Goal: Task Accomplishment & Management: Manage account settings

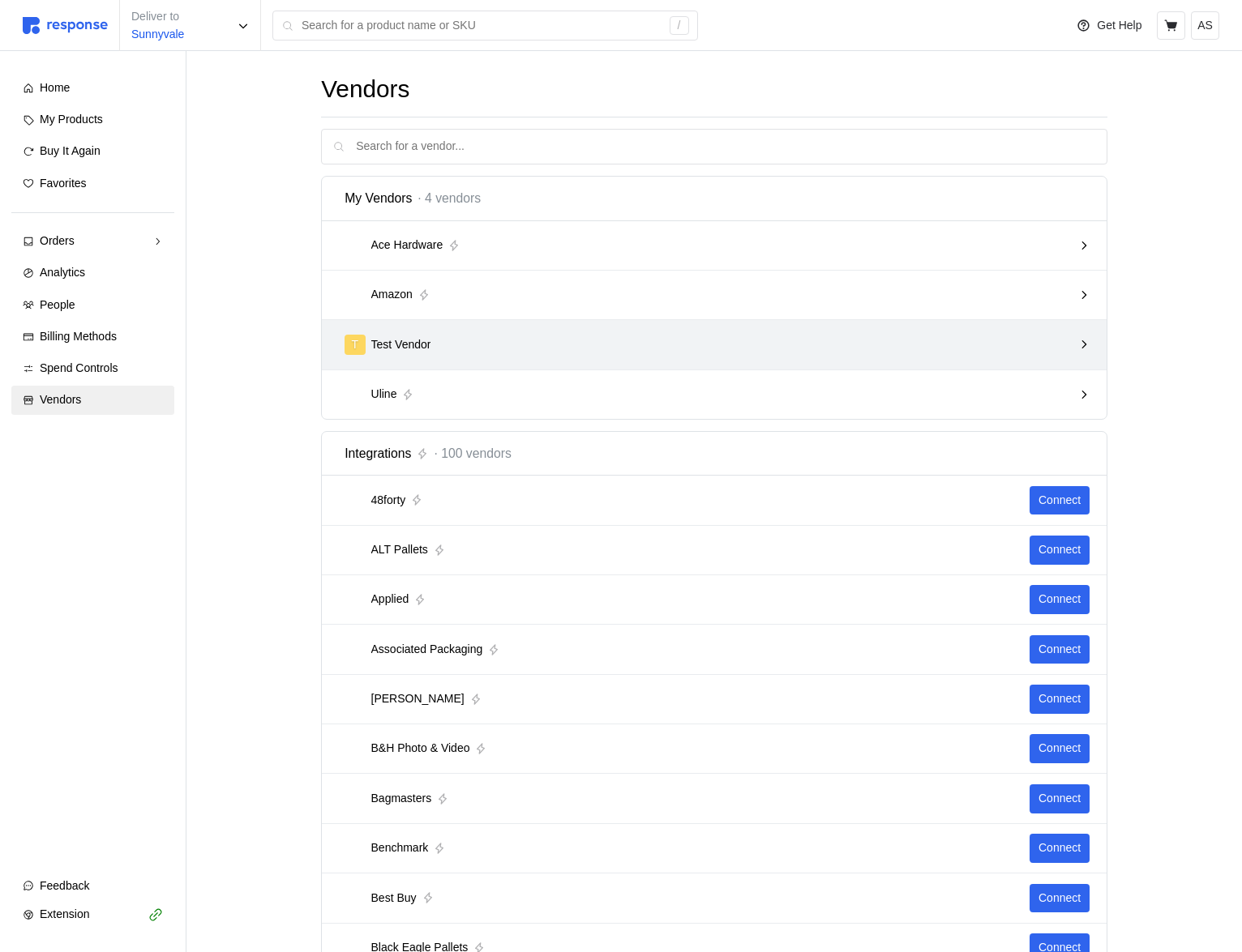
click at [499, 332] on div "T Test Vendor" at bounding box center [708, 345] width 739 height 31
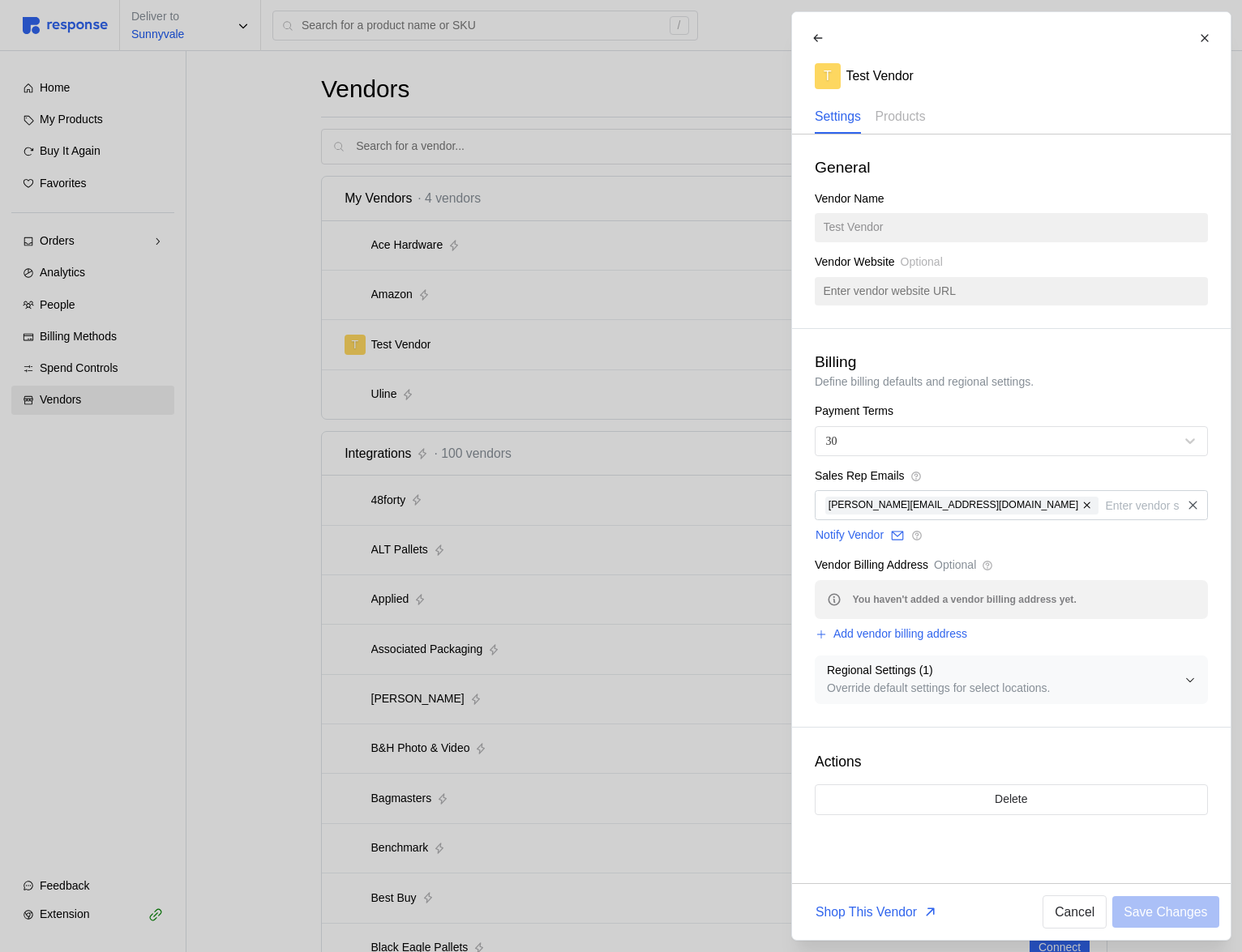
click at [914, 98] on div "T Test Vendor Settings Products" at bounding box center [1012, 78] width 416 height 110
click at [914, 114] on p "Products" at bounding box center [899, 116] width 50 height 21
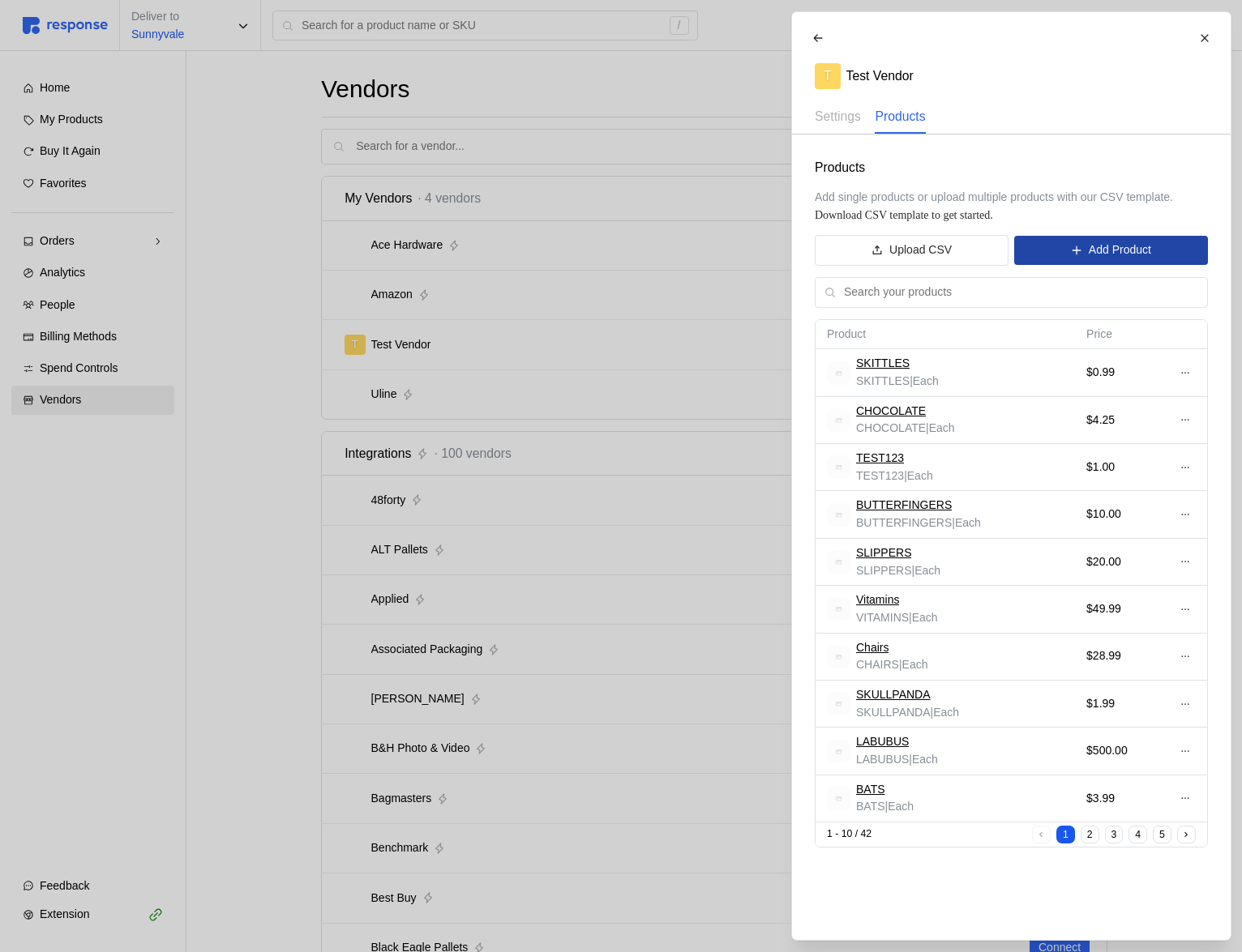
click at [1119, 251] on p "Add Product" at bounding box center [1119, 250] width 62 height 18
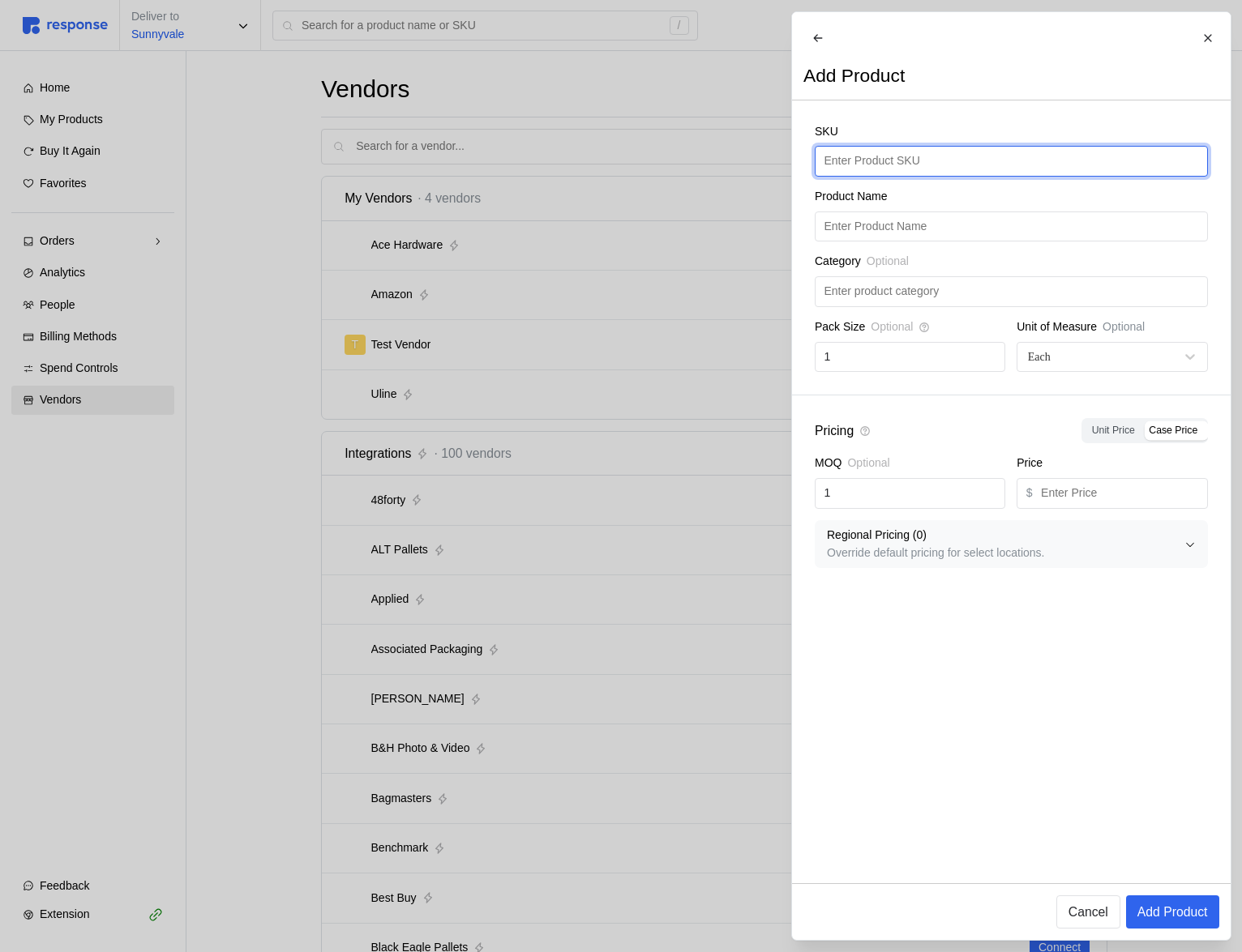
click at [923, 172] on input "text" at bounding box center [1010, 161] width 374 height 29
type input "M&Ms"
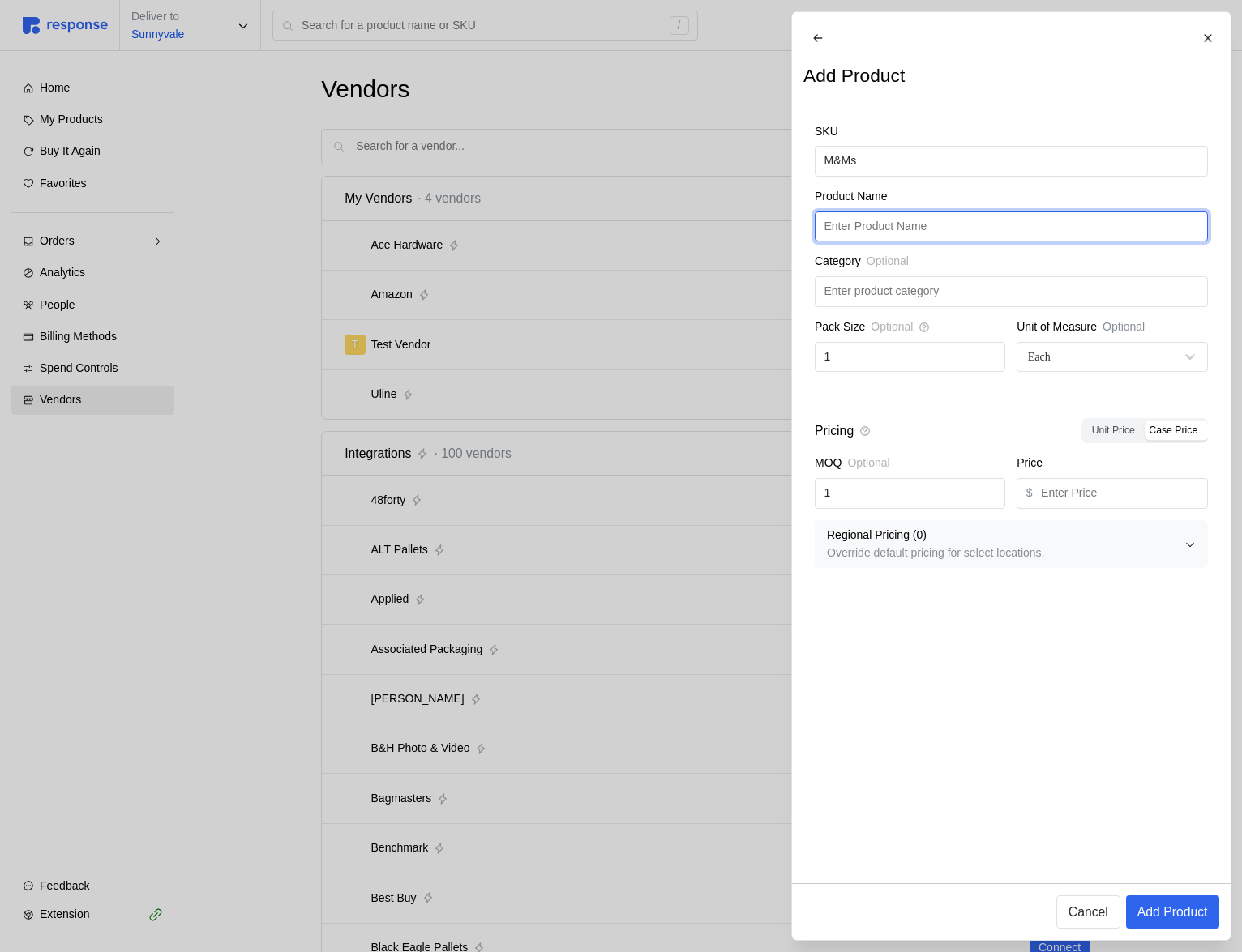
click at [936, 228] on input "text" at bounding box center [1010, 227] width 374 height 29
paste input "M&Ms"
type input "M&Ms"
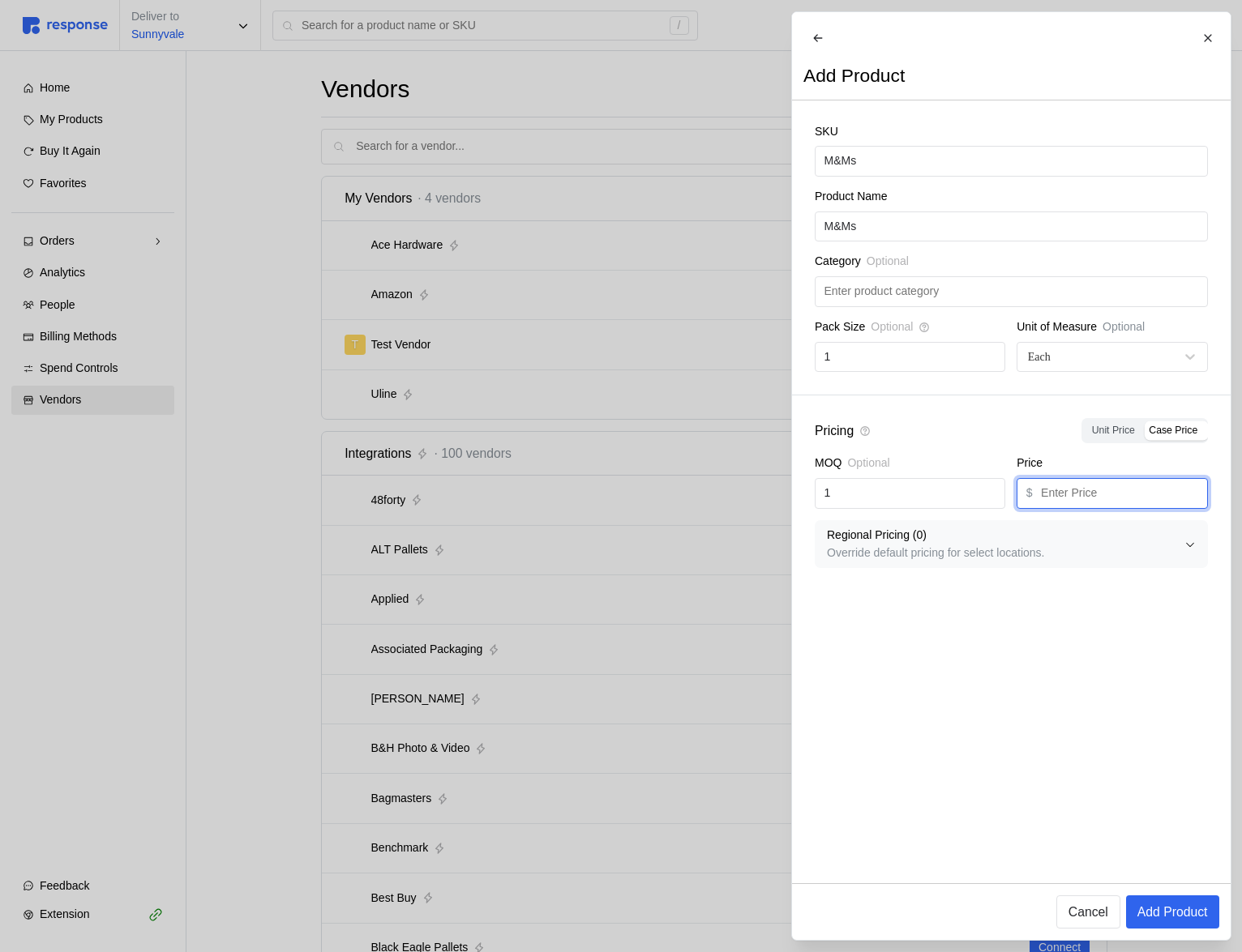
click at [1130, 508] on input "text" at bounding box center [1119, 494] width 157 height 29
type input "0.5"
click at [1195, 911] on p "Add Product" at bounding box center [1172, 912] width 70 height 21
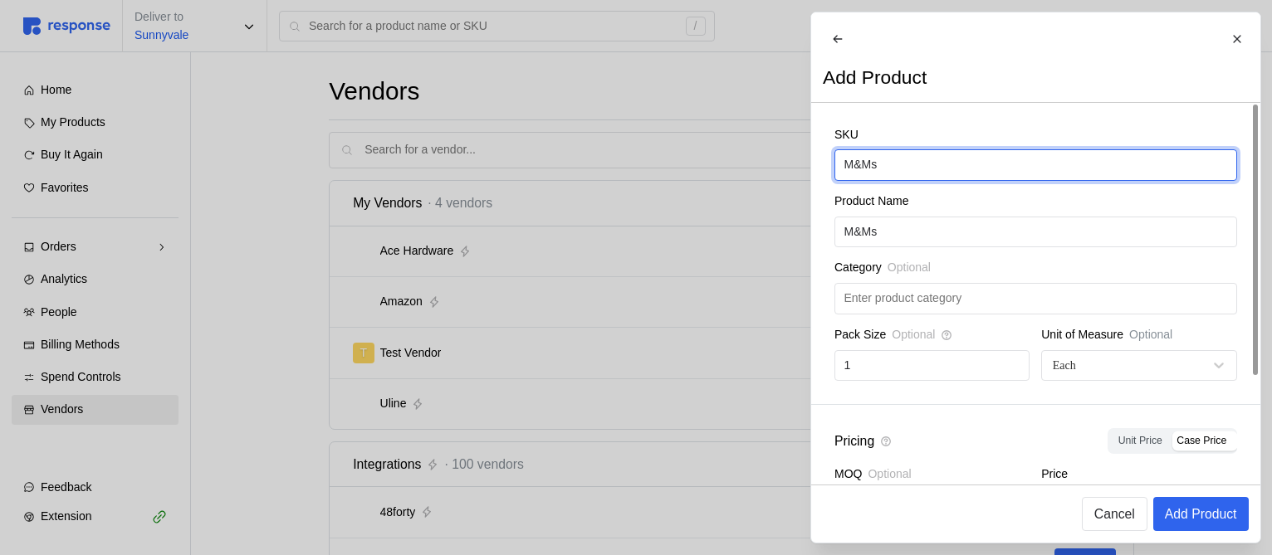
click at [885, 169] on input "M&Ms" at bounding box center [1034, 165] width 383 height 30
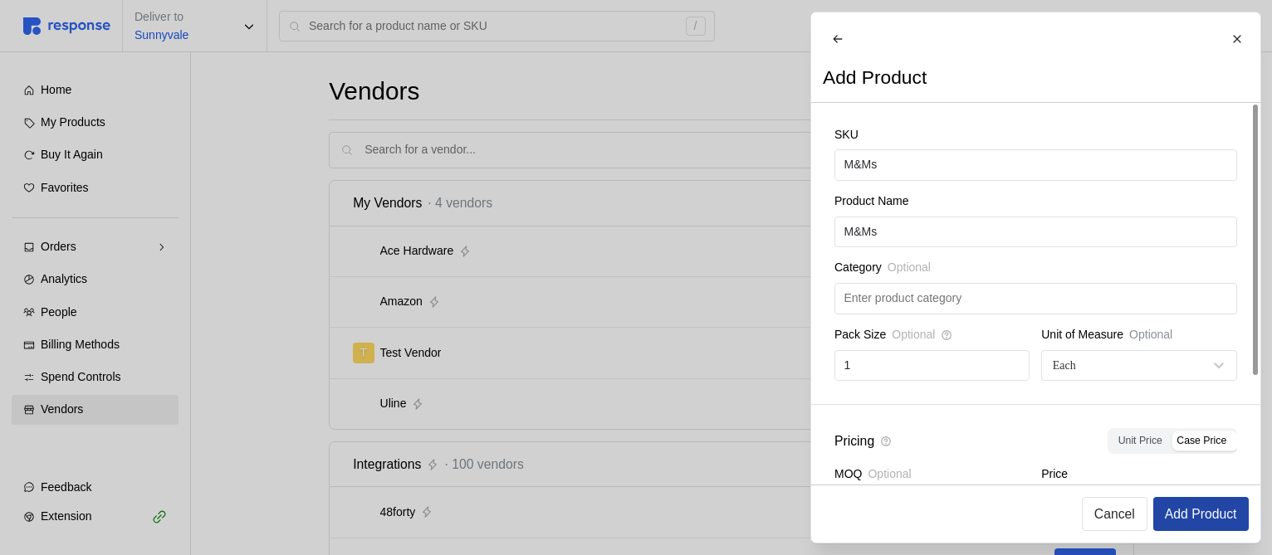
click at [1204, 513] on p "Add Product" at bounding box center [1200, 514] width 72 height 21
click at [1191, 507] on p "Add Product" at bounding box center [1200, 514] width 72 height 21
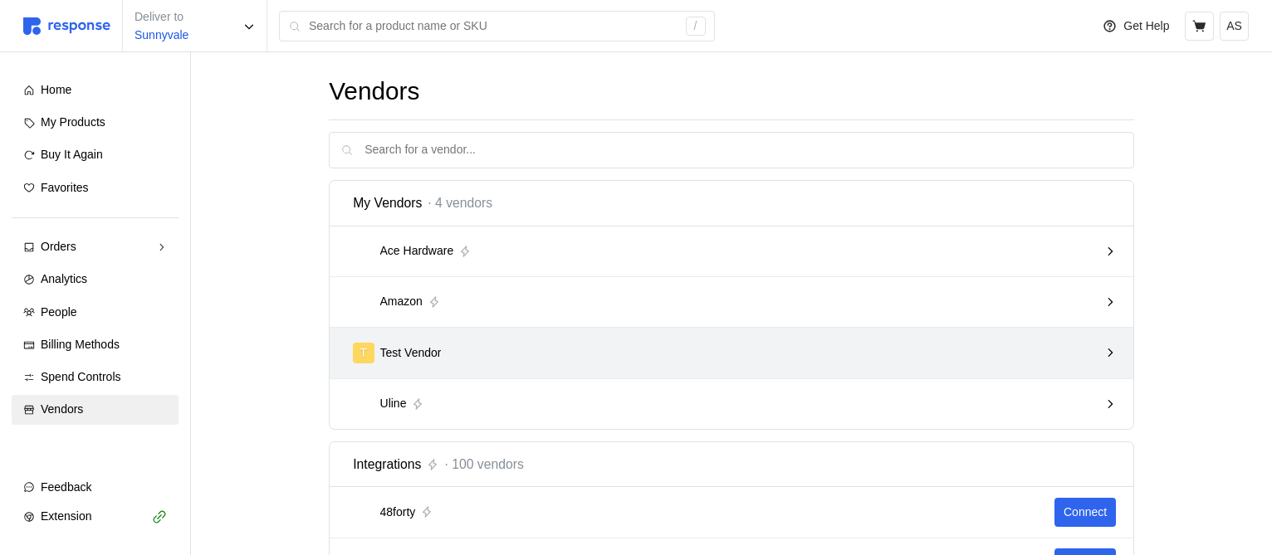
click at [600, 337] on div "T Test Vendor" at bounding box center [725, 353] width 757 height 32
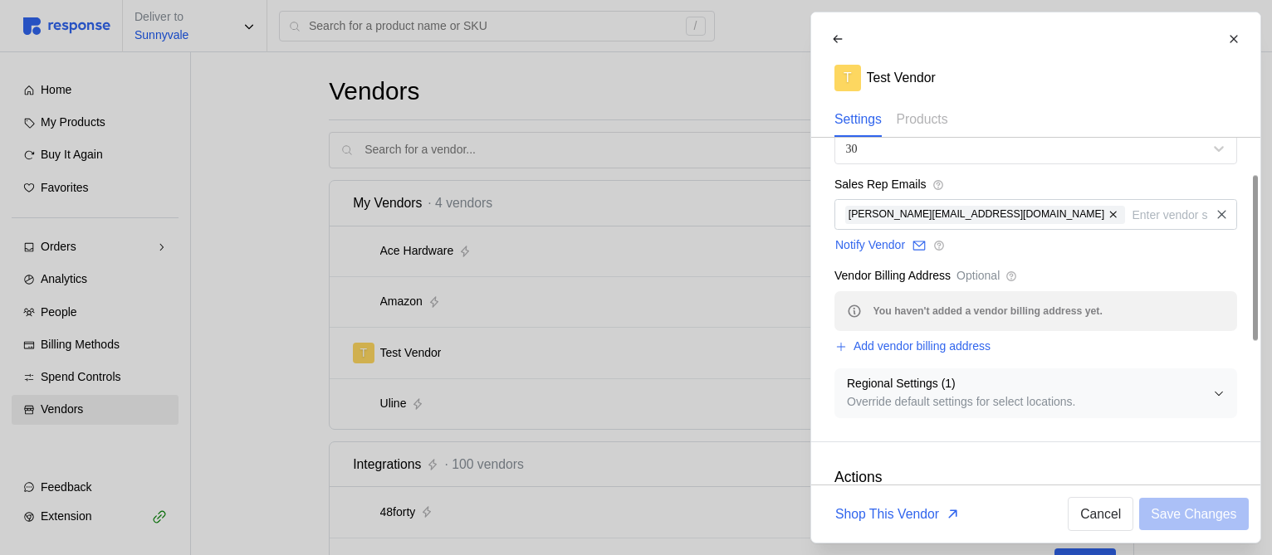
scroll to position [374, 0]
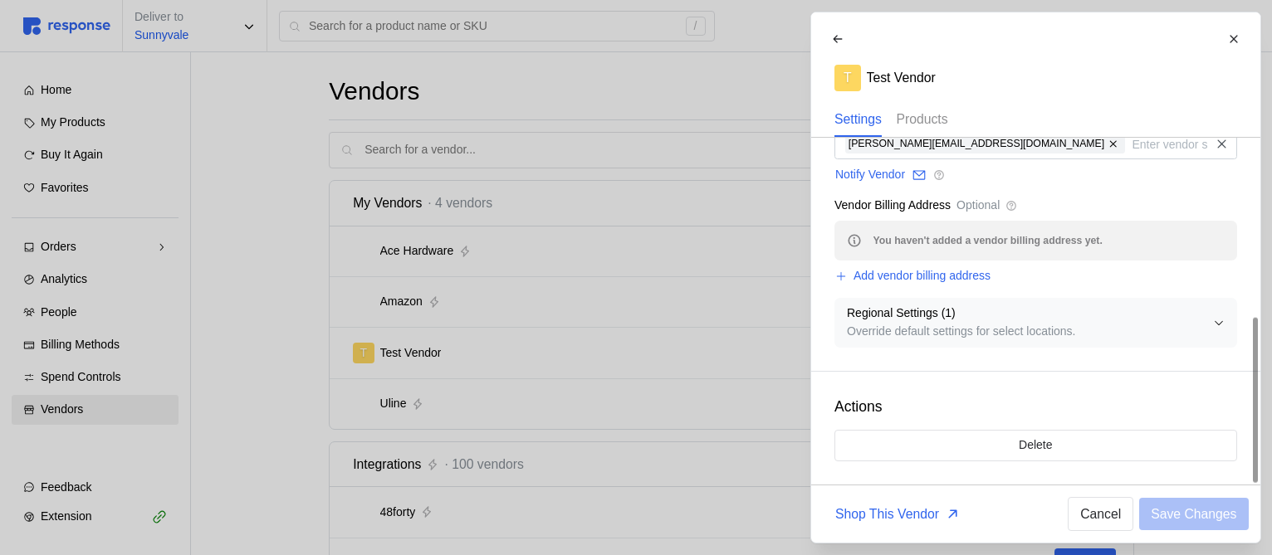
click at [933, 115] on p "Products" at bounding box center [921, 119] width 51 height 21
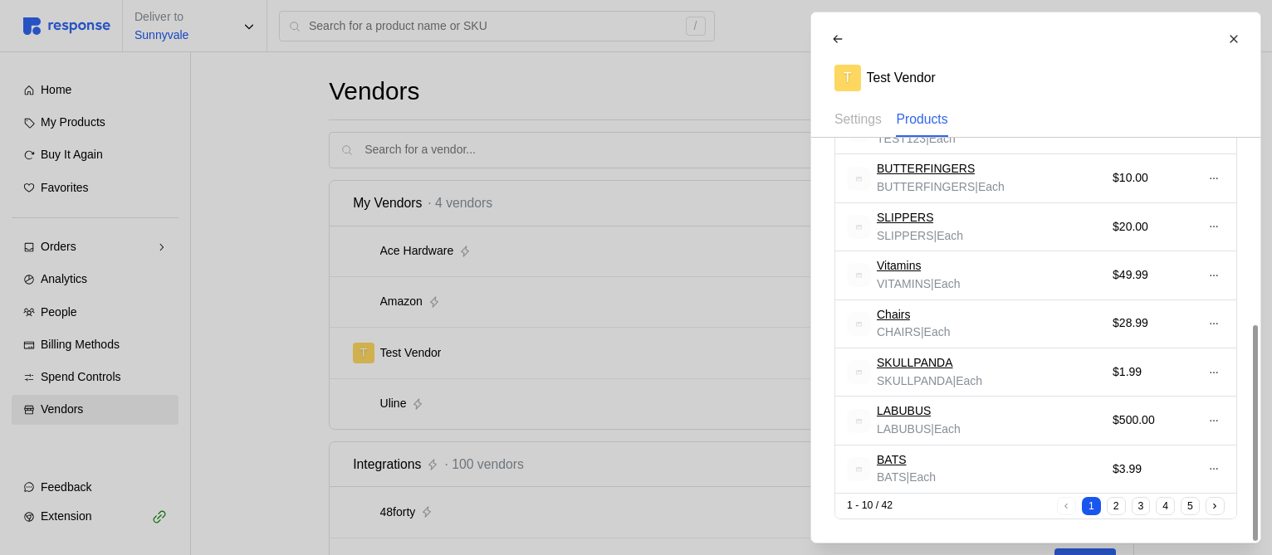
scroll to position [0, 0]
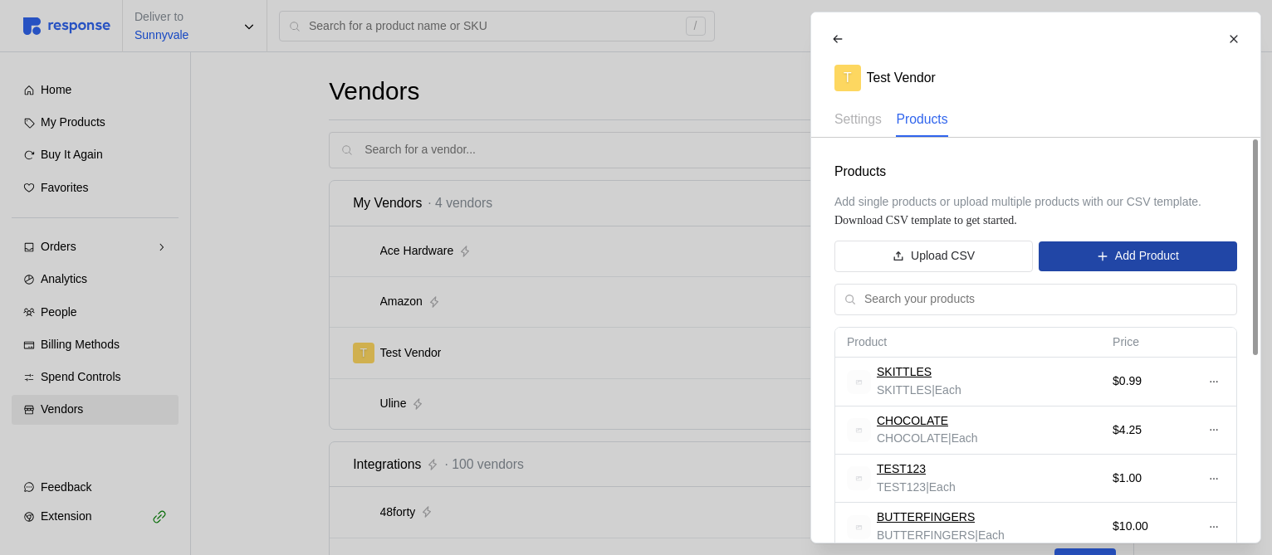
click at [1158, 250] on p "Add Product" at bounding box center [1146, 256] width 64 height 18
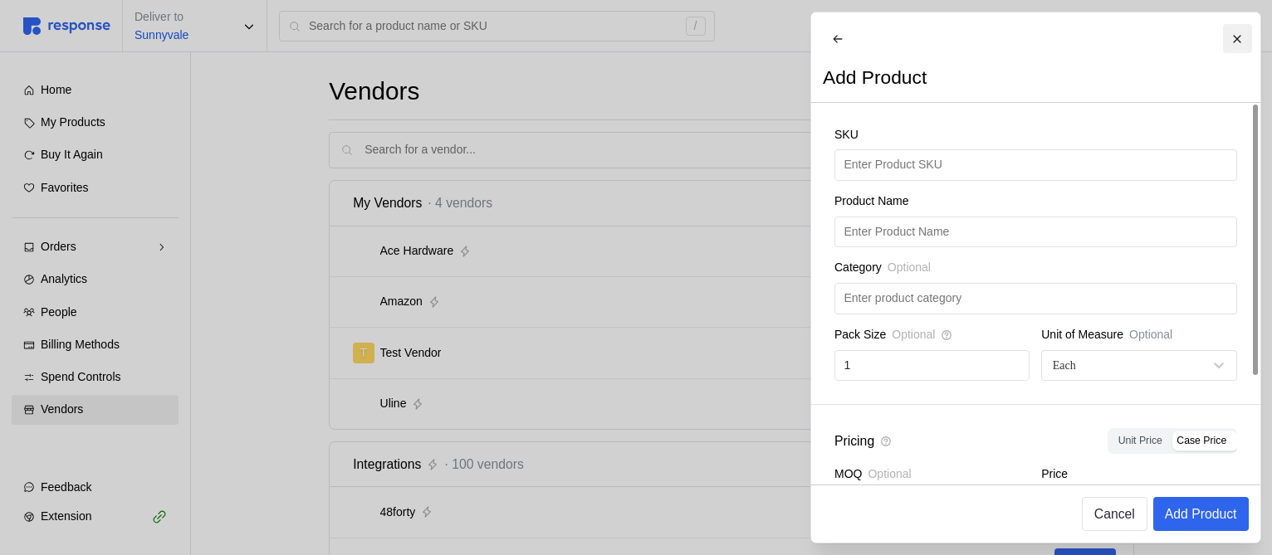
click at [1238, 33] on icon at bounding box center [1237, 39] width 12 height 12
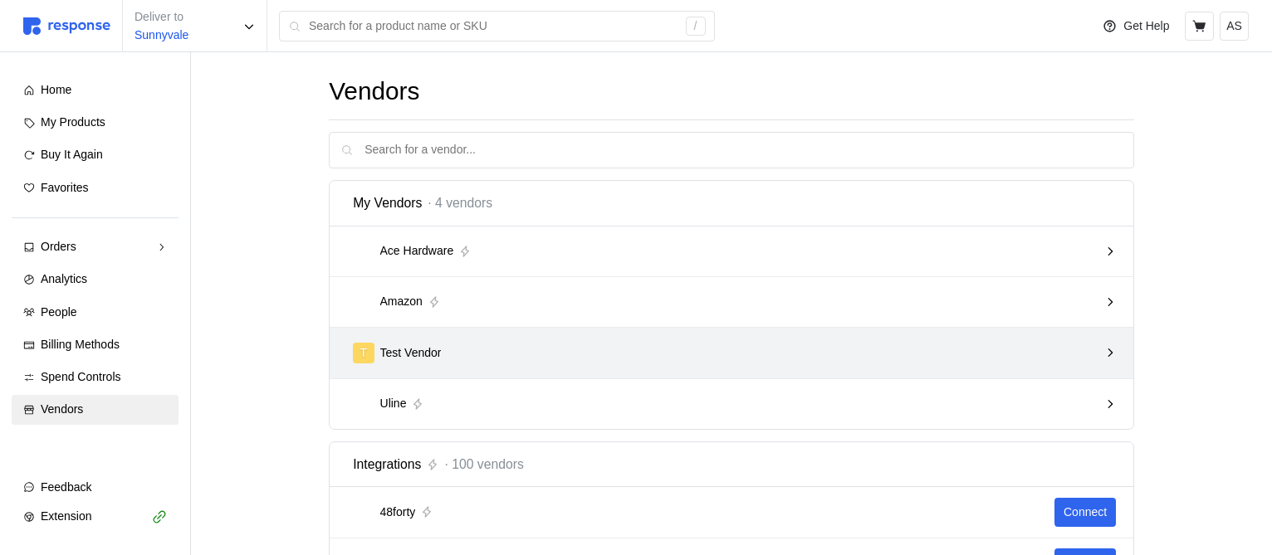
click at [818, 370] on div "T Test Vendor" at bounding box center [732, 353] width 804 height 51
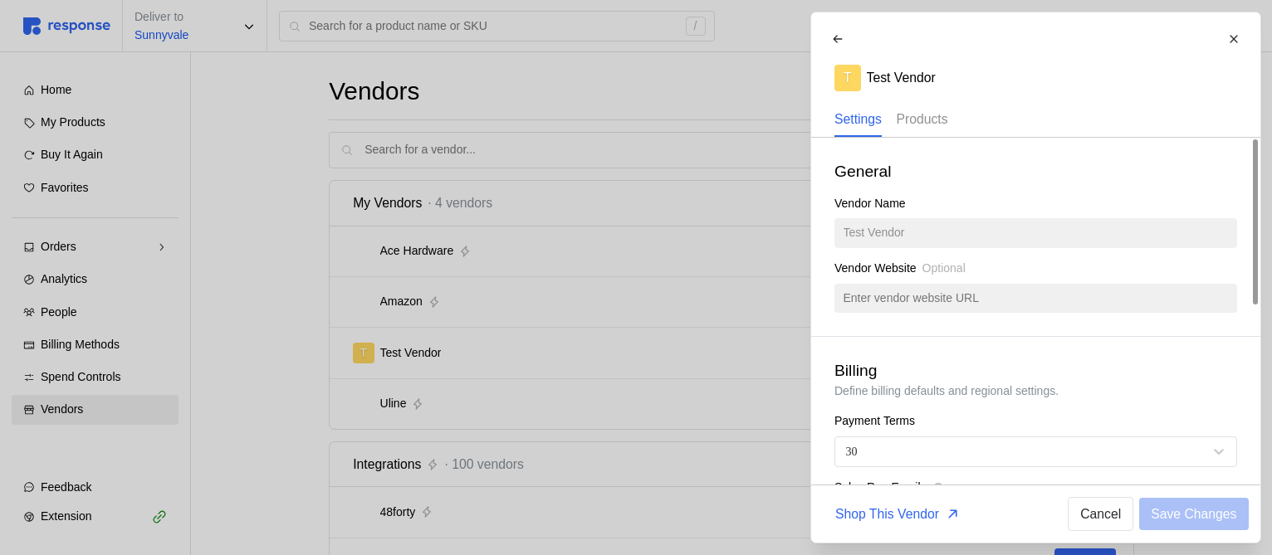
click at [947, 122] on p "Products" at bounding box center [921, 119] width 51 height 21
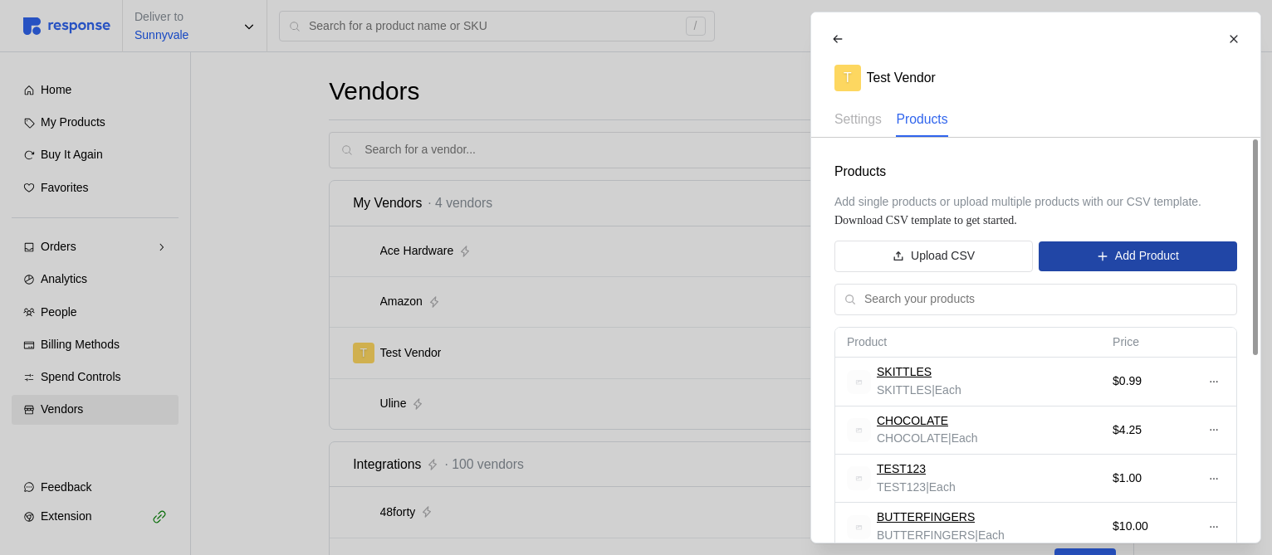
click at [1119, 256] on p "Add Product" at bounding box center [1146, 256] width 64 height 18
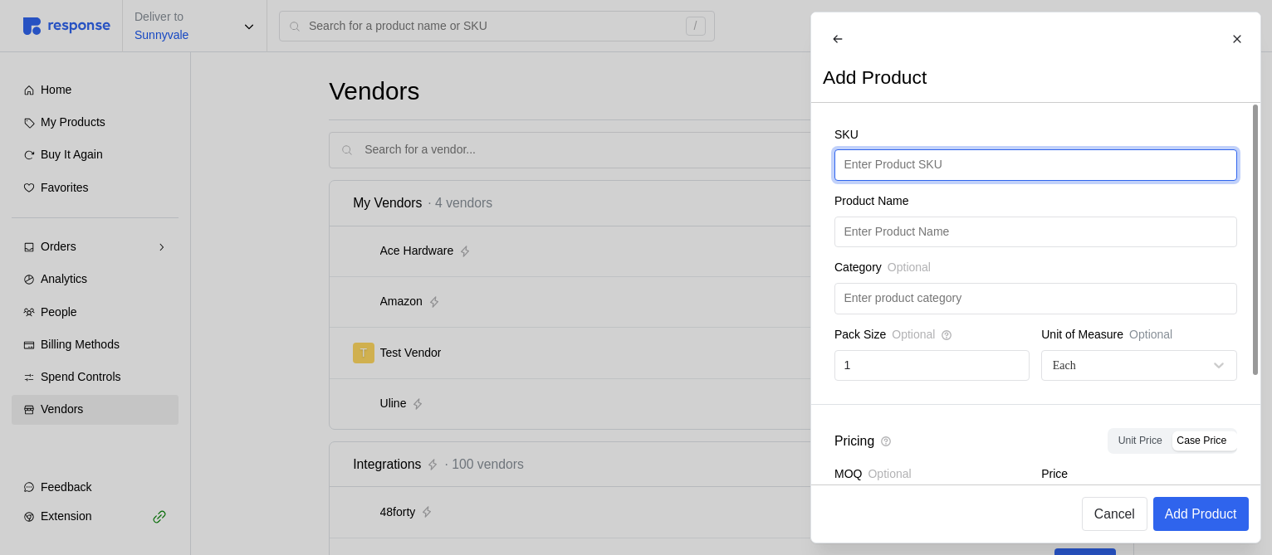
click at [977, 175] on input "text" at bounding box center [1034, 165] width 383 height 30
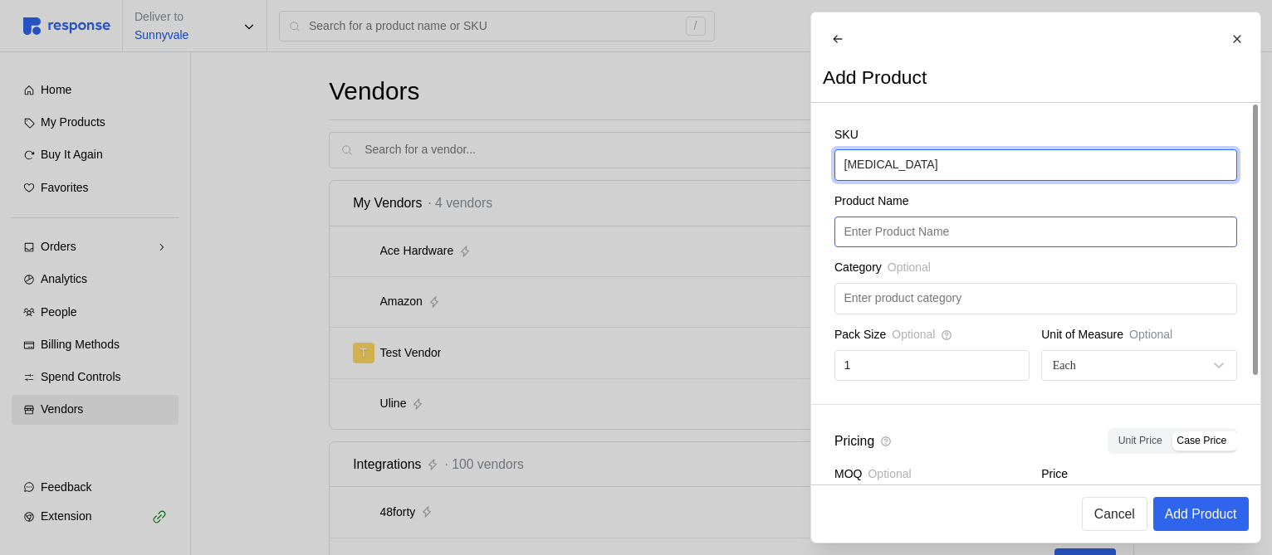
type input "BOTOX"
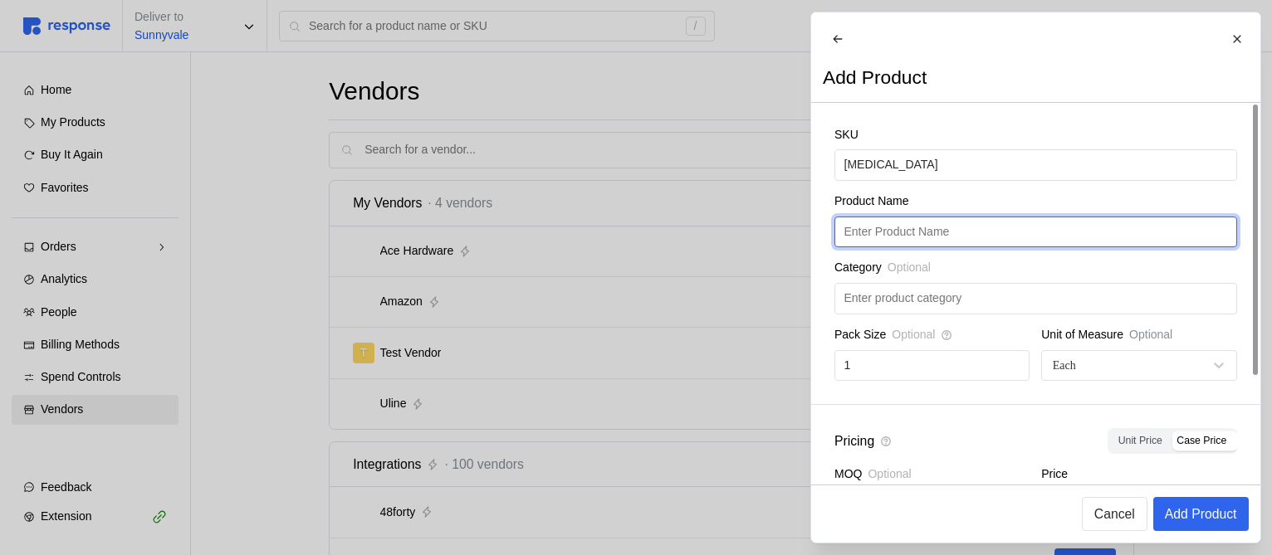
click at [921, 239] on input "text" at bounding box center [1034, 232] width 383 height 30
paste input "BOTOX"
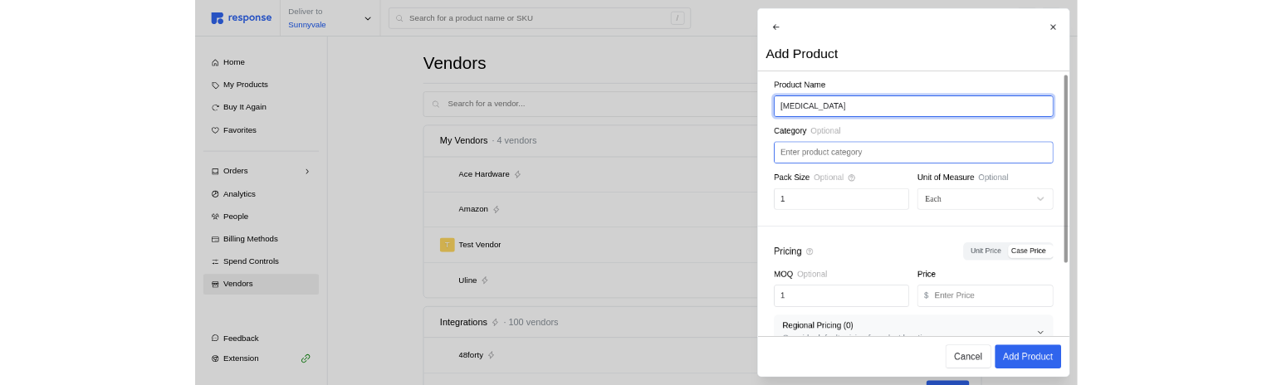
scroll to position [132, 0]
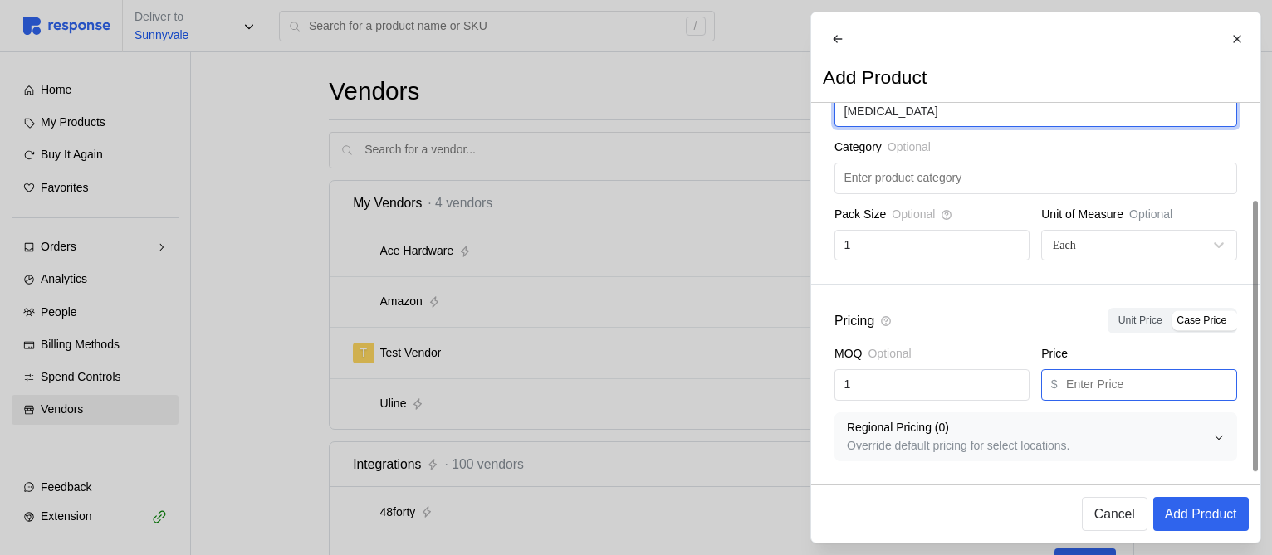
type input "BOTOX"
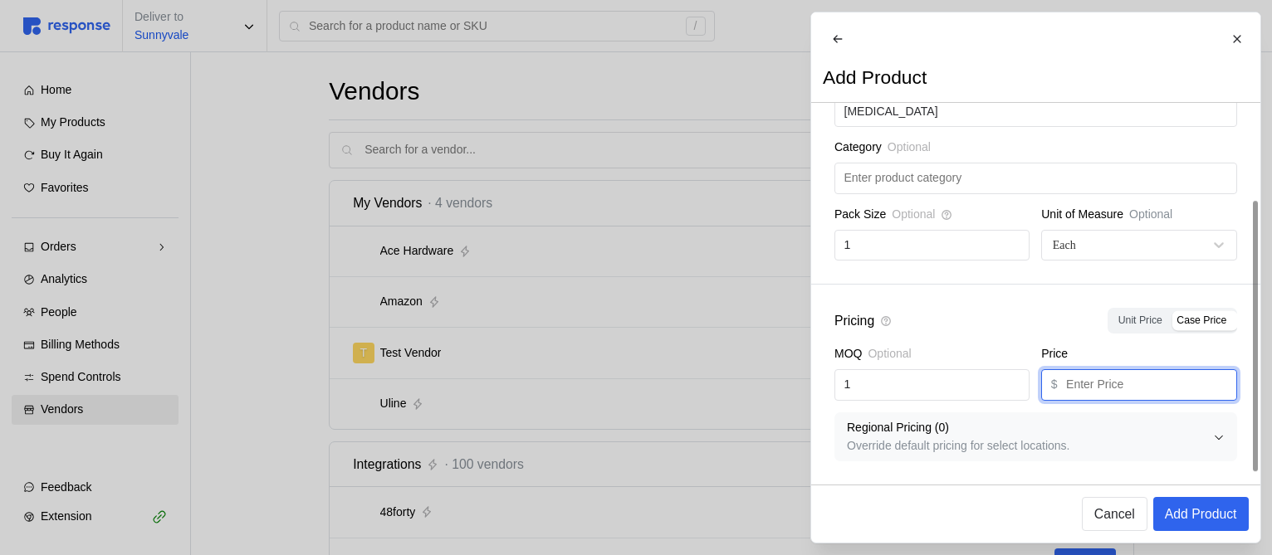
click at [1129, 389] on input "text" at bounding box center [1146, 385] width 161 height 30
type input "1"
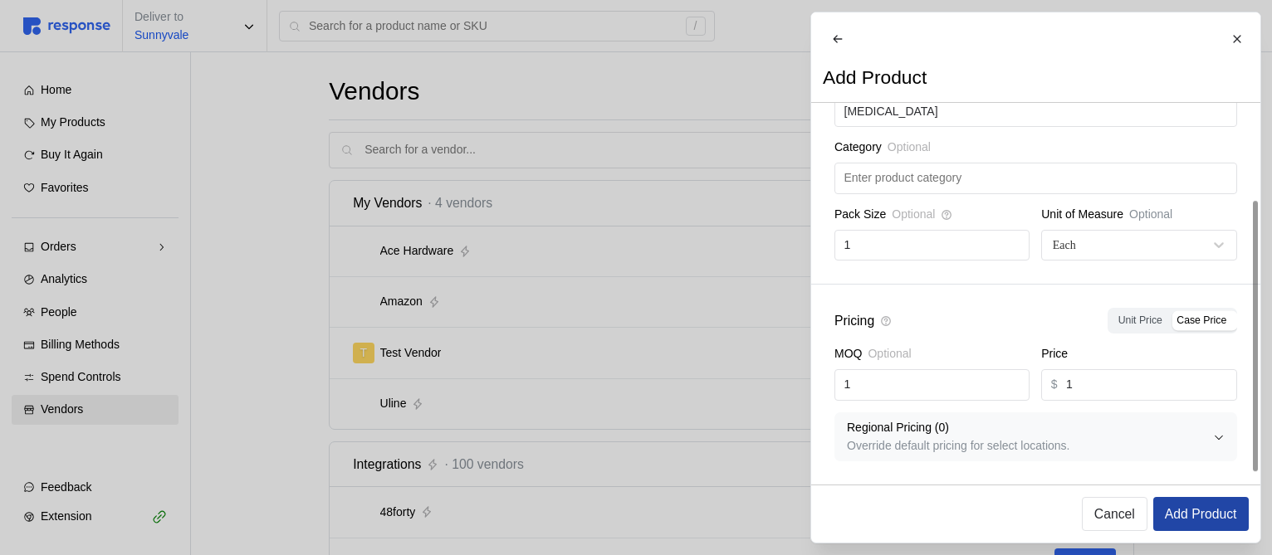
click at [1194, 508] on p "Add Product" at bounding box center [1200, 514] width 72 height 21
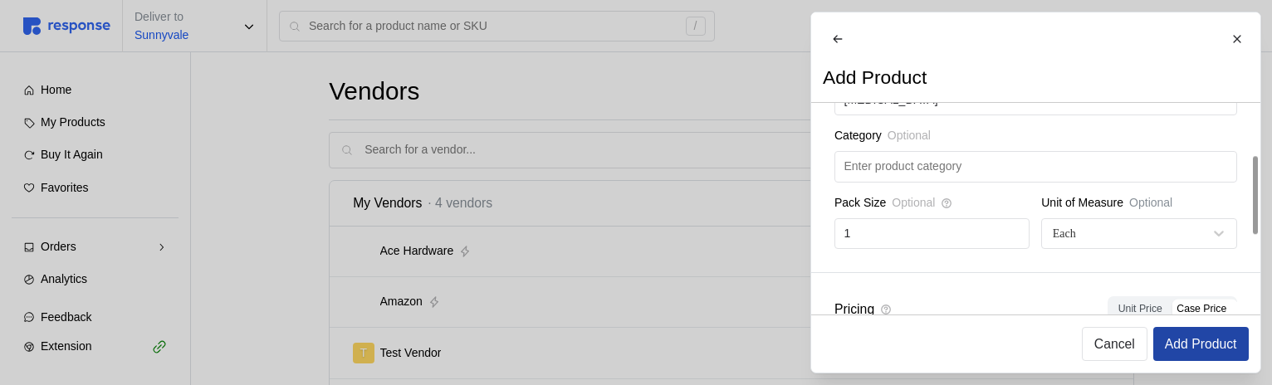
click at [1191, 335] on p "Add Product" at bounding box center [1200, 344] width 72 height 21
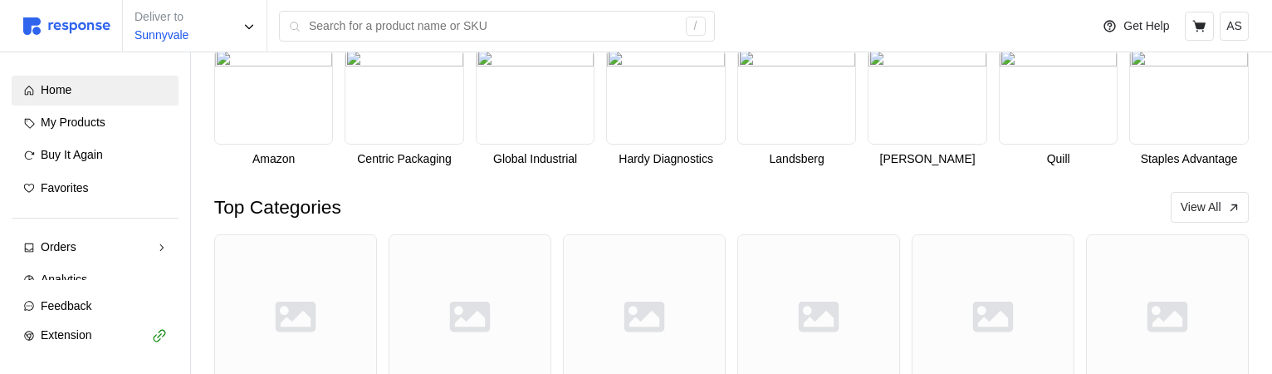
drag, startPoint x: 1052, startPoint y: 376, endPoint x: 1052, endPoint y: 429, distance: 53.1
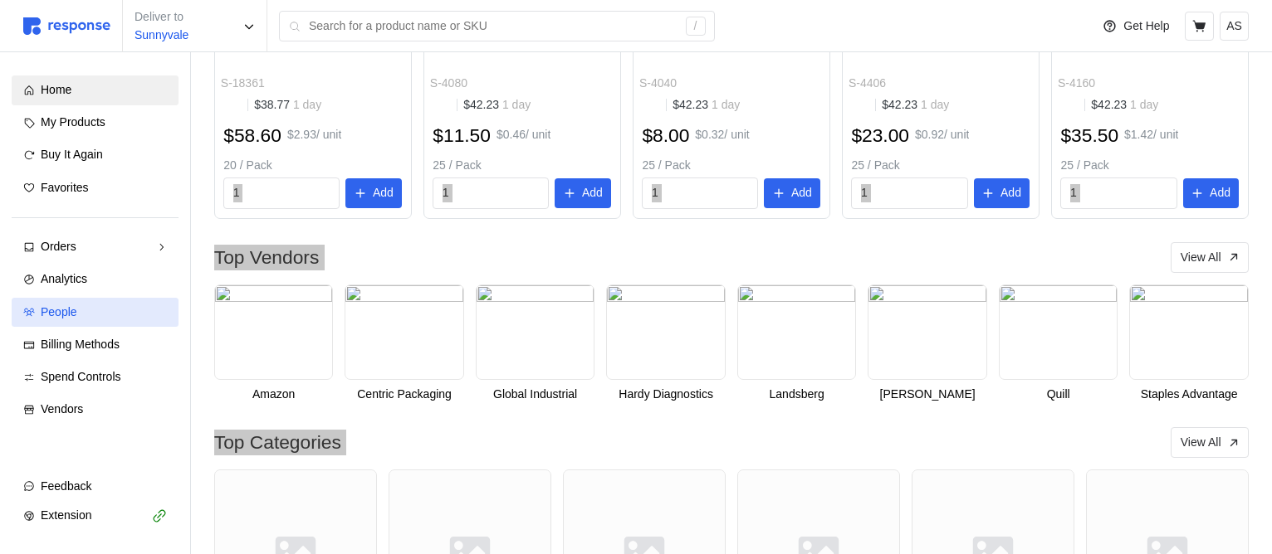
scroll to position [750, 0]
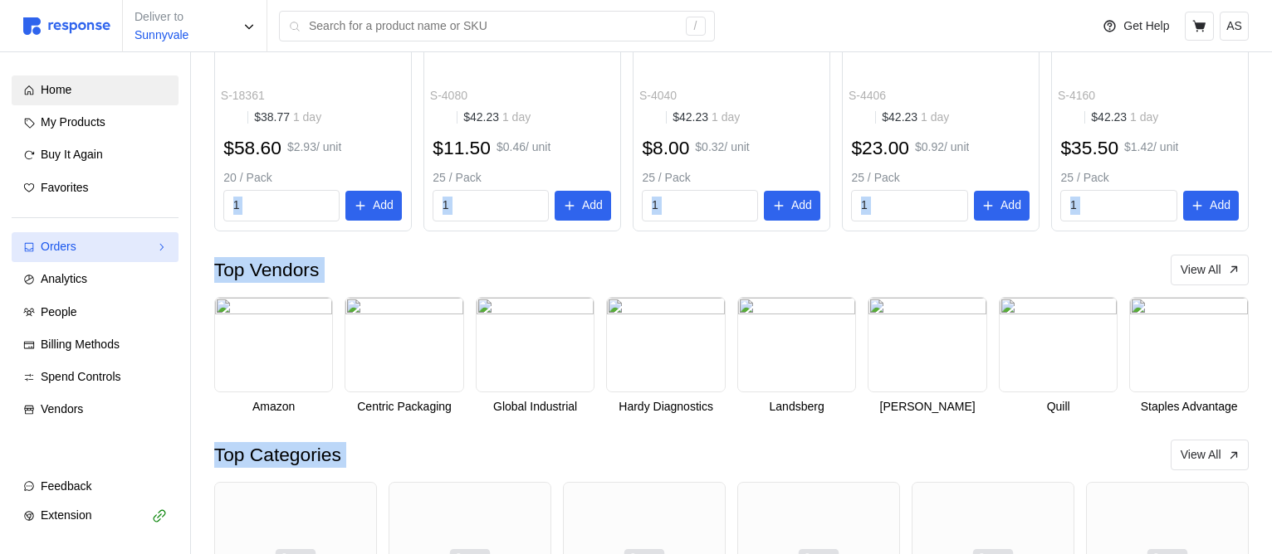
click at [123, 252] on div "Orders" at bounding box center [95, 247] width 109 height 18
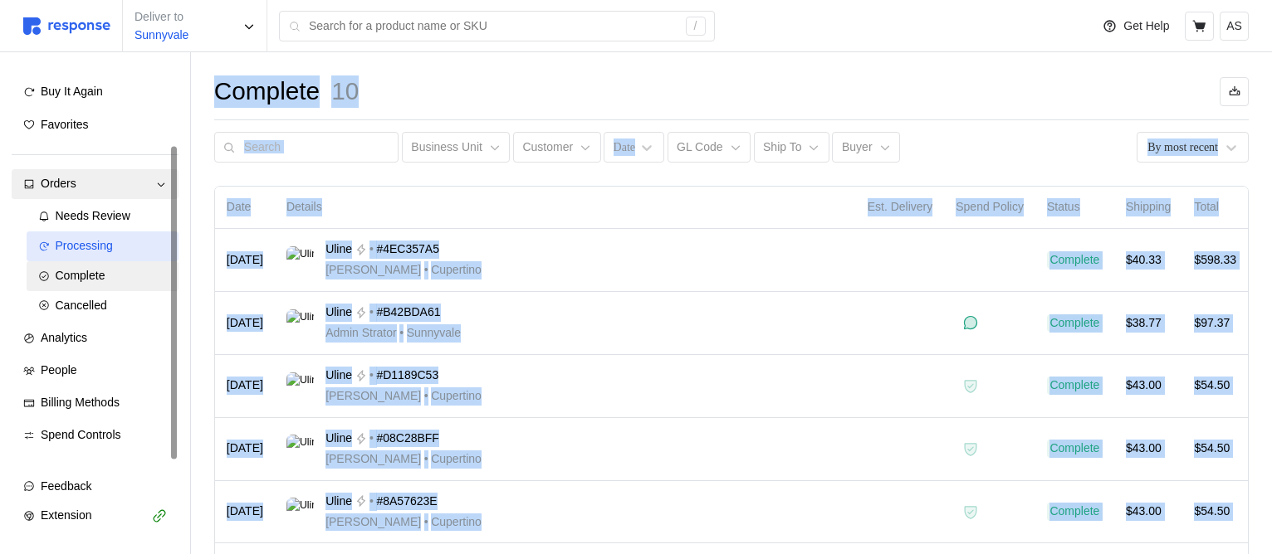
scroll to position [85, 0]
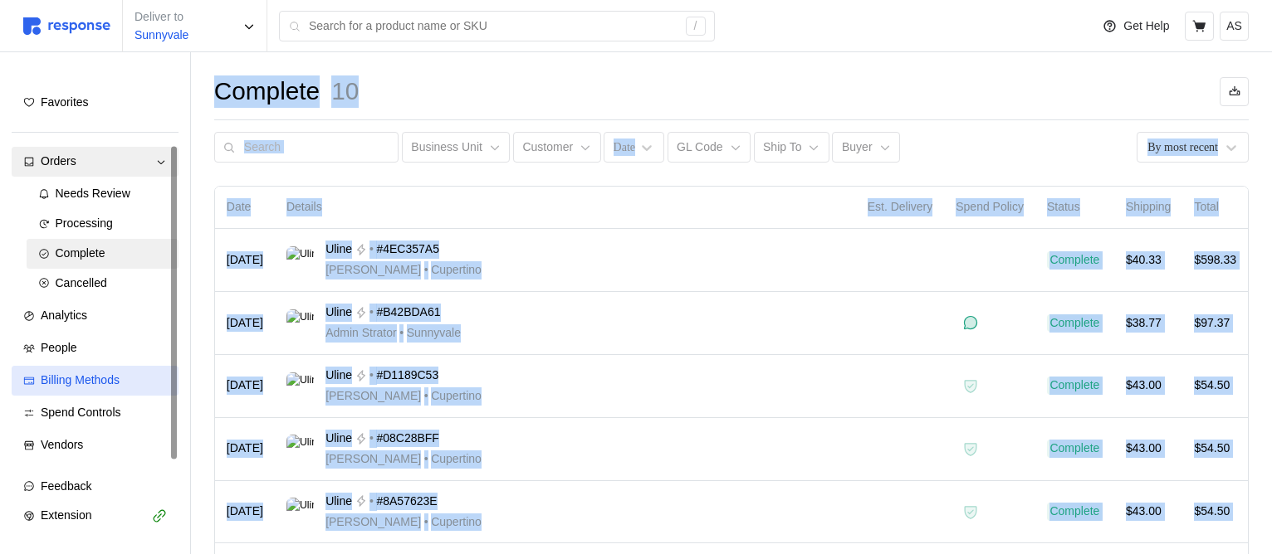
click at [93, 373] on div "Billing Methods" at bounding box center [104, 381] width 126 height 18
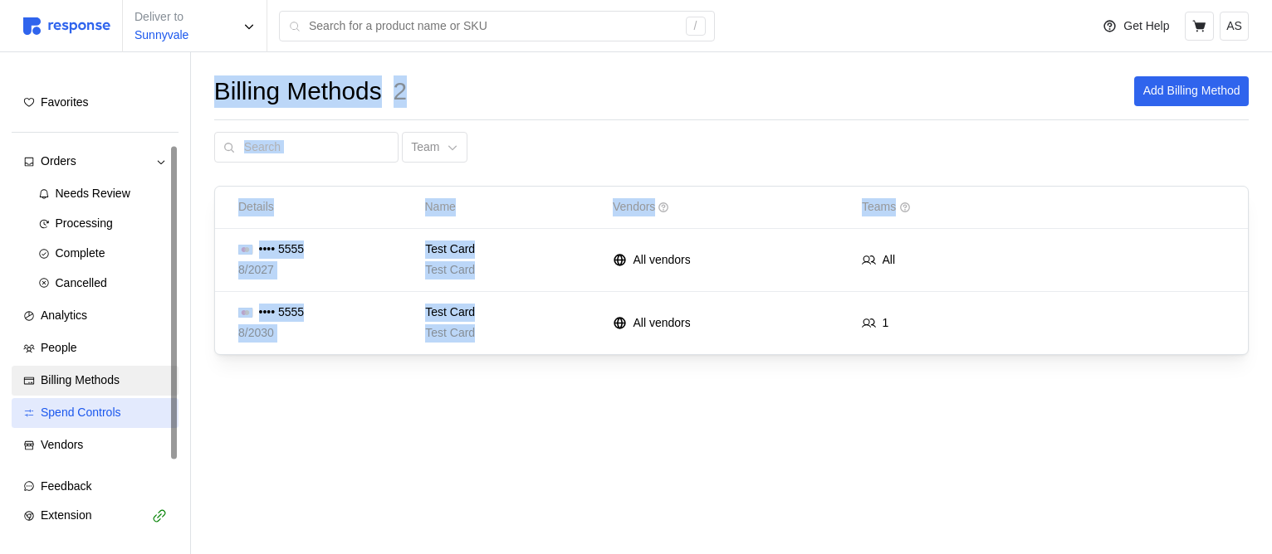
click at [119, 373] on link "Spend Controls" at bounding box center [95, 413] width 167 height 30
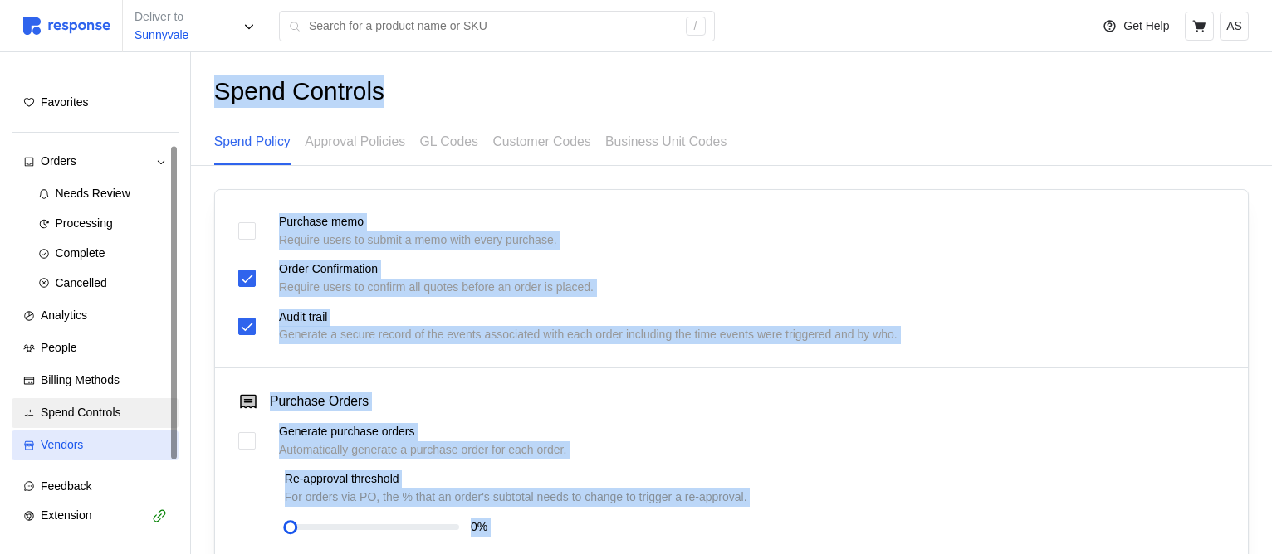
click at [88, 373] on div "Vendors" at bounding box center [104, 446] width 126 height 18
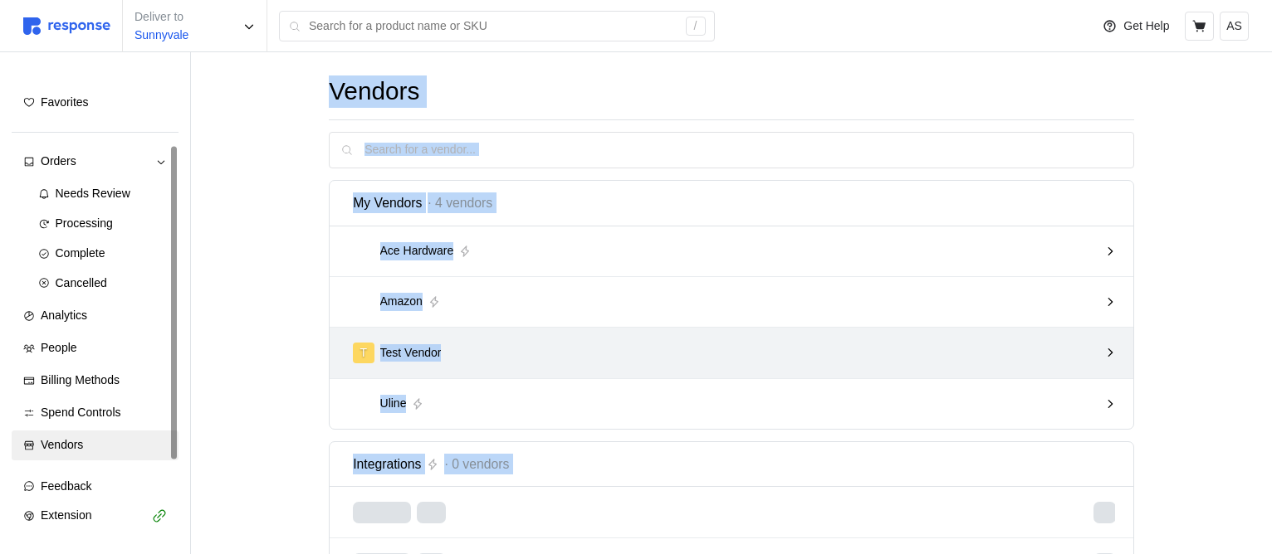
click at [726, 373] on div "T Test Vendor" at bounding box center [732, 353] width 804 height 51
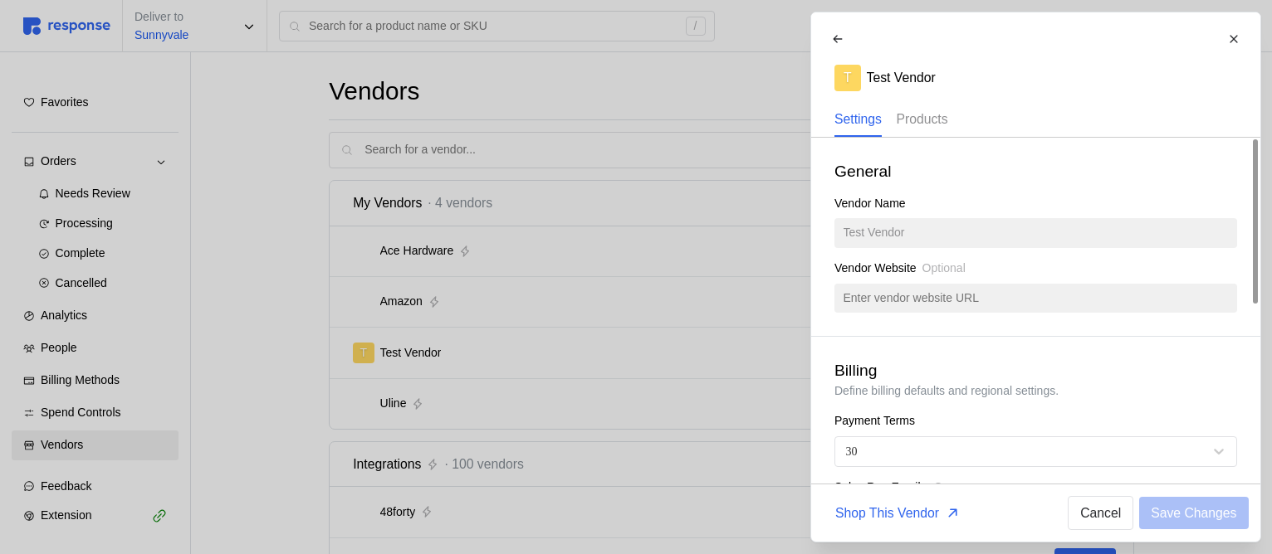
click at [933, 129] on div "Products" at bounding box center [921, 120] width 51 height 34
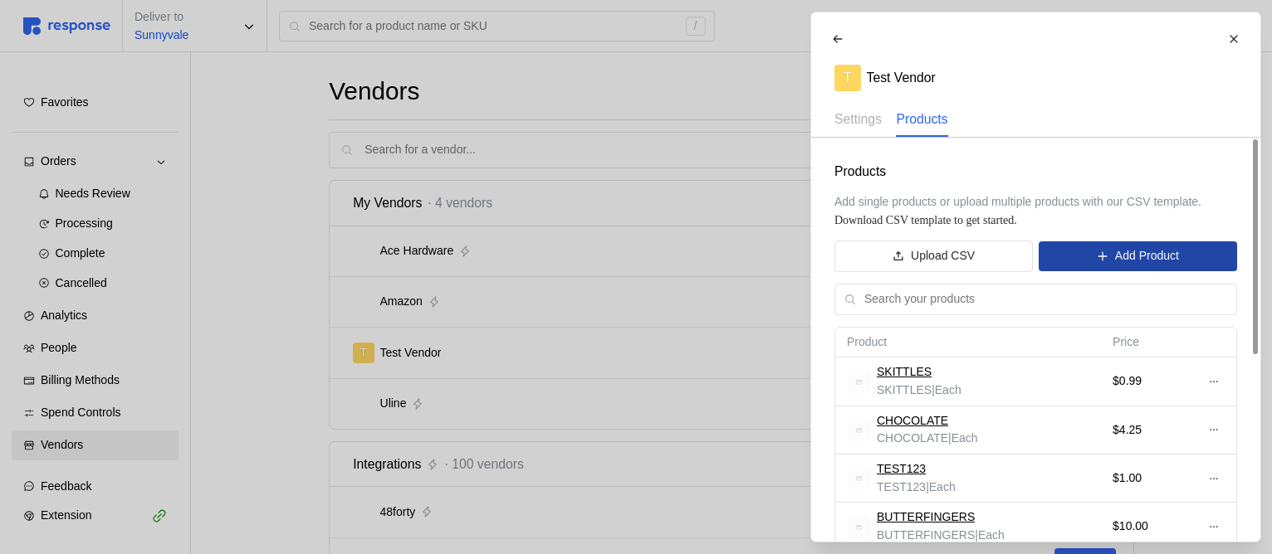
click at [1139, 261] on p "Add Product" at bounding box center [1146, 256] width 64 height 18
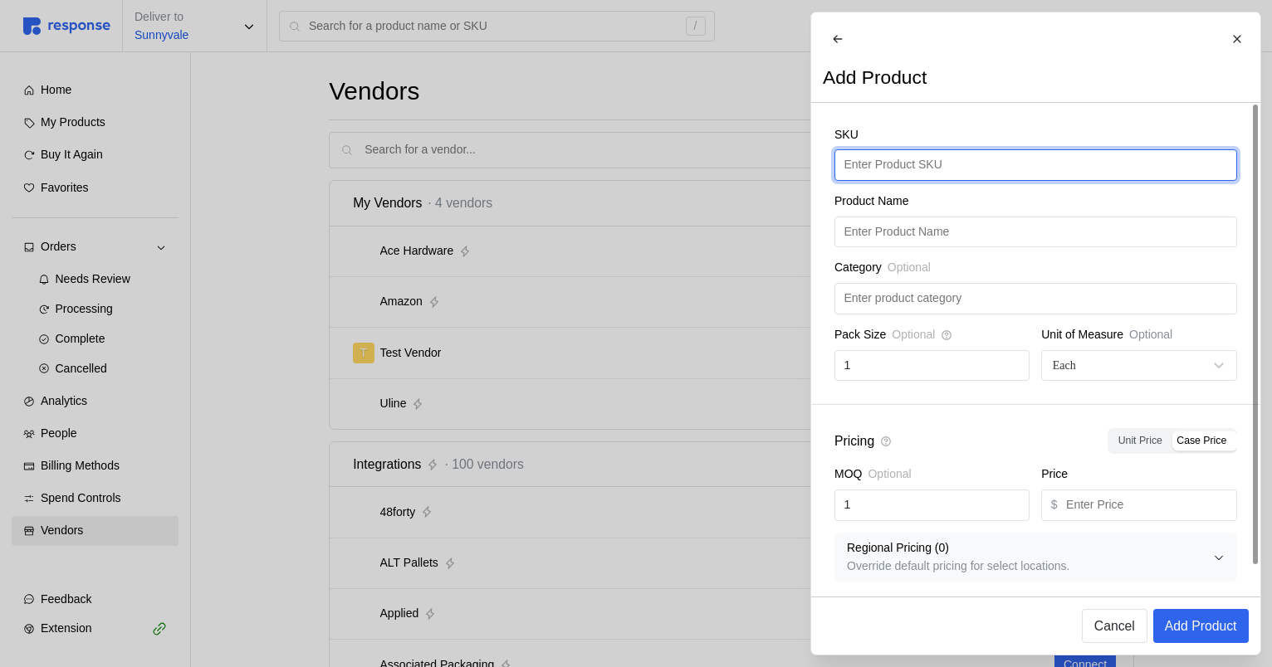
click at [891, 180] on input "text" at bounding box center [1034, 165] width 383 height 30
type input "COCA-COLA"
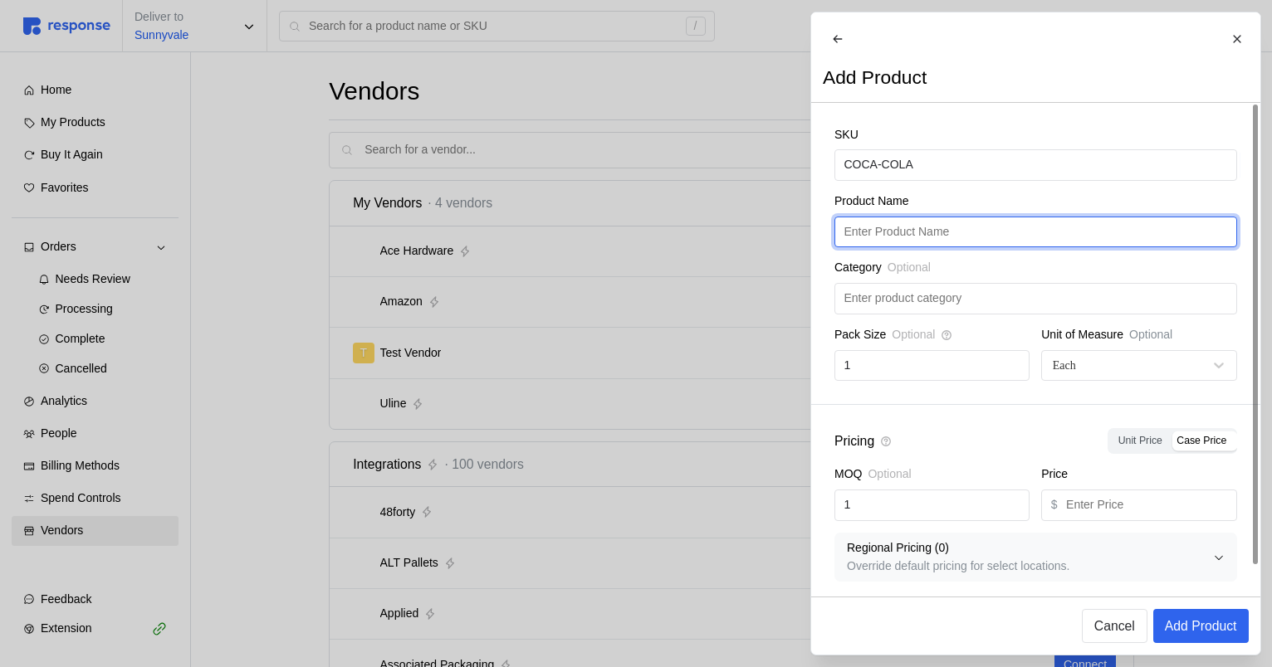
click at [911, 242] on input "text" at bounding box center [1034, 232] width 383 height 30
paste input "COCA-COLA"
type input "COCA-COLA"
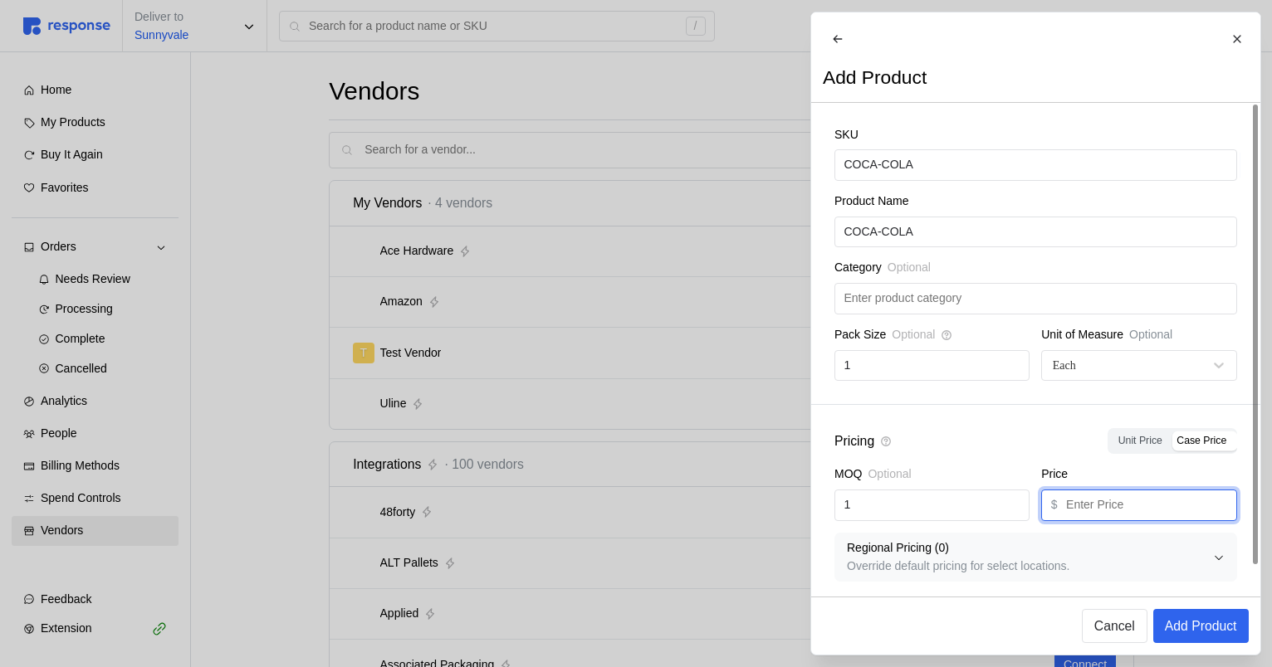
click at [1146, 373] on input "text" at bounding box center [1146, 506] width 161 height 30
type input "2.99"
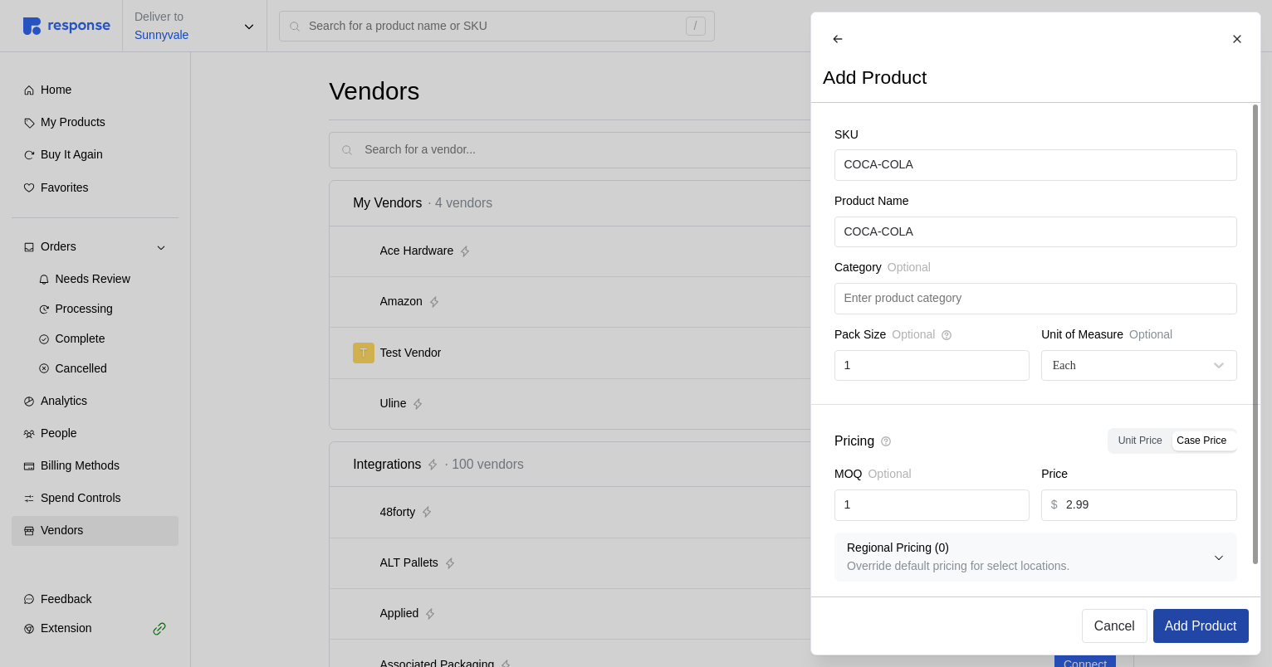
click at [1199, 373] on p "Add Product" at bounding box center [1200, 626] width 72 height 21
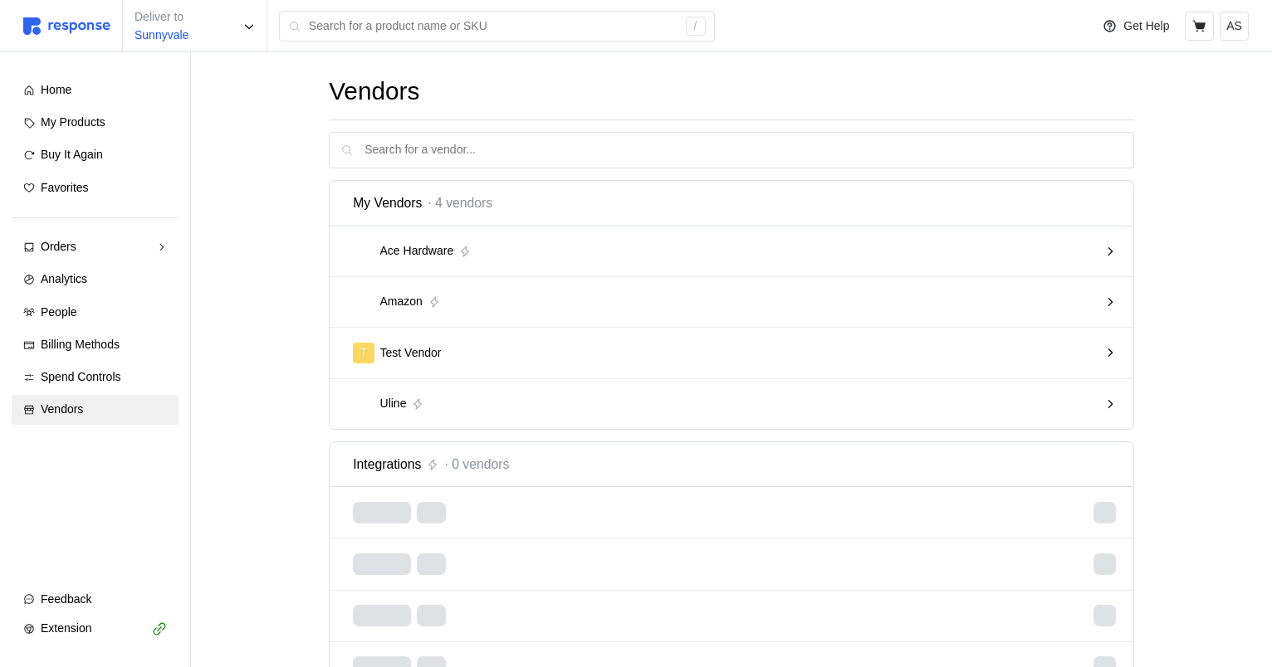
click at [548, 352] on div "T Test Vendor" at bounding box center [725, 353] width 745 height 21
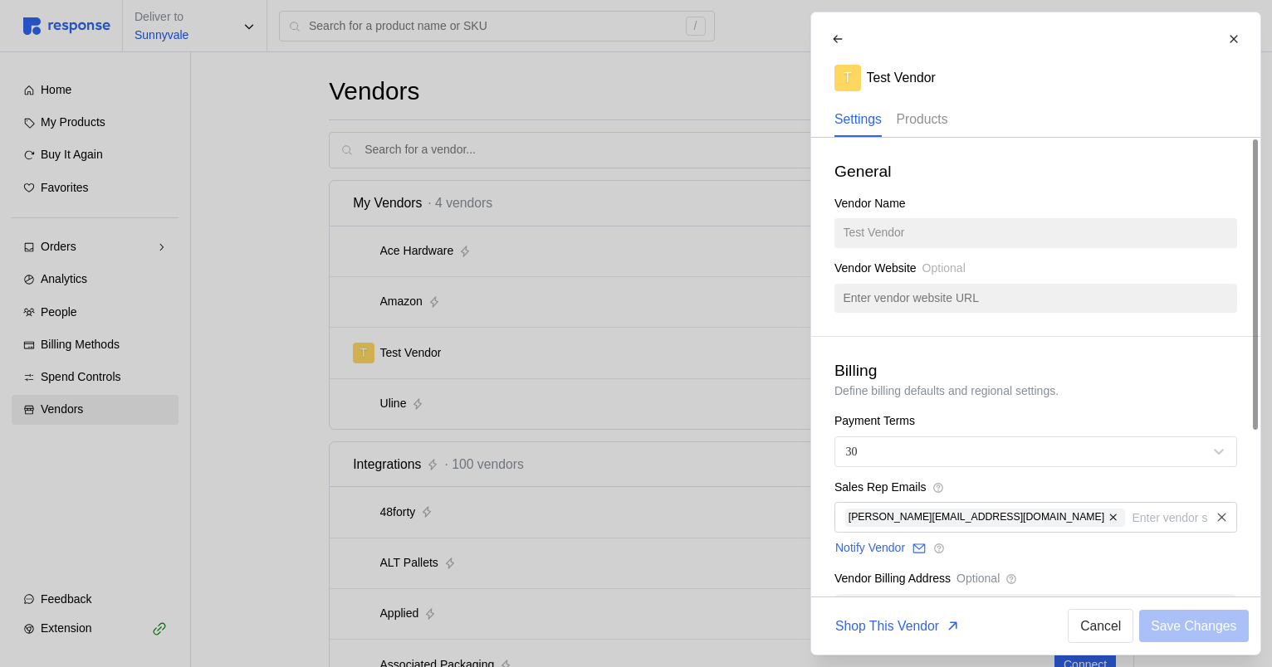
click at [947, 112] on p "Products" at bounding box center [921, 119] width 51 height 21
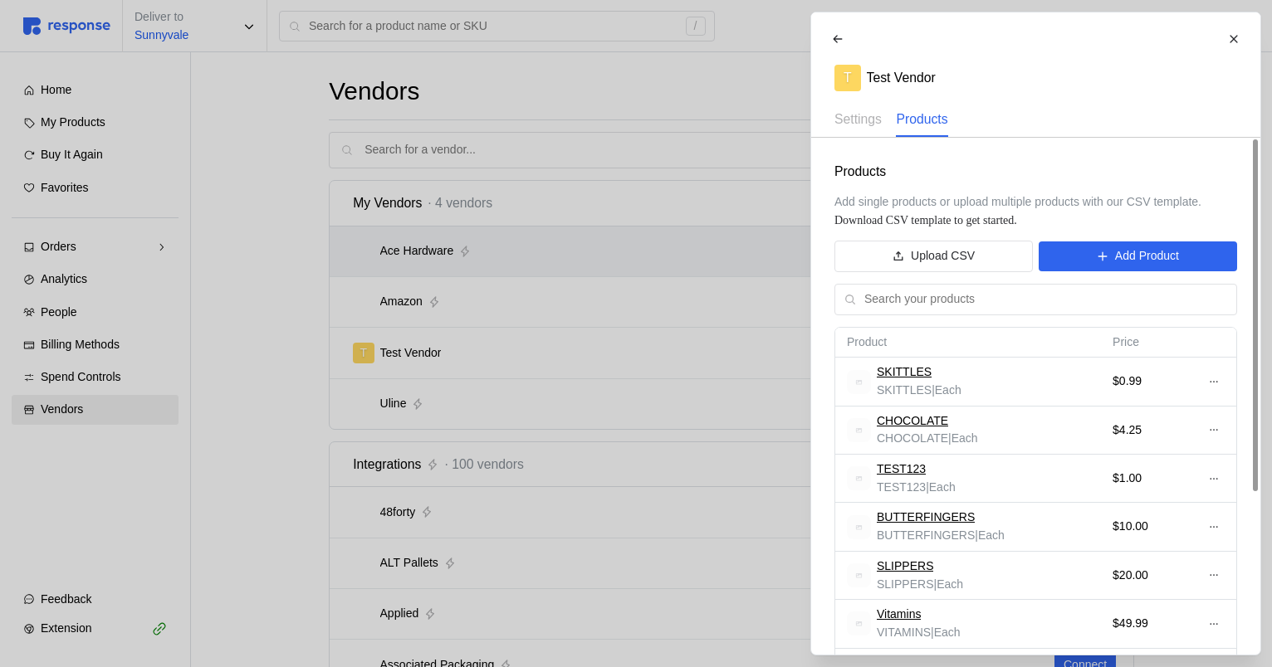
click at [1123, 259] on p "Add Product" at bounding box center [1146, 256] width 64 height 18
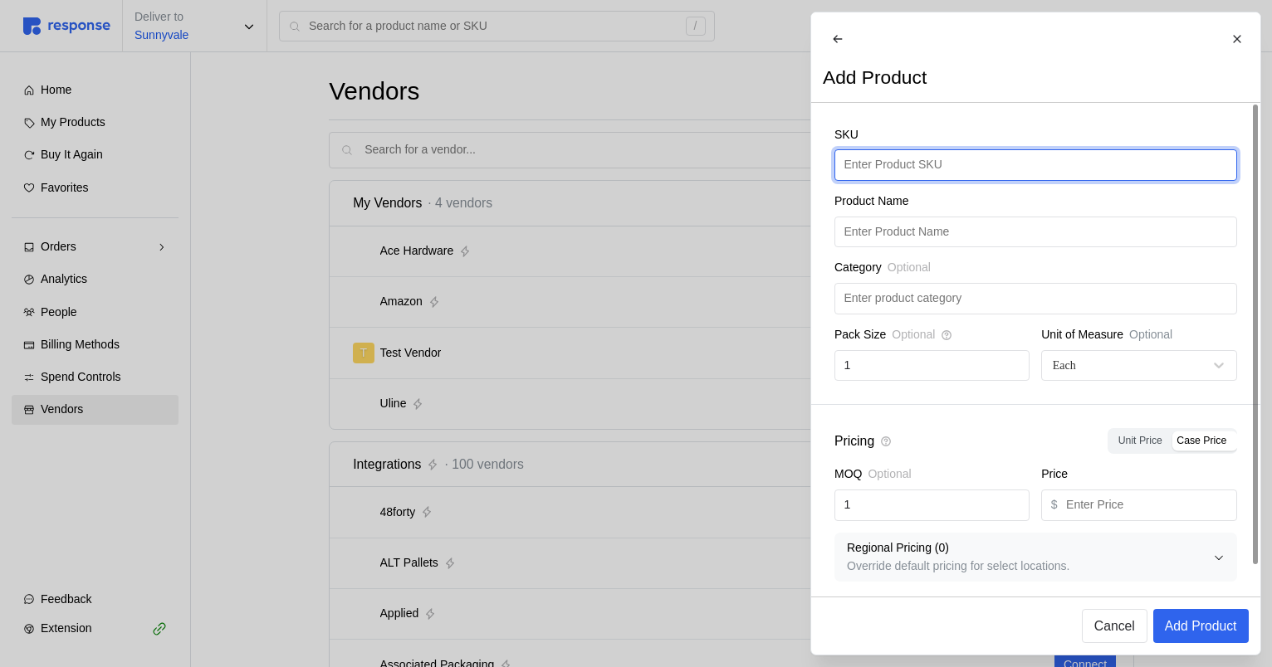
click at [932, 166] on input "text" at bounding box center [1034, 165] width 383 height 30
type input "SLIME"
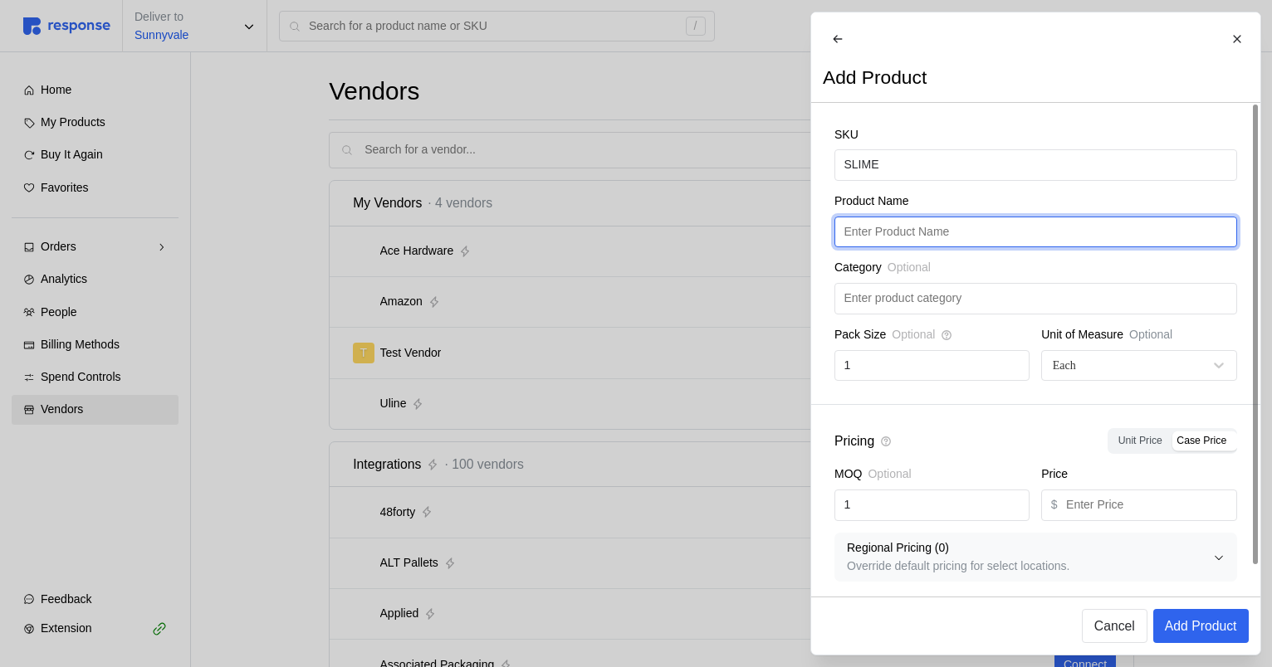
click at [1021, 247] on input "text" at bounding box center [1034, 232] width 383 height 30
paste input "SLIME"
type input "SLIME"
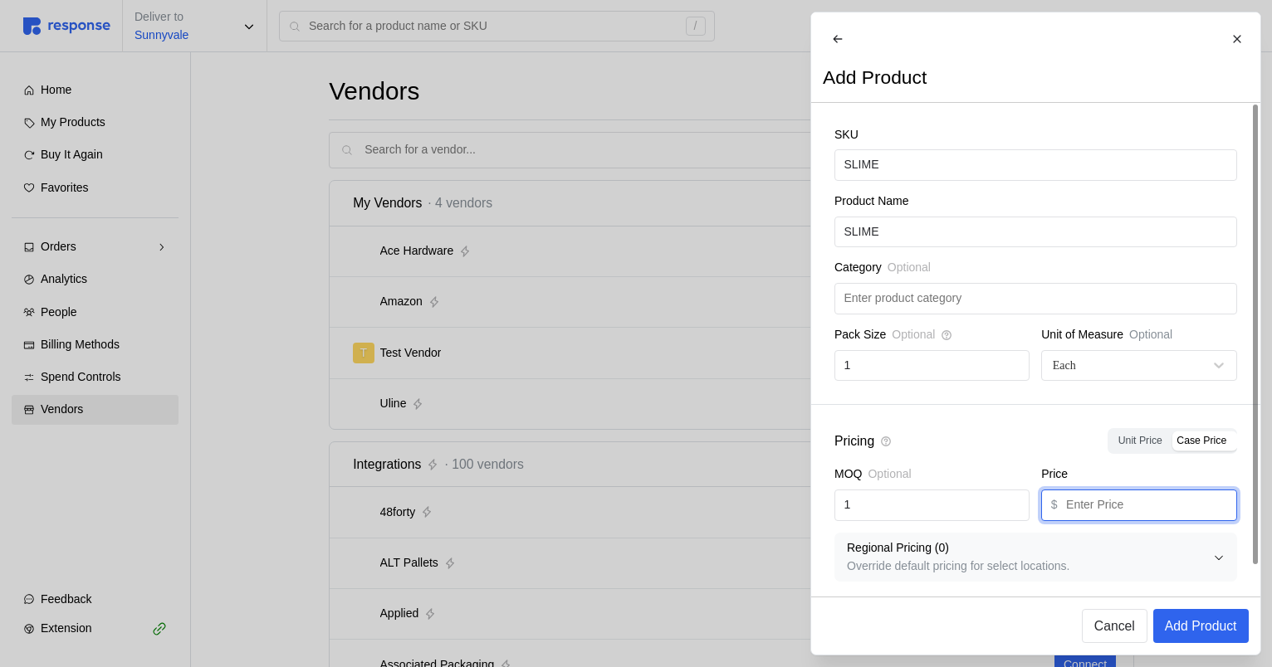
click at [1097, 518] on input "text" at bounding box center [1146, 506] width 161 height 30
type input "10.99"
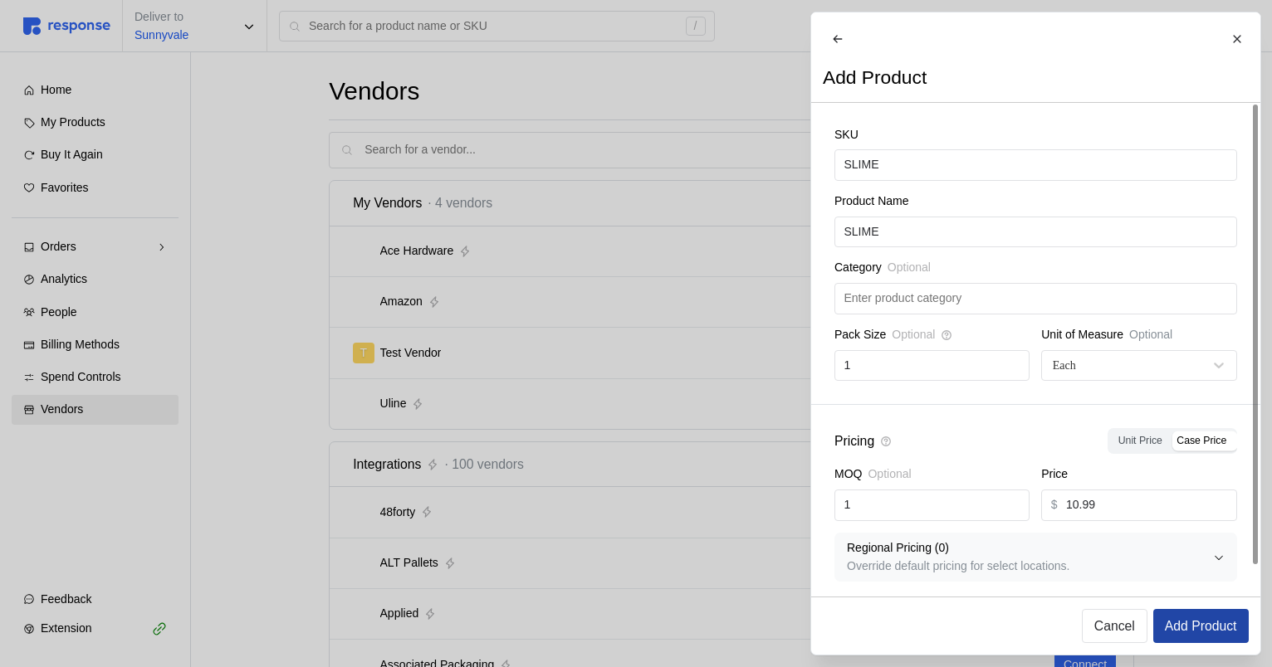
click at [1222, 628] on p "Add Product" at bounding box center [1200, 626] width 72 height 21
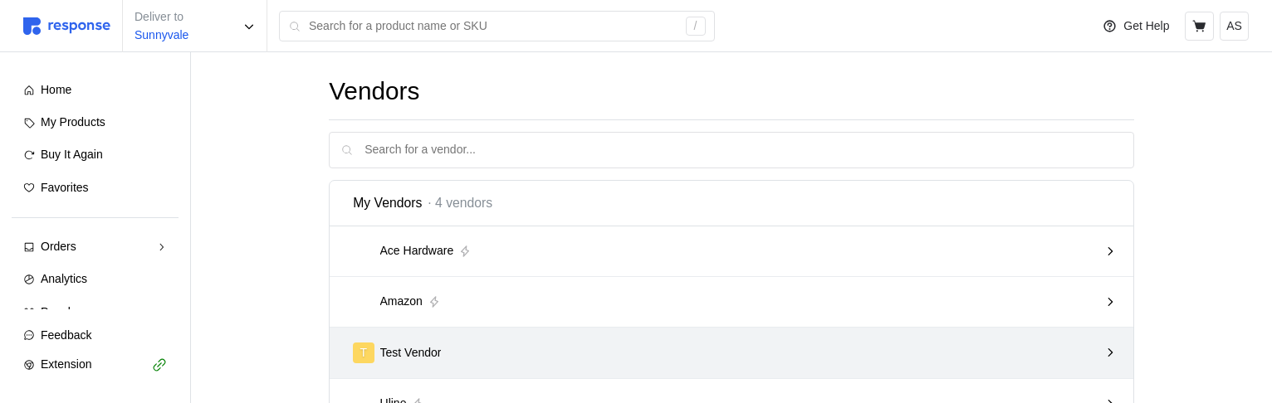
click at [704, 340] on div "T Test Vendor" at bounding box center [725, 353] width 757 height 32
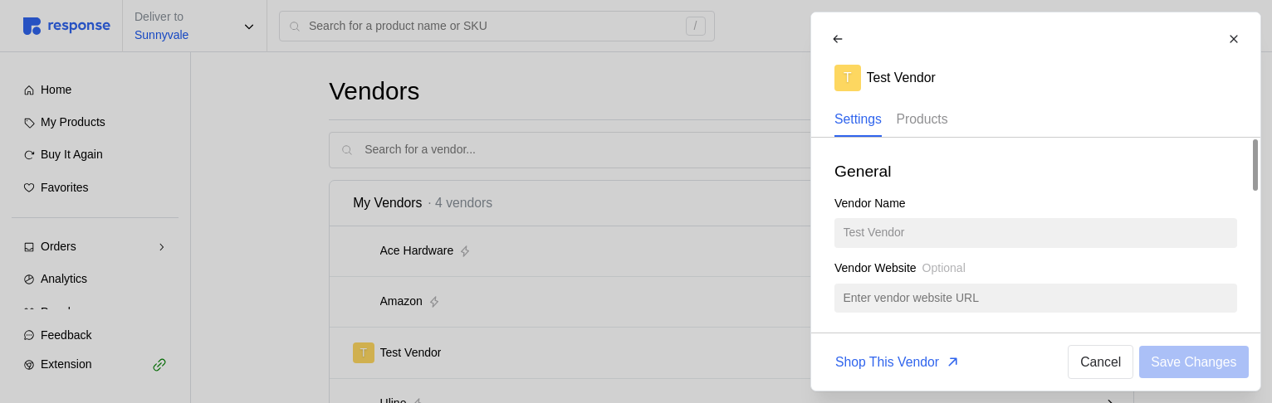
click at [924, 115] on p "Products" at bounding box center [921, 119] width 51 height 21
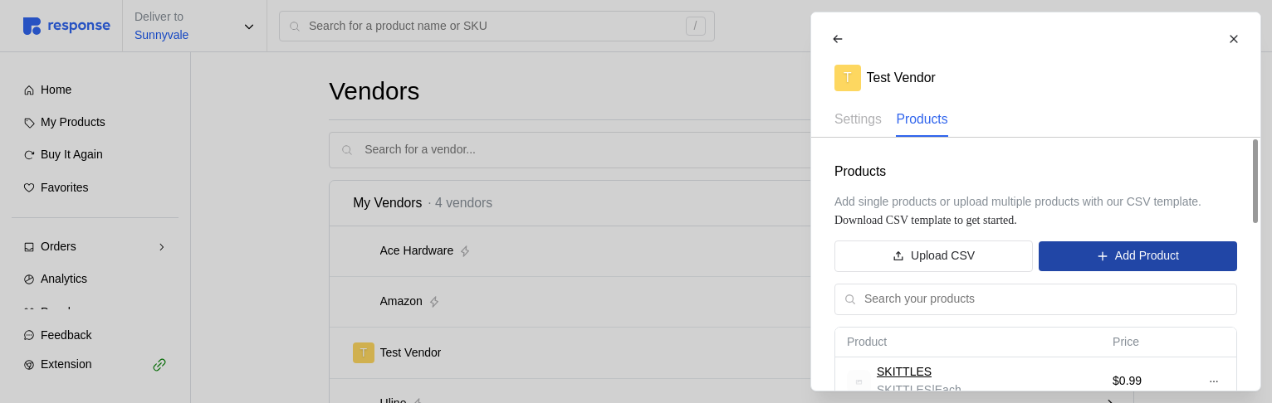
click at [1153, 261] on p "Add Product" at bounding box center [1146, 256] width 64 height 18
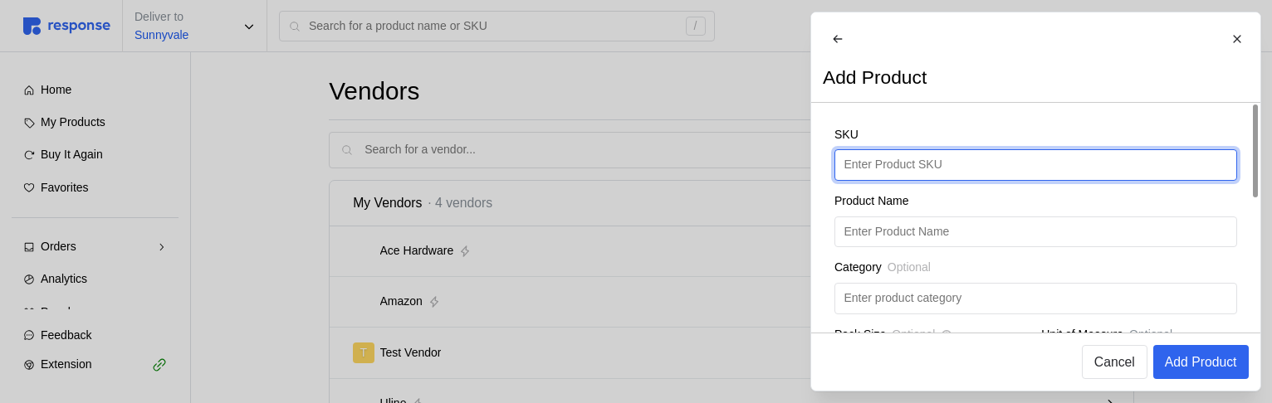
click at [938, 172] on input "text" at bounding box center [1034, 165] width 383 height 30
type input "SLIME"
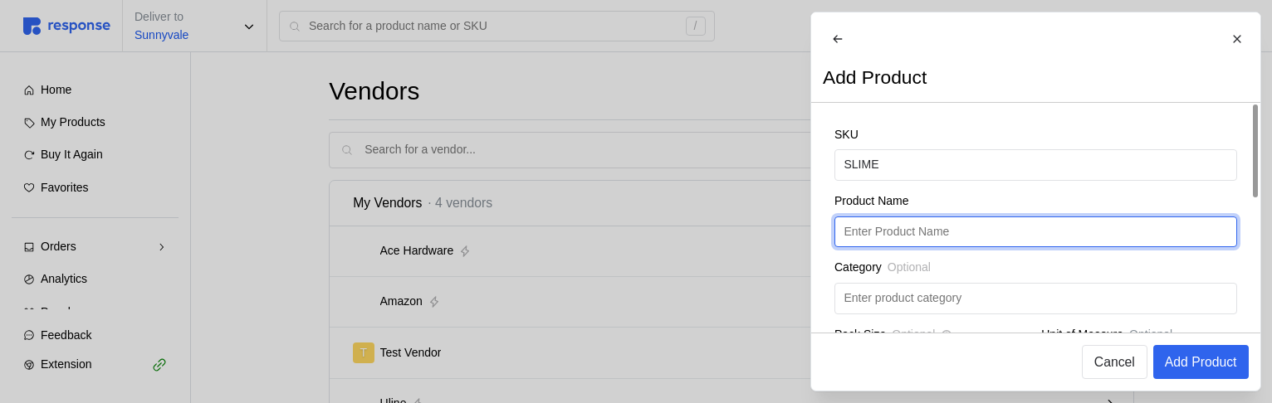
click at [902, 245] on input "text" at bounding box center [1034, 232] width 383 height 30
paste input "SLIME"
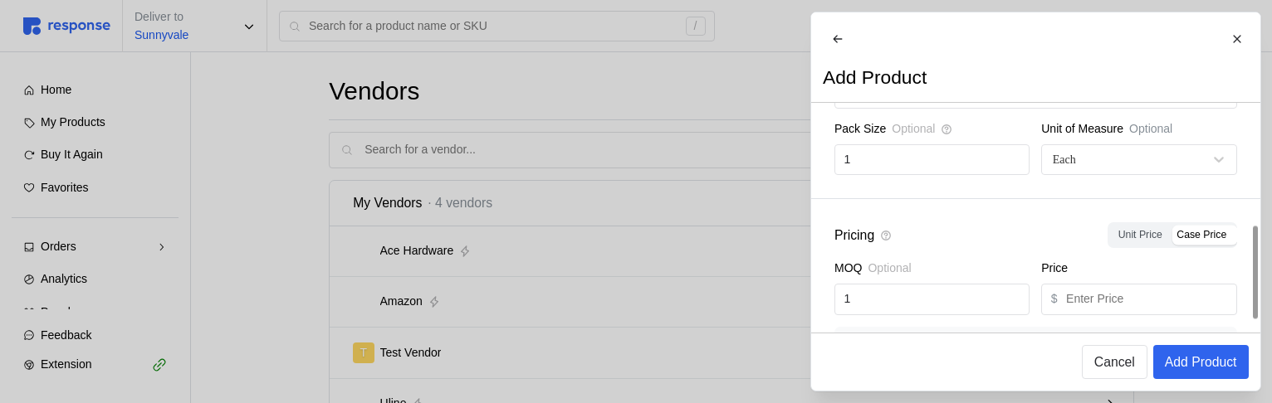
scroll to position [284, 0]
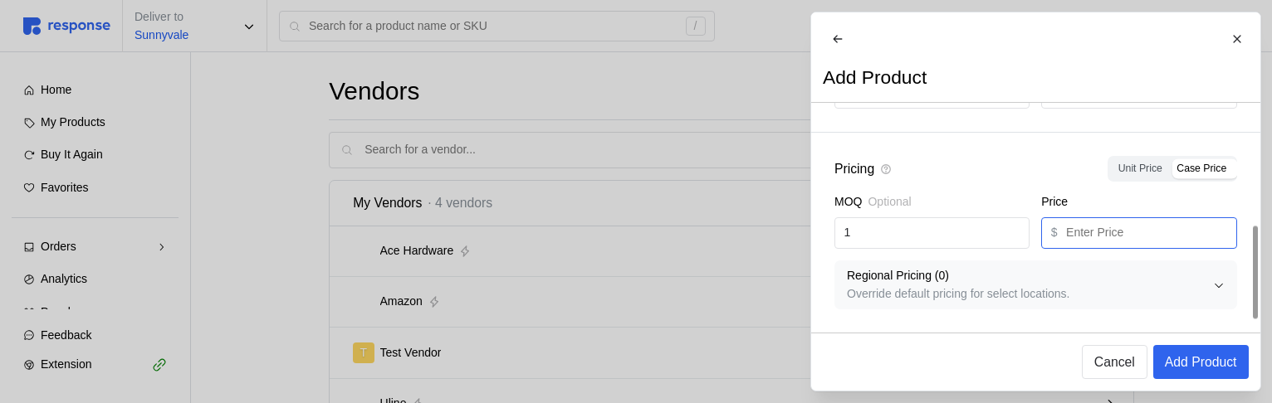
type input "SLIME"
click at [1136, 240] on input "text" at bounding box center [1146, 233] width 161 height 30
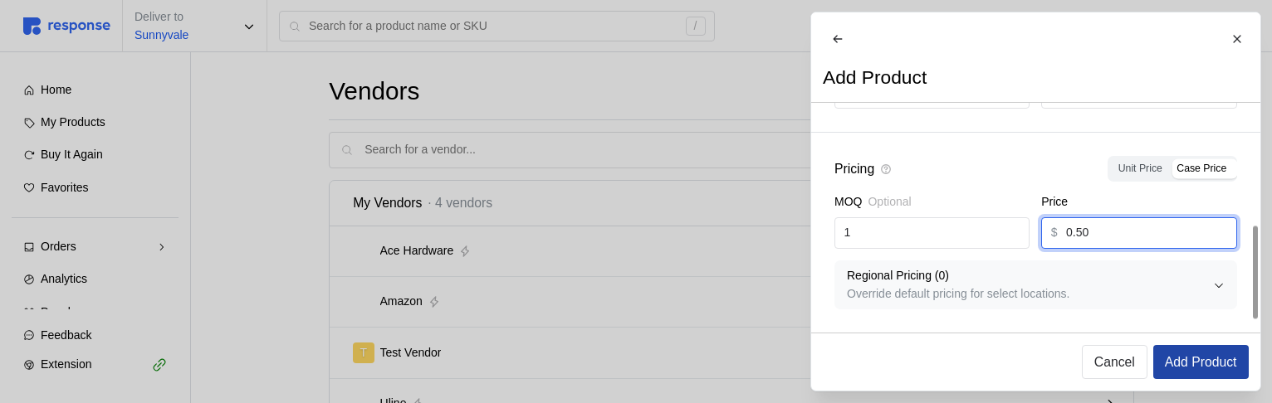
type input "0.50"
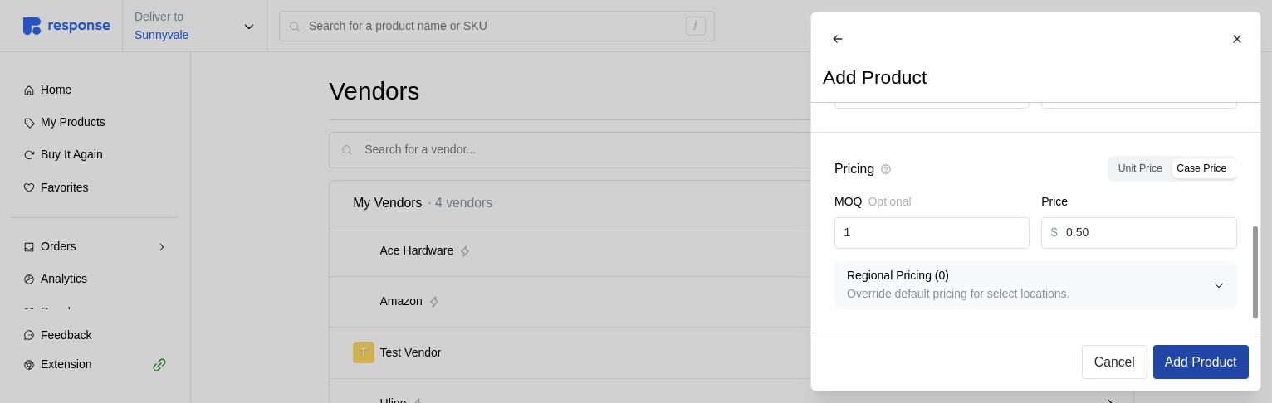
click at [1206, 362] on p "Add Product" at bounding box center [1200, 362] width 72 height 21
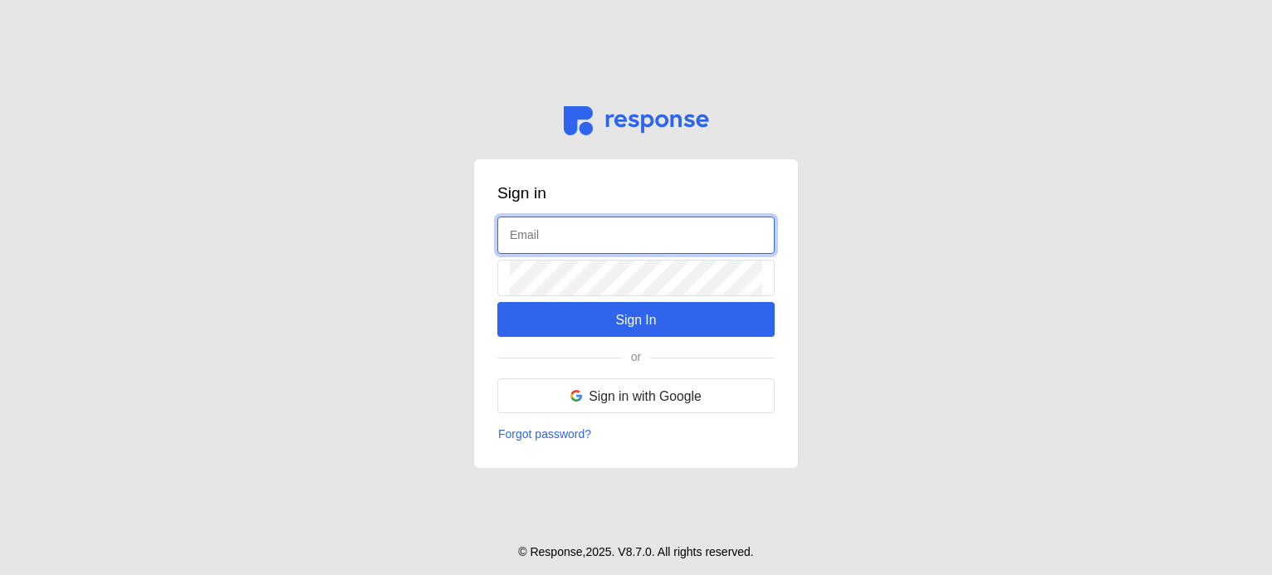
click at [526, 237] on input "text" at bounding box center [636, 235] width 252 height 36
type input "[EMAIL_ADDRESS][DOMAIN_NAME]"
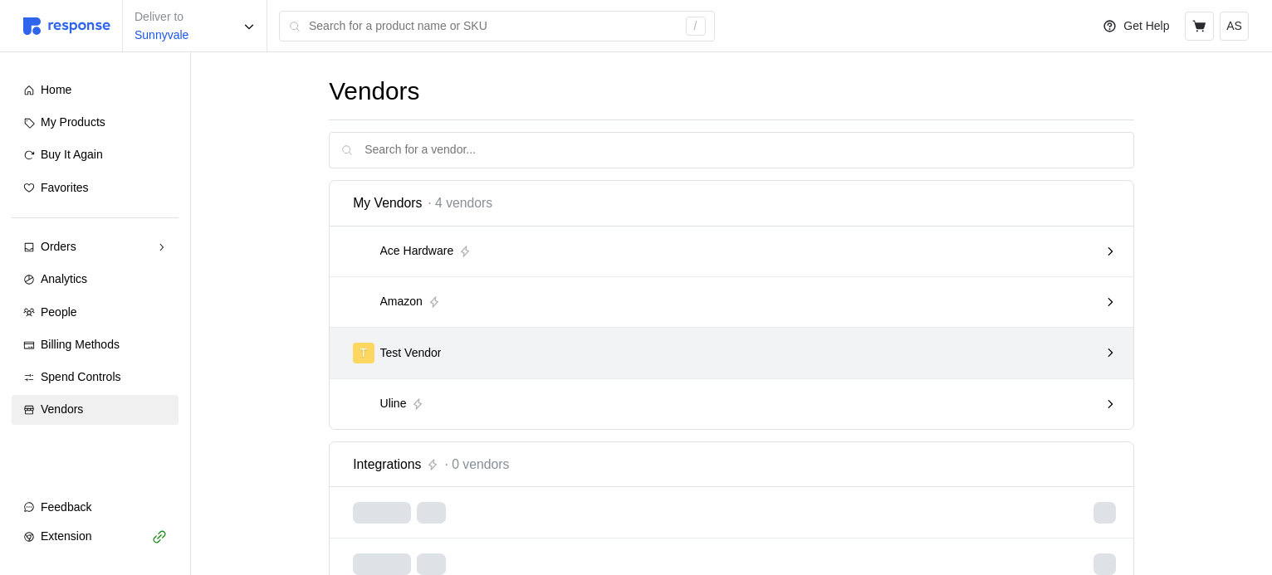
click at [605, 370] on div "T Test Vendor" at bounding box center [732, 353] width 804 height 51
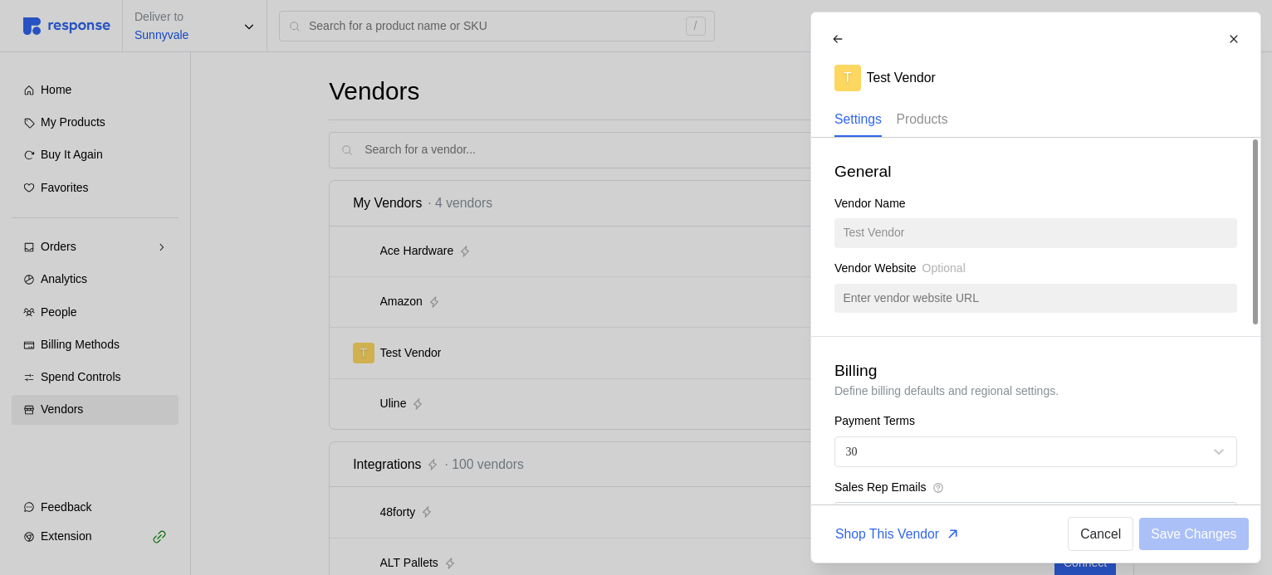
click at [942, 103] on div "Products" at bounding box center [921, 120] width 51 height 34
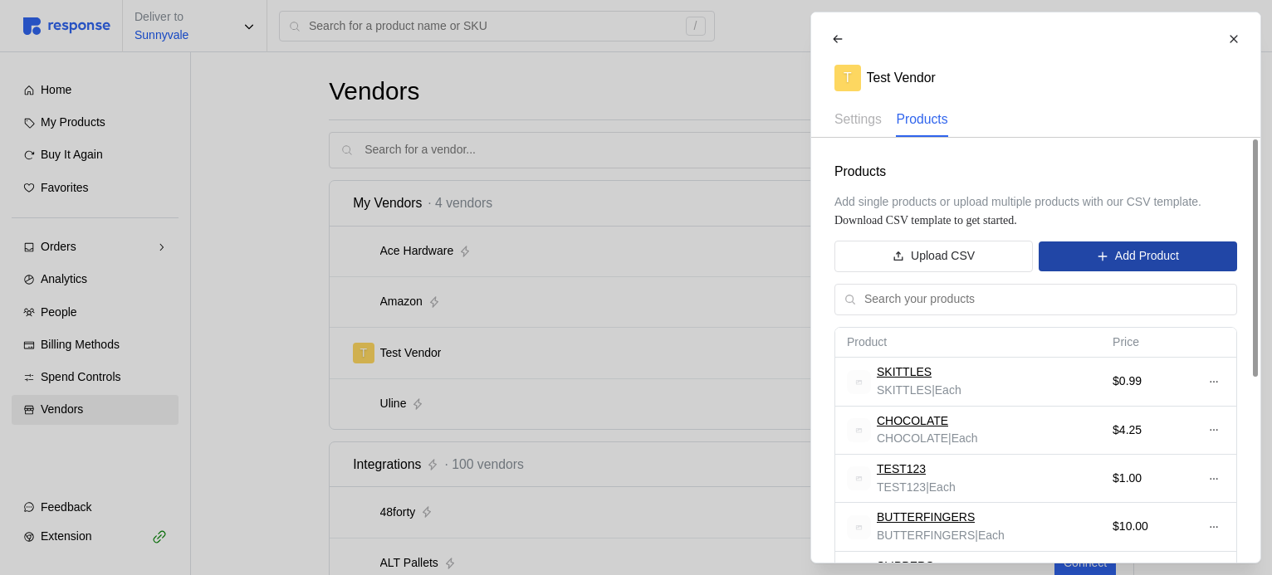
click at [1121, 255] on p "Add Product" at bounding box center [1146, 256] width 64 height 18
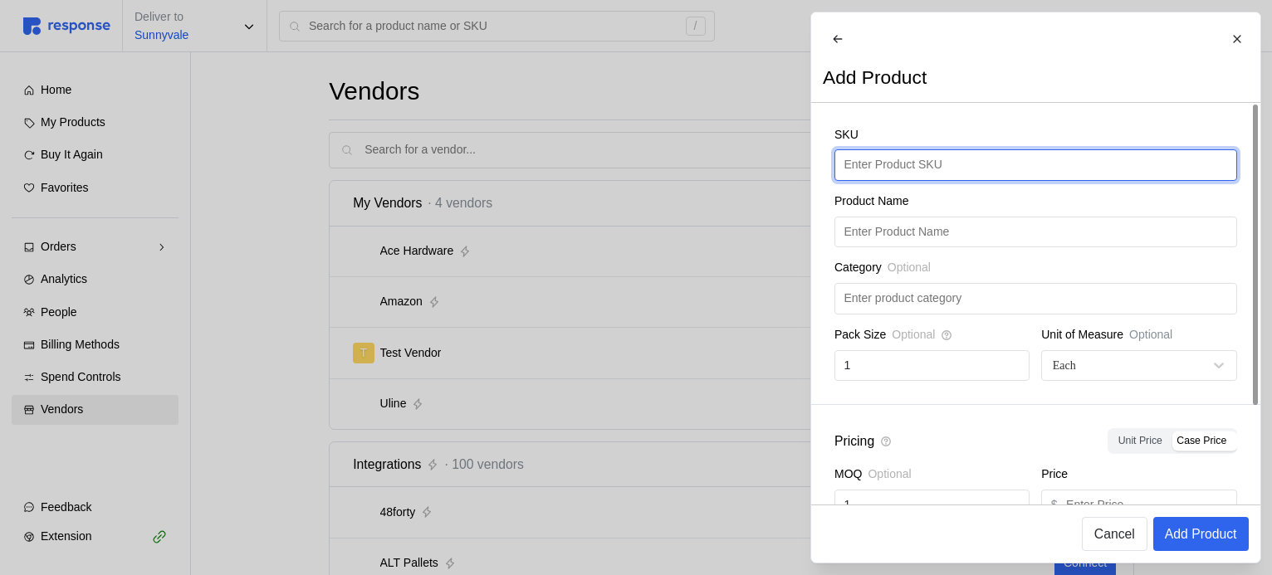
click at [912, 180] on input "text" at bounding box center [1034, 165] width 383 height 30
type input "M&Ms"
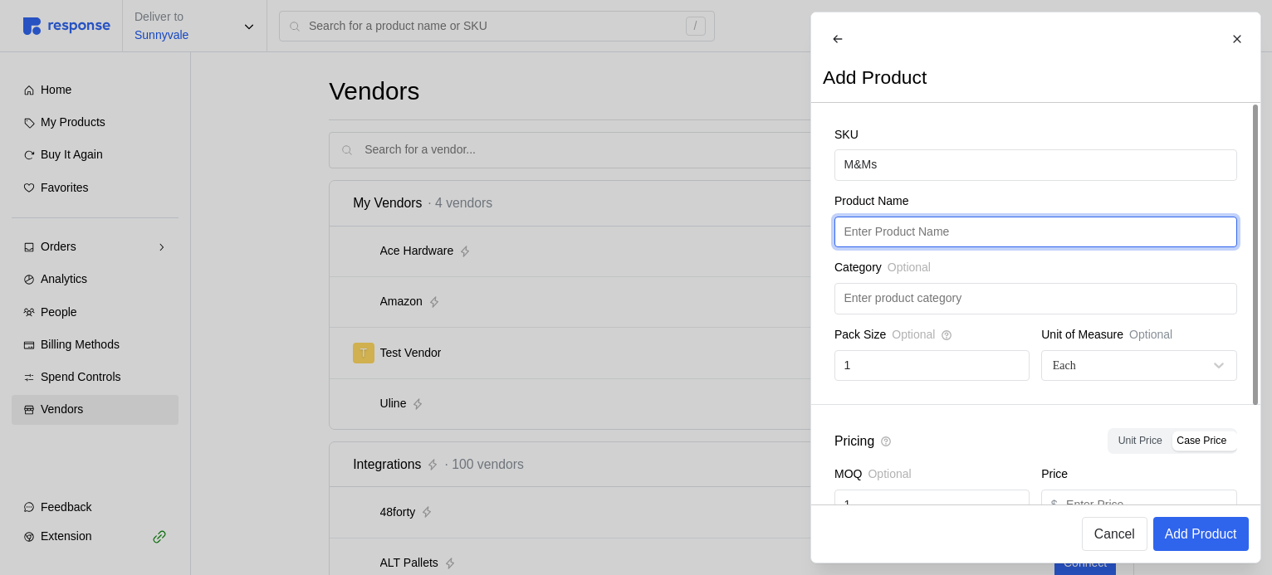
click at [965, 237] on input "text" at bounding box center [1034, 232] width 383 height 30
paste input "M&Ms"
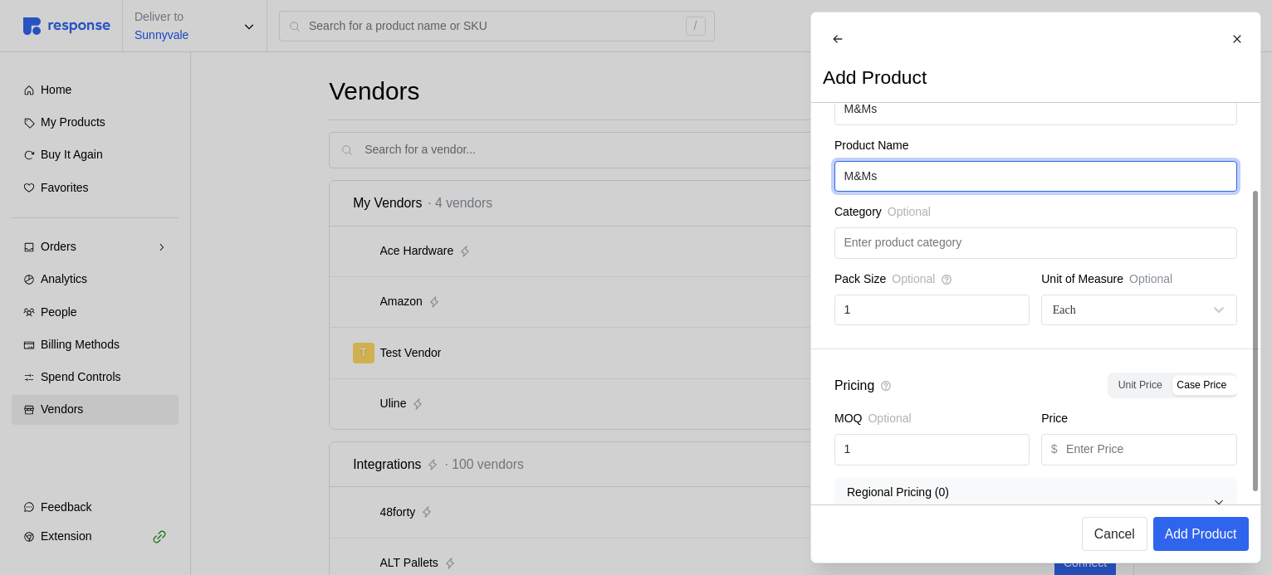
scroll to position [112, 0]
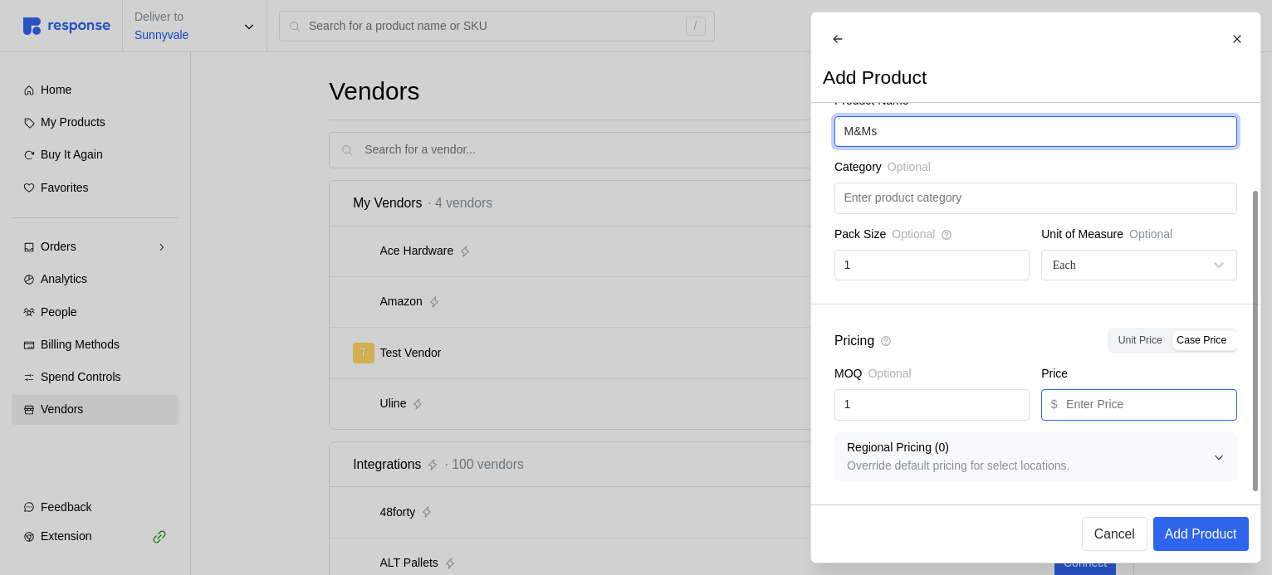
type input "M&Ms"
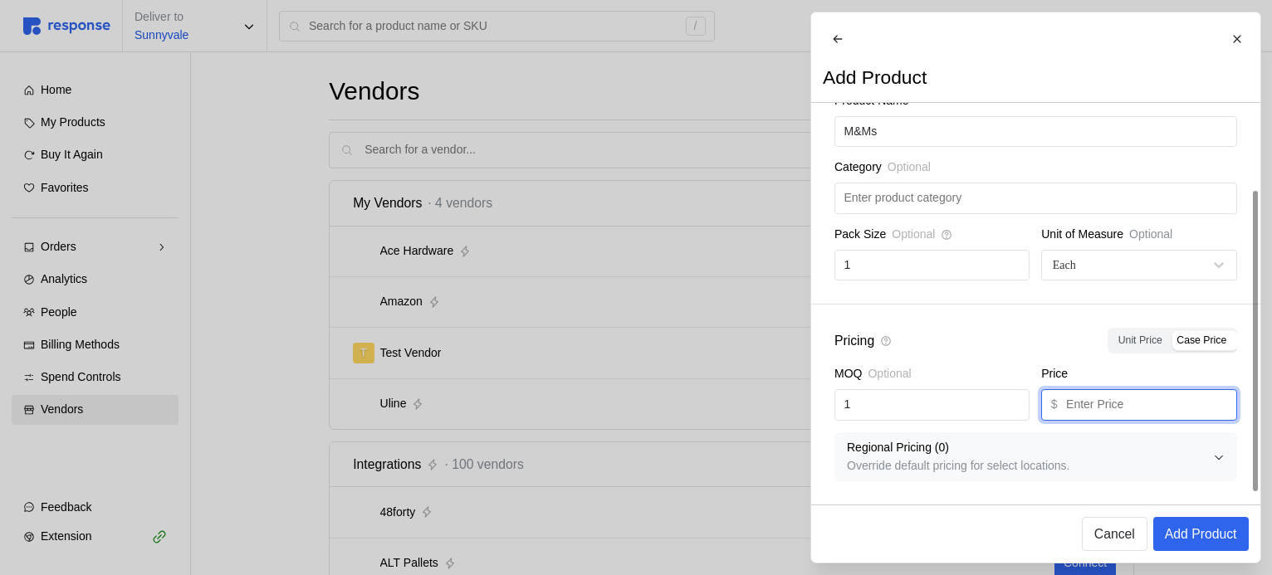
click at [1111, 403] on input "text" at bounding box center [1146, 405] width 161 height 30
type input "1.99"
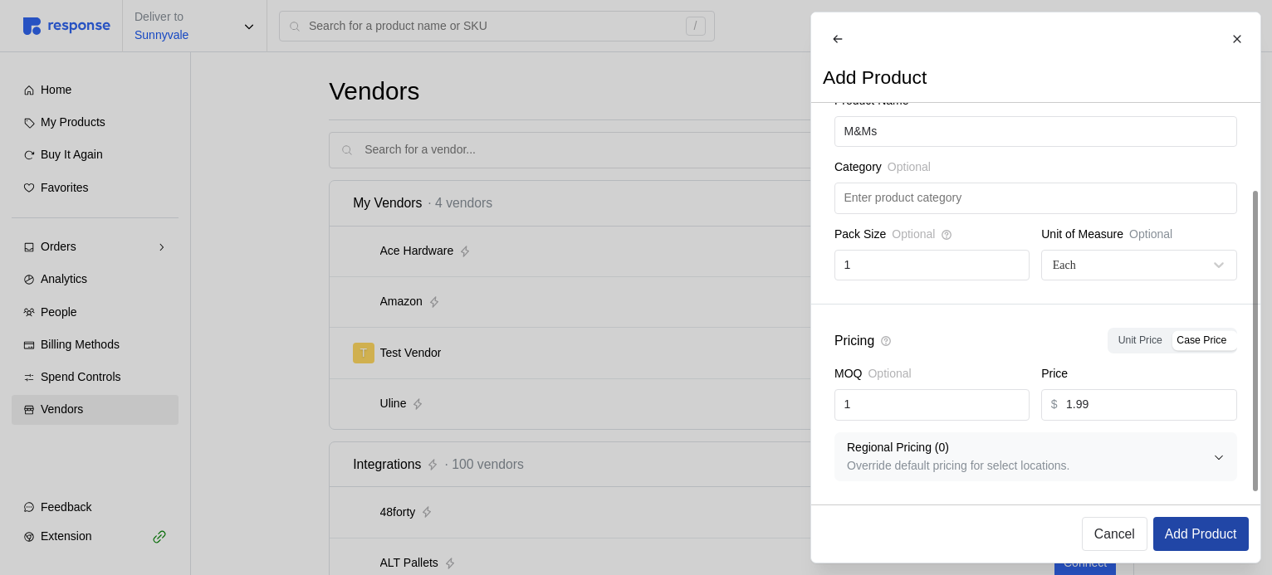
click at [1206, 403] on p "Add Product" at bounding box center [1200, 534] width 72 height 21
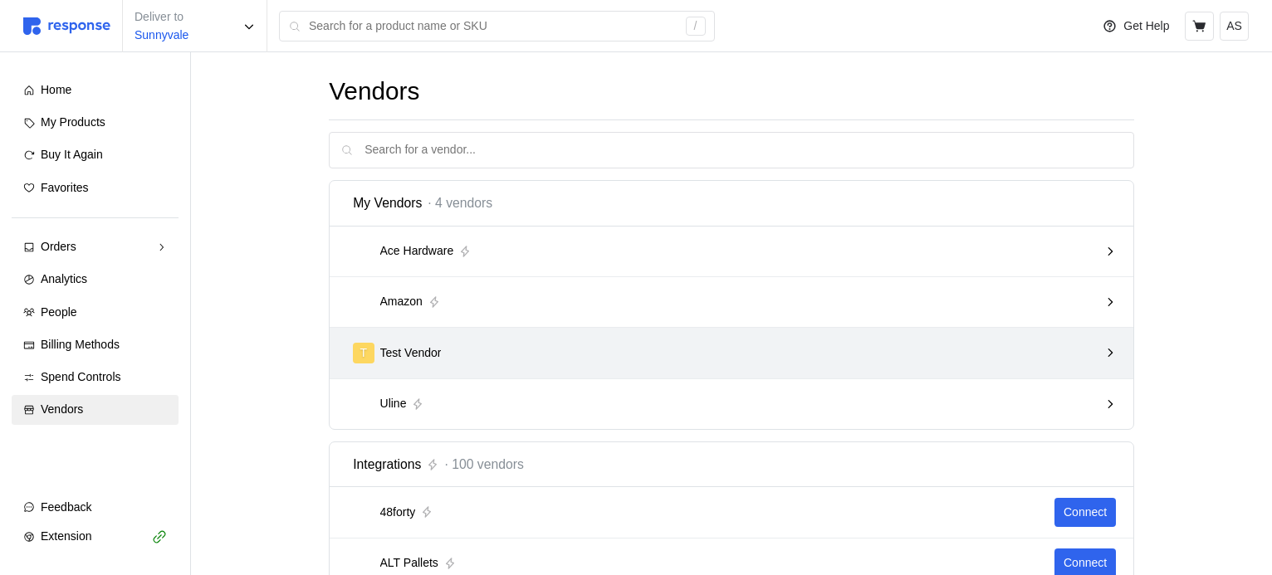
click at [664, 348] on div "T Test Vendor" at bounding box center [725, 353] width 745 height 21
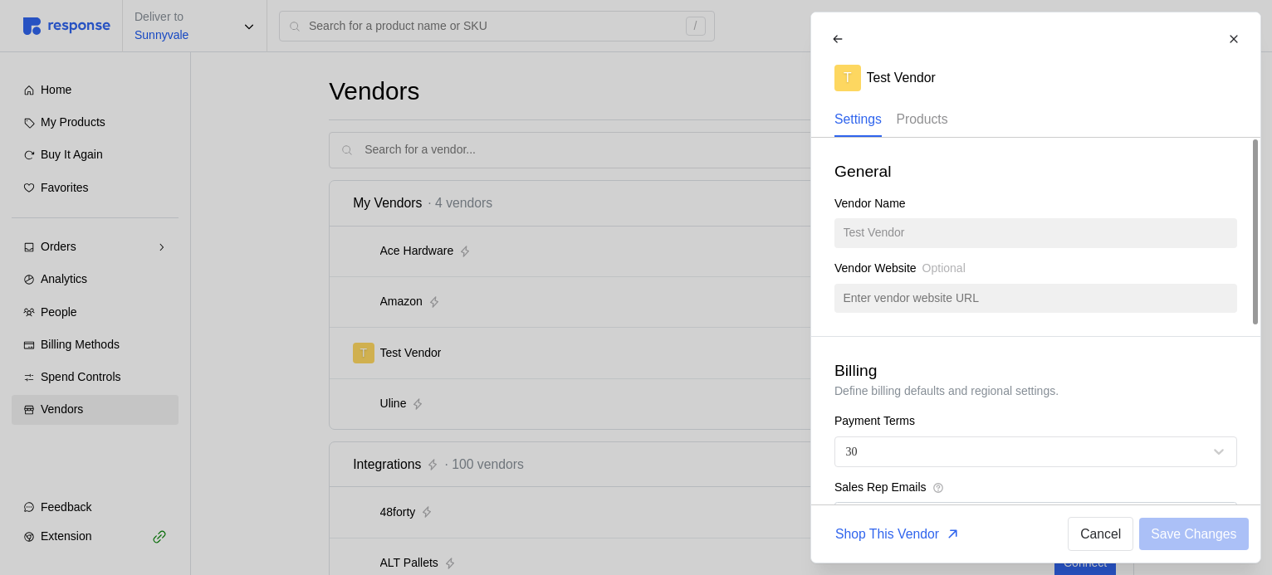
click at [935, 117] on p "Products" at bounding box center [921, 119] width 51 height 21
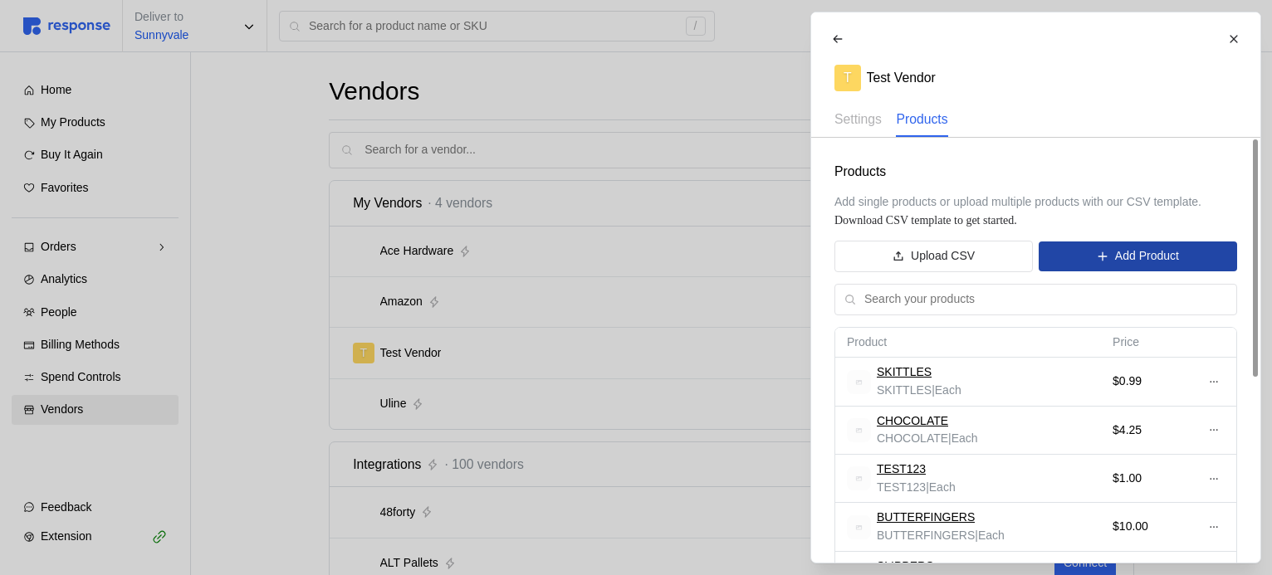
click at [1152, 261] on p "Add Product" at bounding box center [1146, 256] width 64 height 18
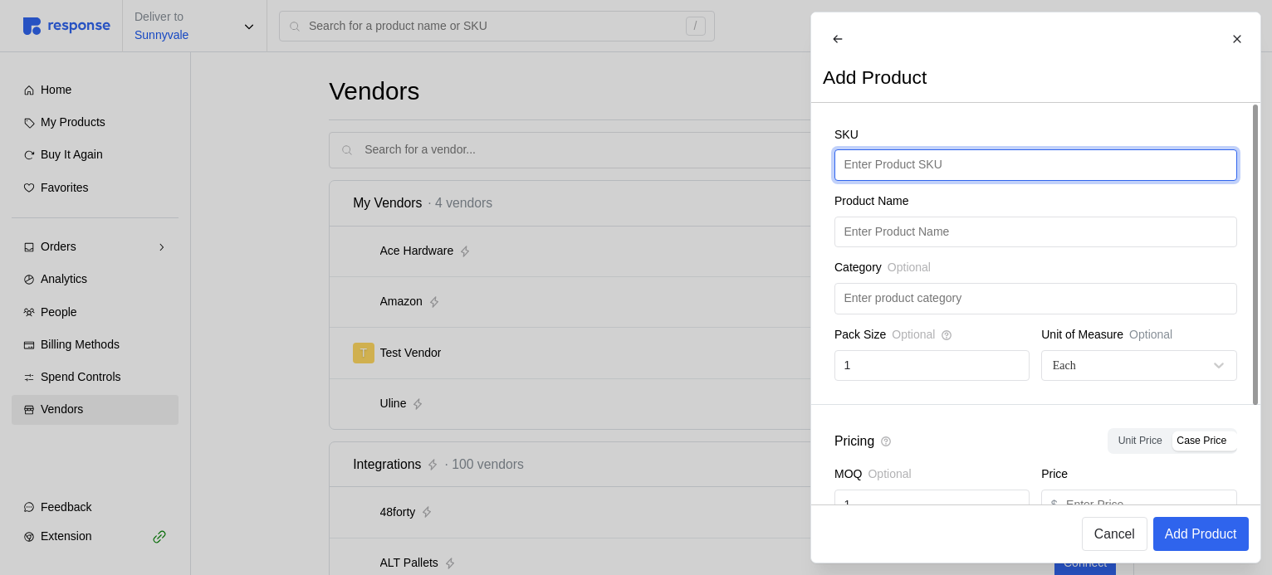
click at [1037, 165] on input "text" at bounding box center [1034, 165] width 383 height 30
type input "M&Ms"
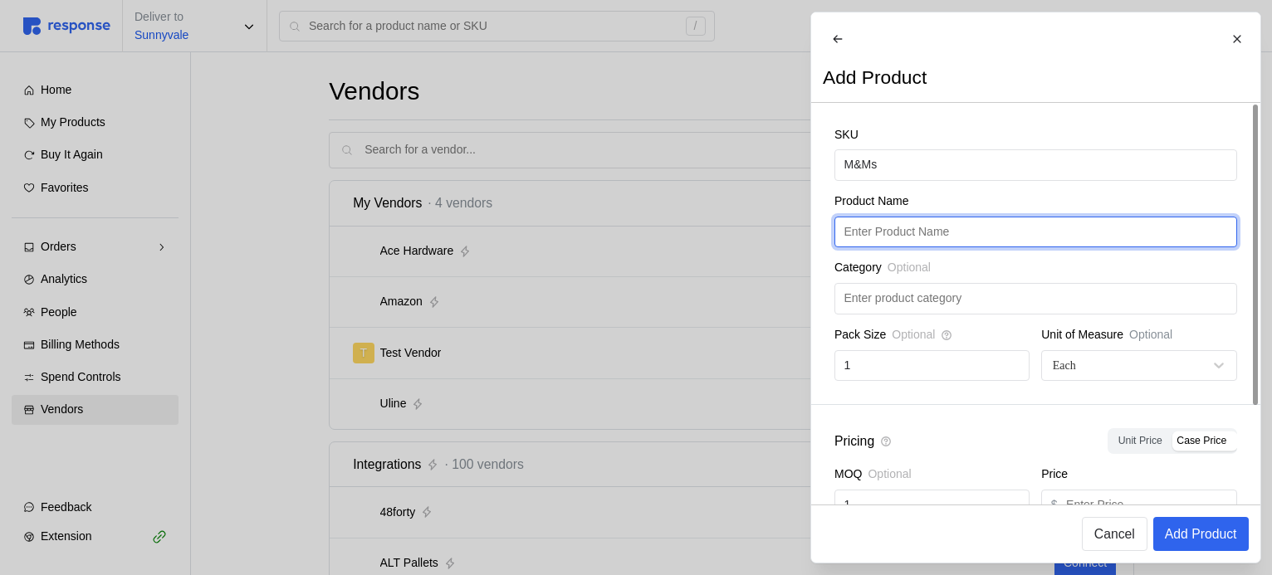
click at [1018, 243] on input "text" at bounding box center [1034, 232] width 383 height 30
paste input "M&Ms"
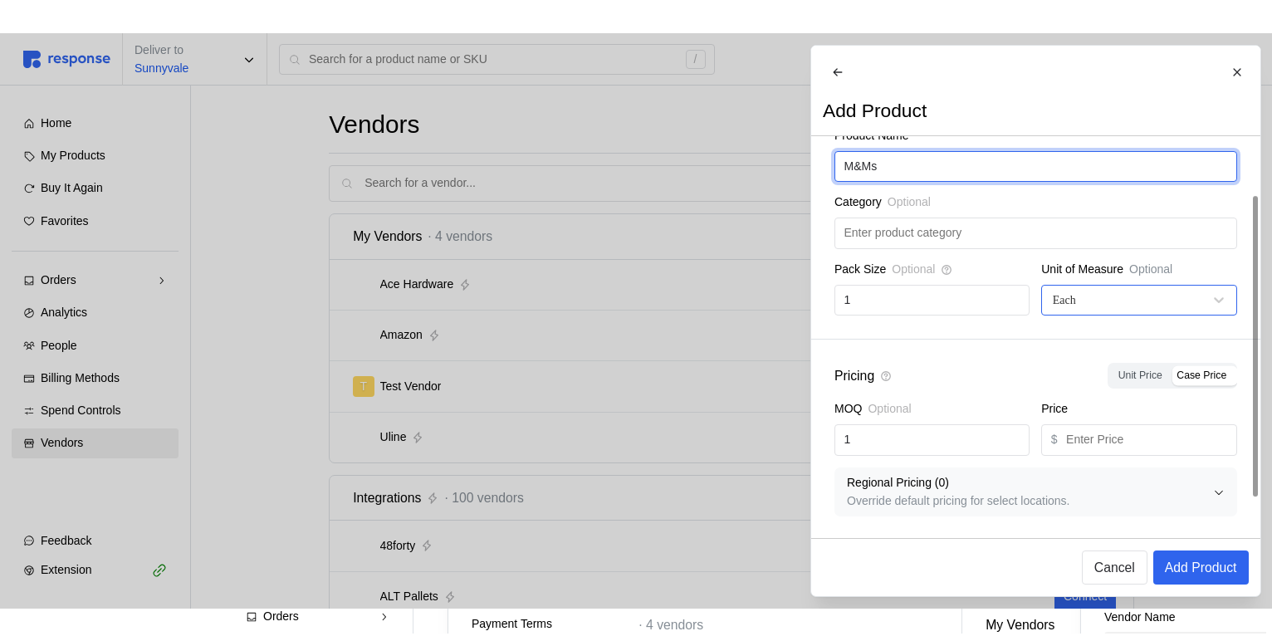
scroll to position [112, 0]
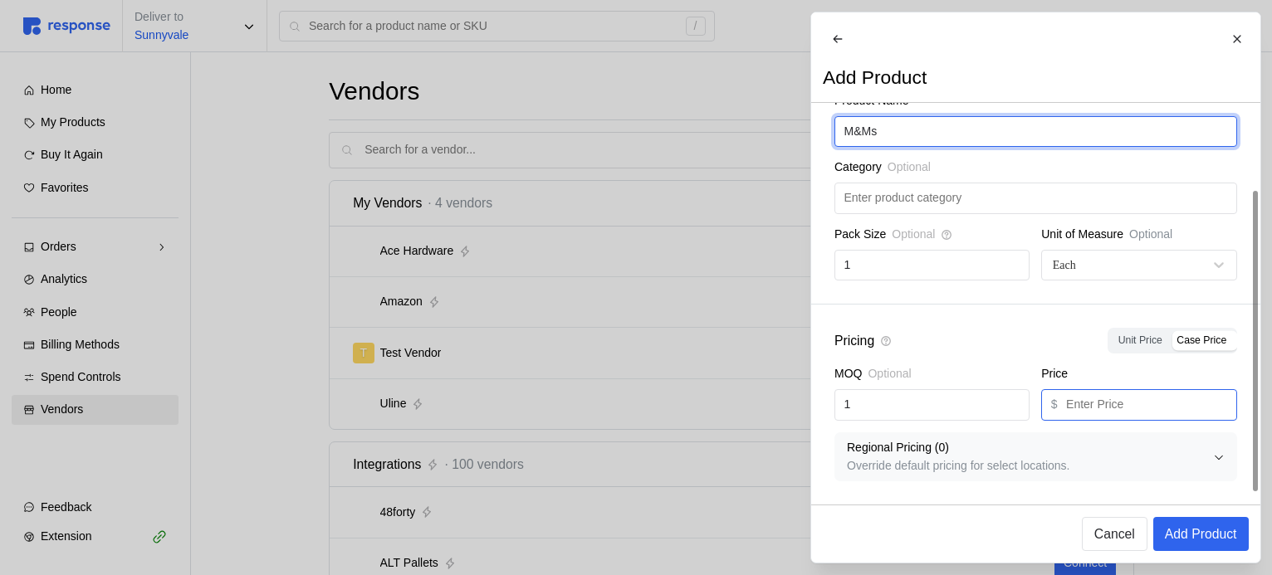
type input "M&Ms"
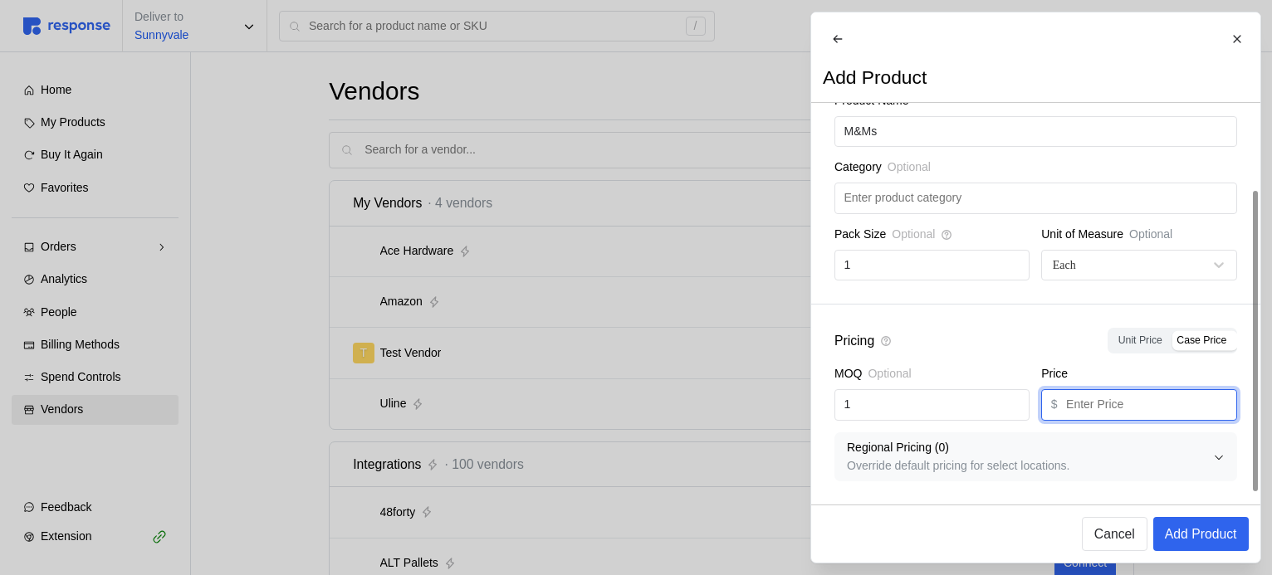
click at [1137, 412] on input "text" at bounding box center [1146, 405] width 161 height 30
type input "2.99"
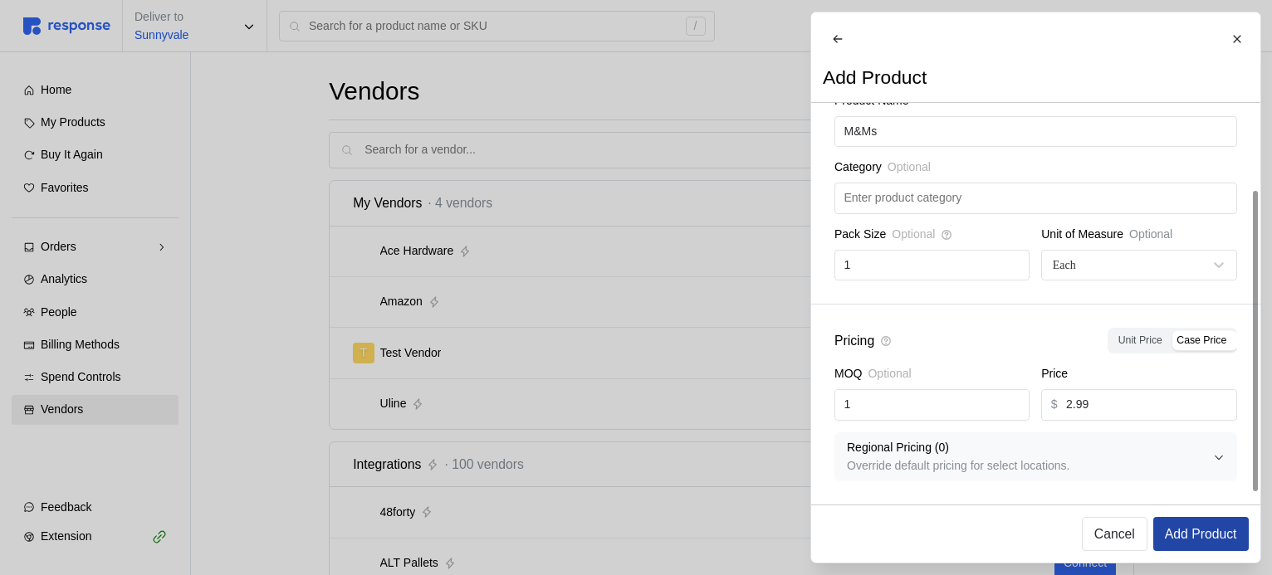
click at [1192, 524] on p "Add Product" at bounding box center [1200, 534] width 72 height 21
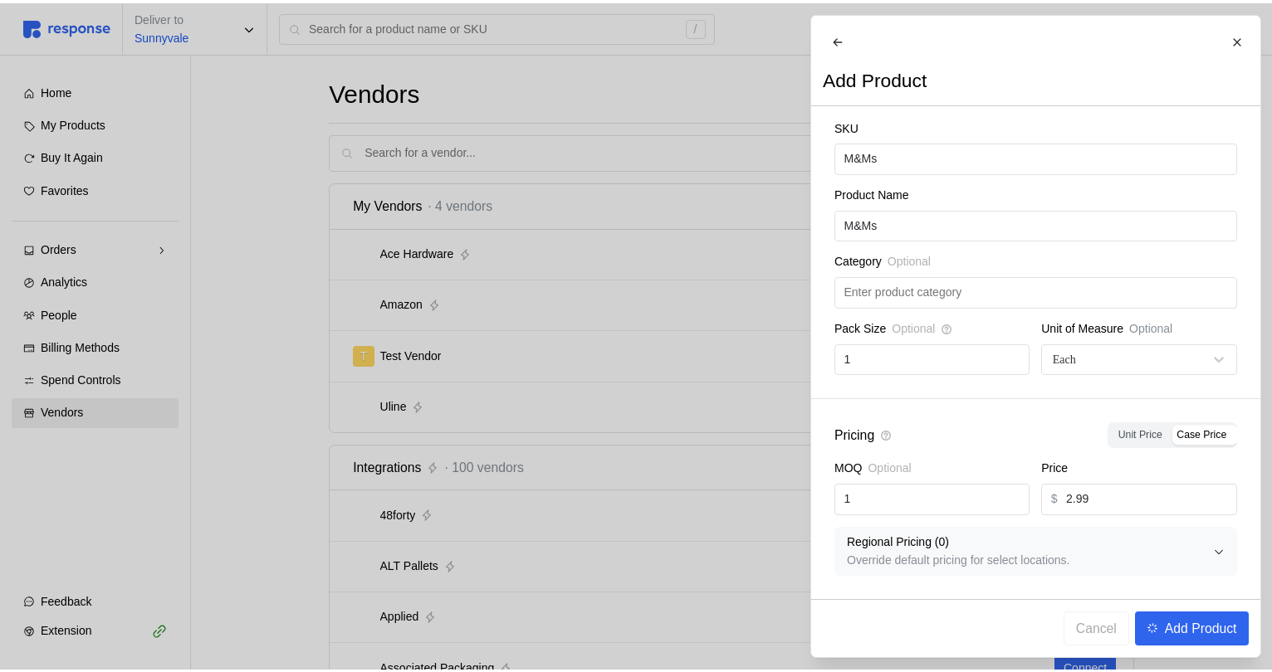
scroll to position [15, 0]
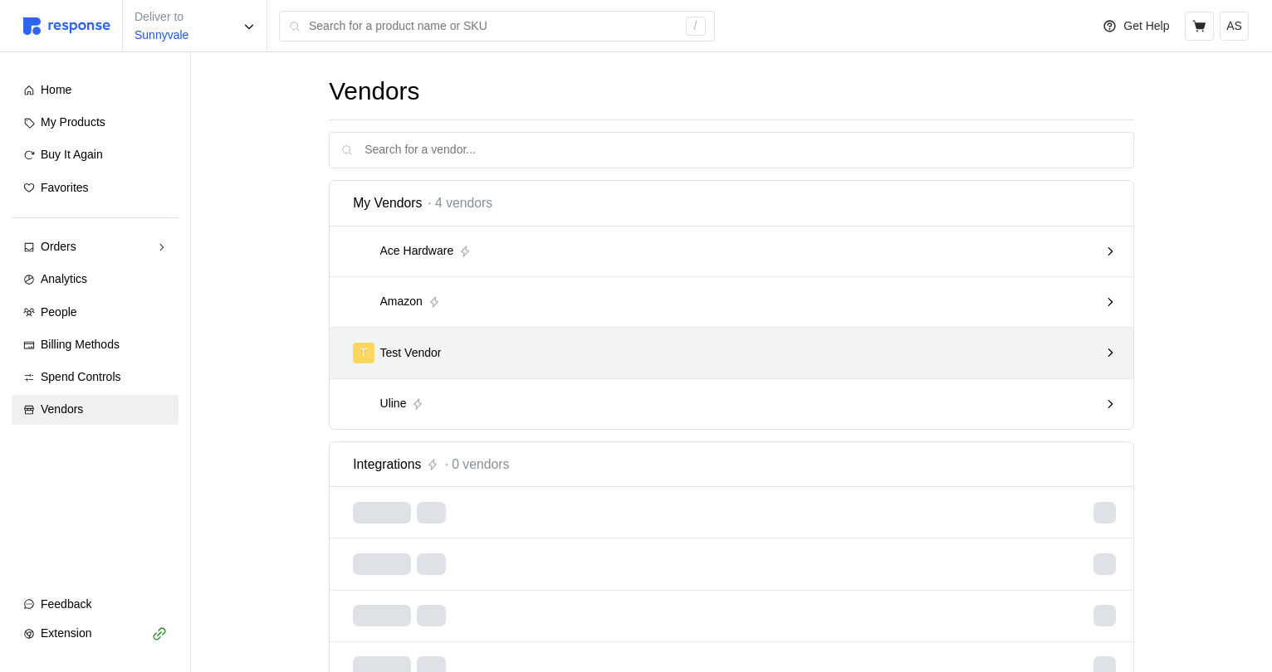
click at [706, 357] on div "T Test Vendor" at bounding box center [725, 353] width 745 height 21
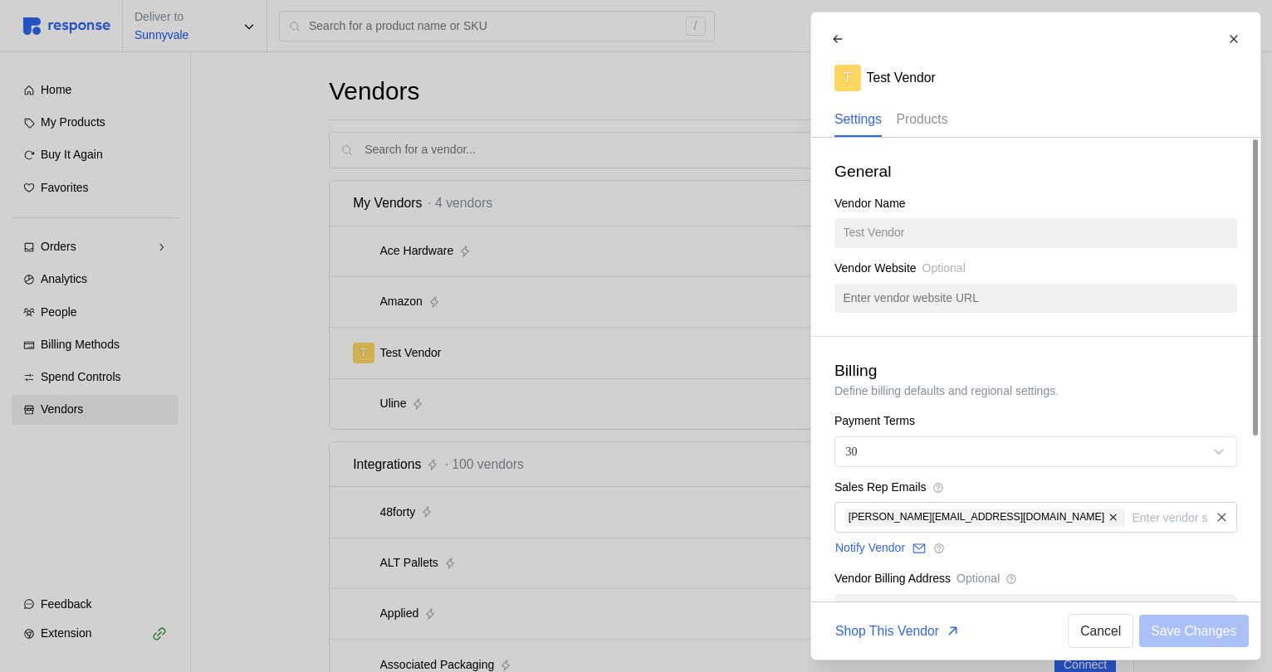
click at [938, 131] on div "Products" at bounding box center [921, 120] width 51 height 34
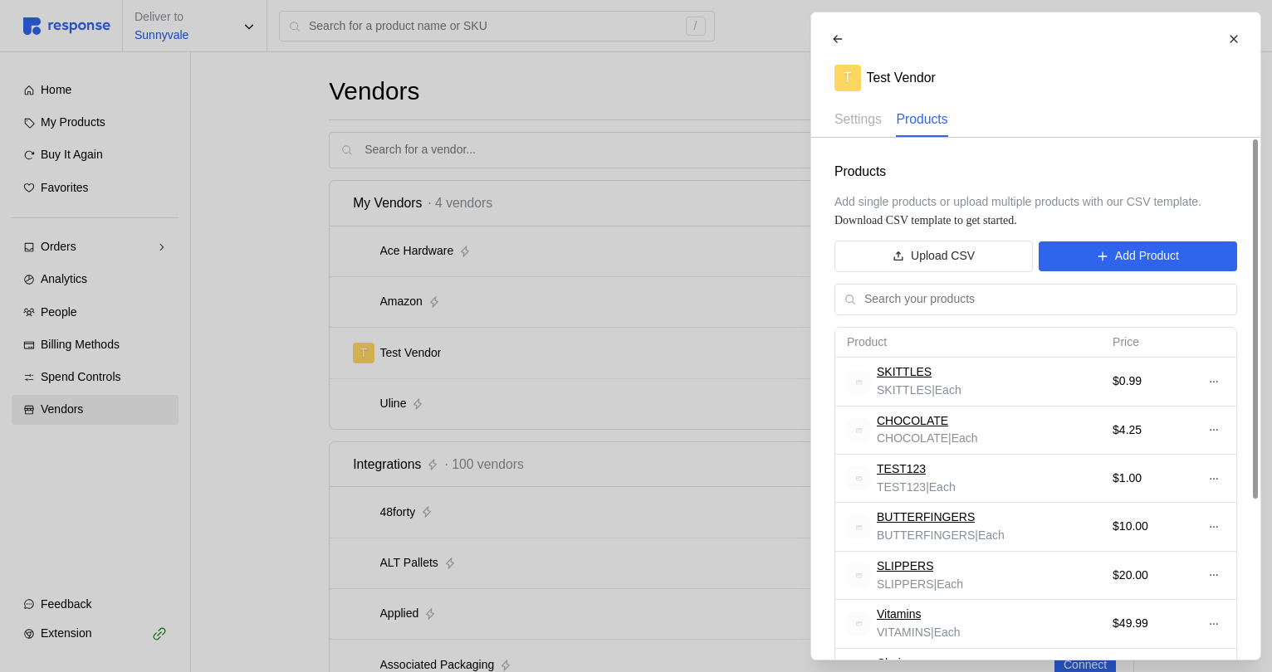
click at [1165, 232] on div "Products Add single products or upload multiple products with our CSV template.…" at bounding box center [1035, 515] width 449 height 754
click at [1160, 260] on p "Add Product" at bounding box center [1146, 256] width 64 height 18
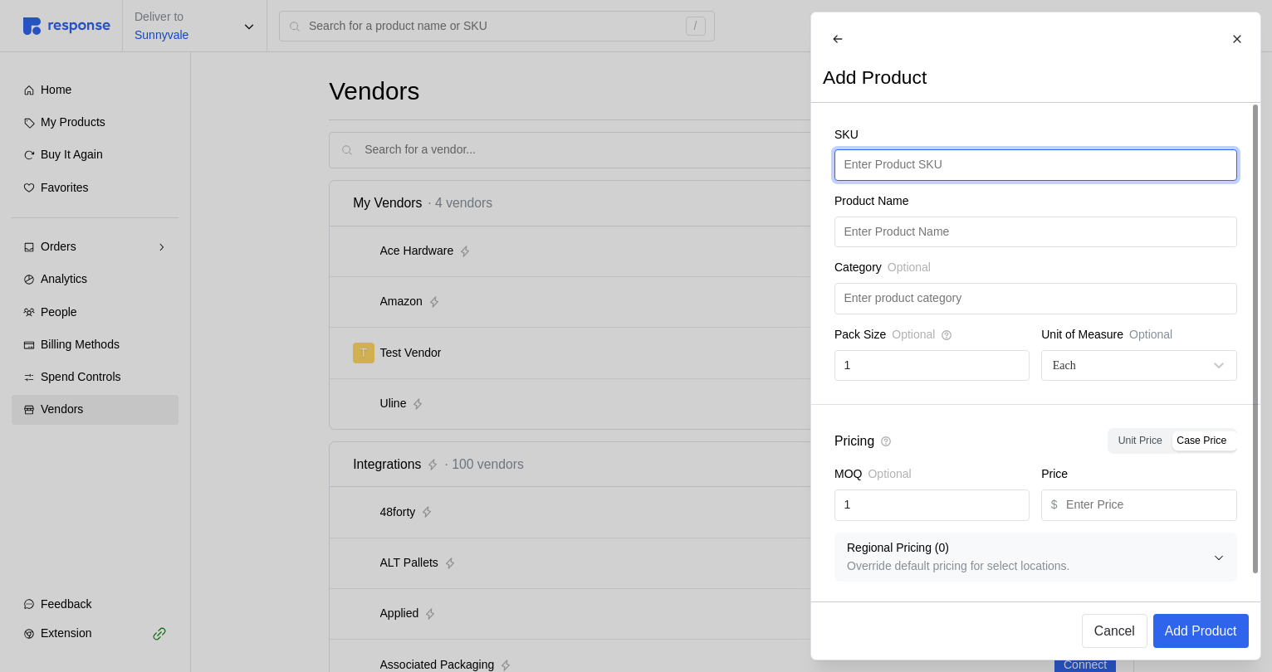
click at [915, 163] on input "text" at bounding box center [1034, 165] width 383 height 30
type input "TOAST"
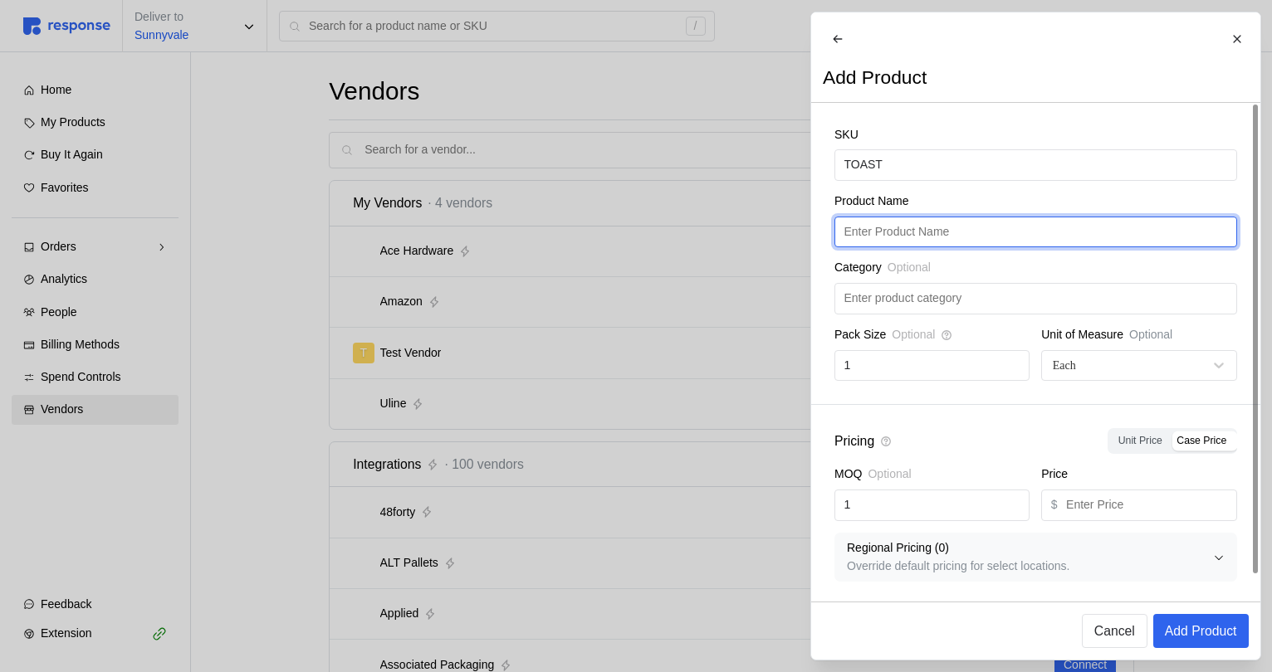
click at [919, 245] on input "text" at bounding box center [1034, 232] width 383 height 30
paste input "TOAST"
type input "TOAST"
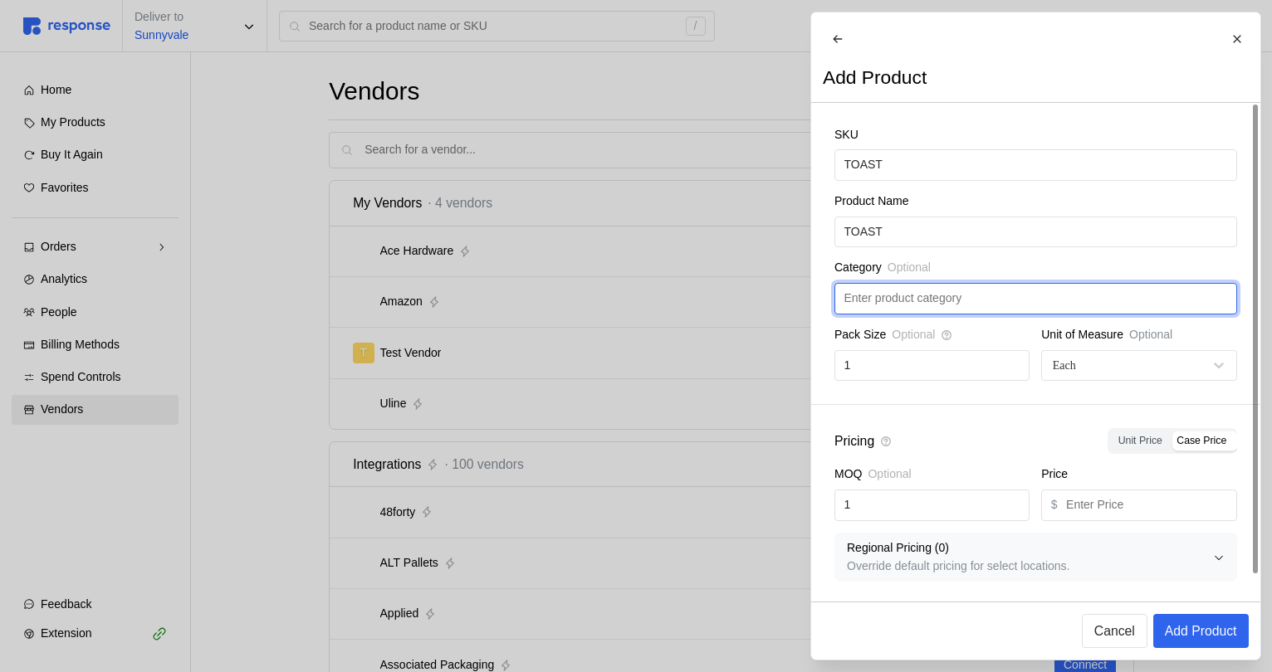
click at [934, 310] on input "text" at bounding box center [1034, 299] width 383 height 30
type input "Produce"
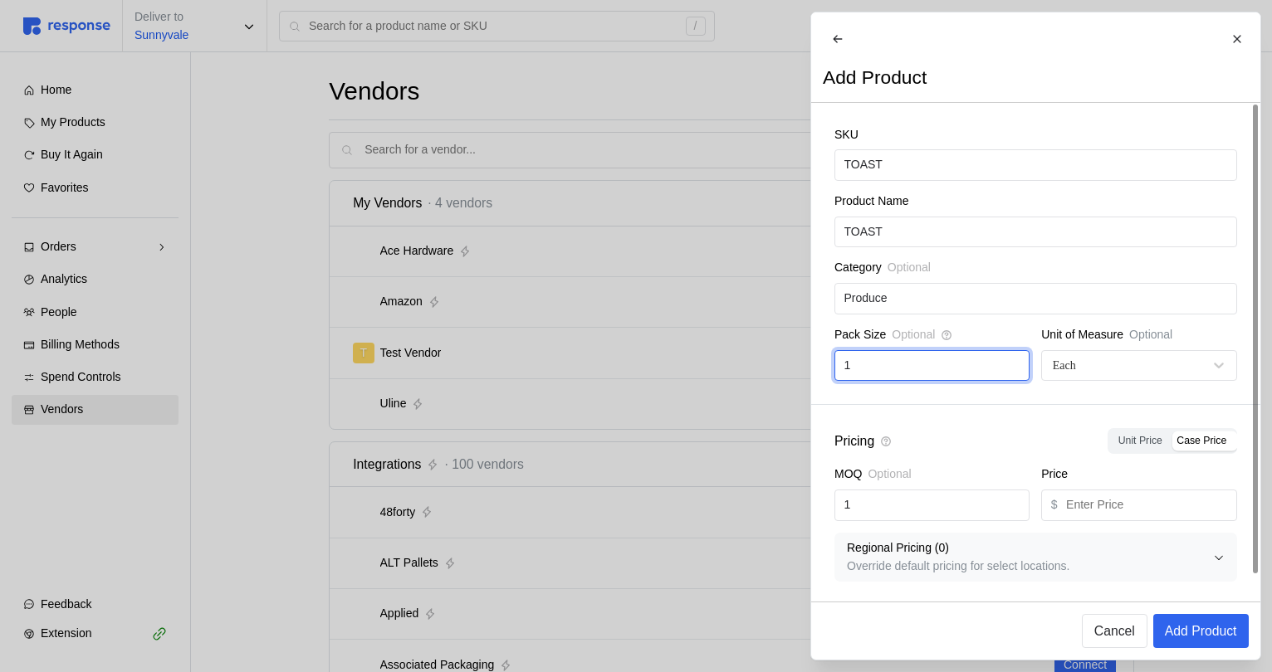
click at [992, 378] on input "1" at bounding box center [931, 366] width 176 height 30
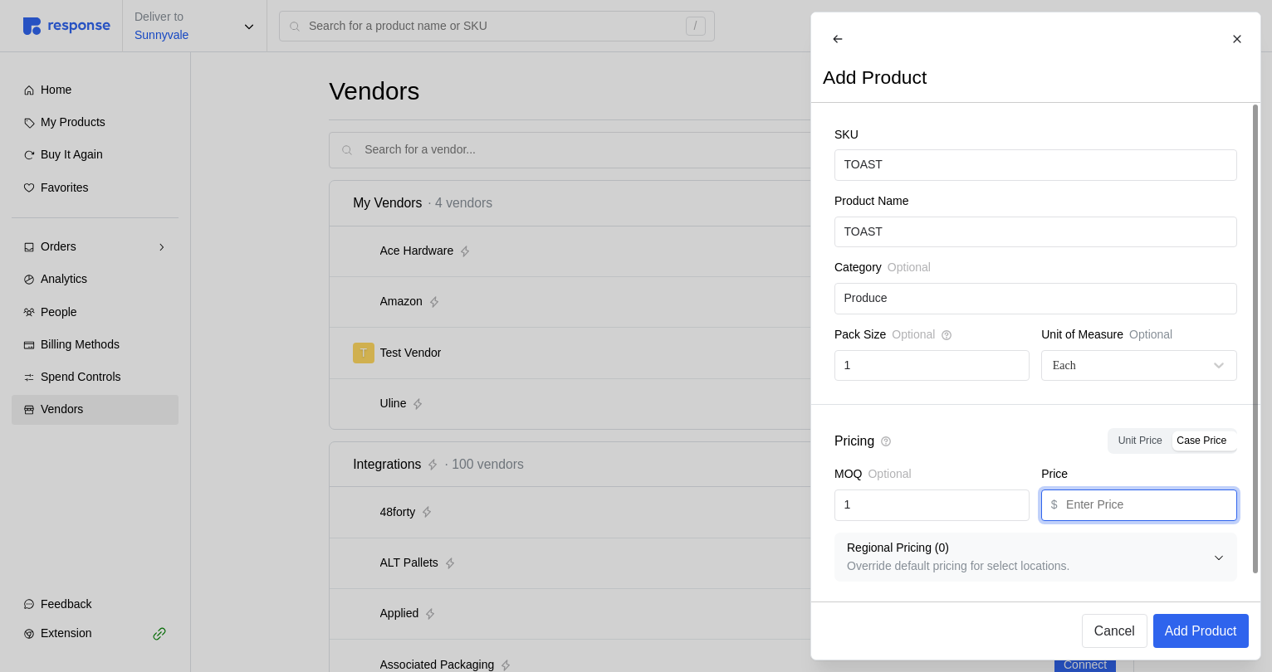
click at [1094, 517] on input "text" at bounding box center [1146, 506] width 161 height 30
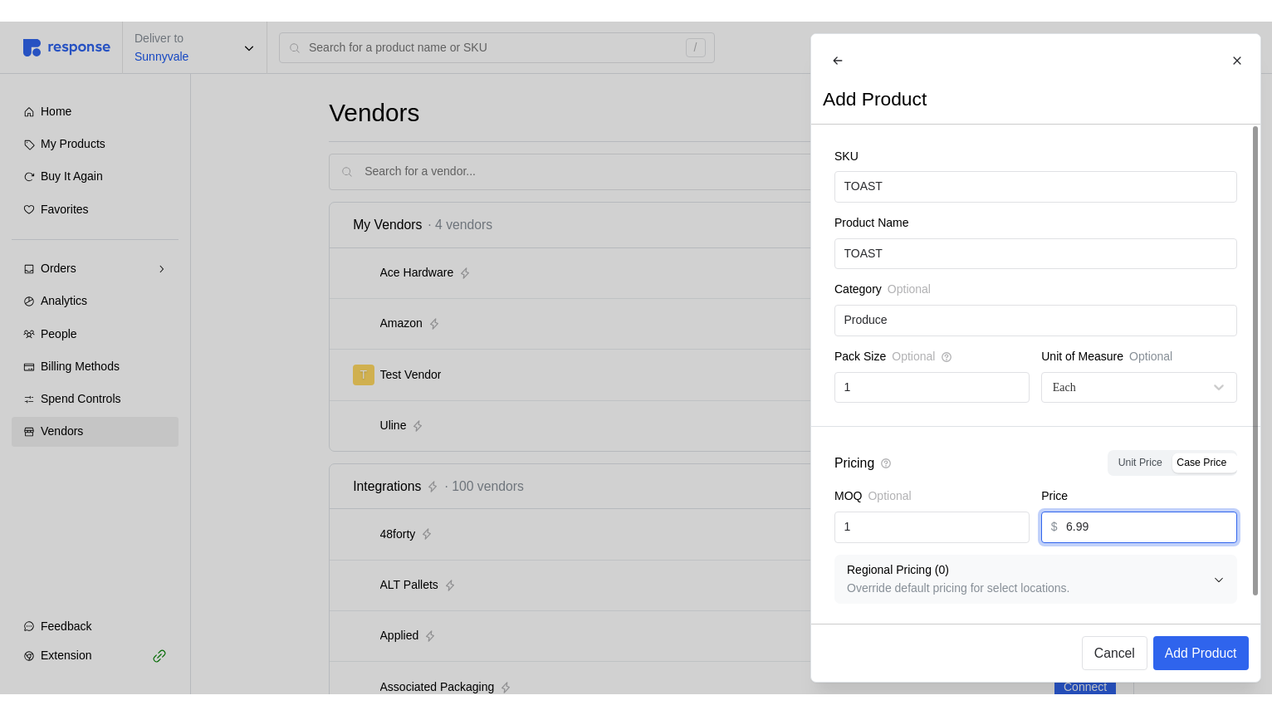
scroll to position [15, 0]
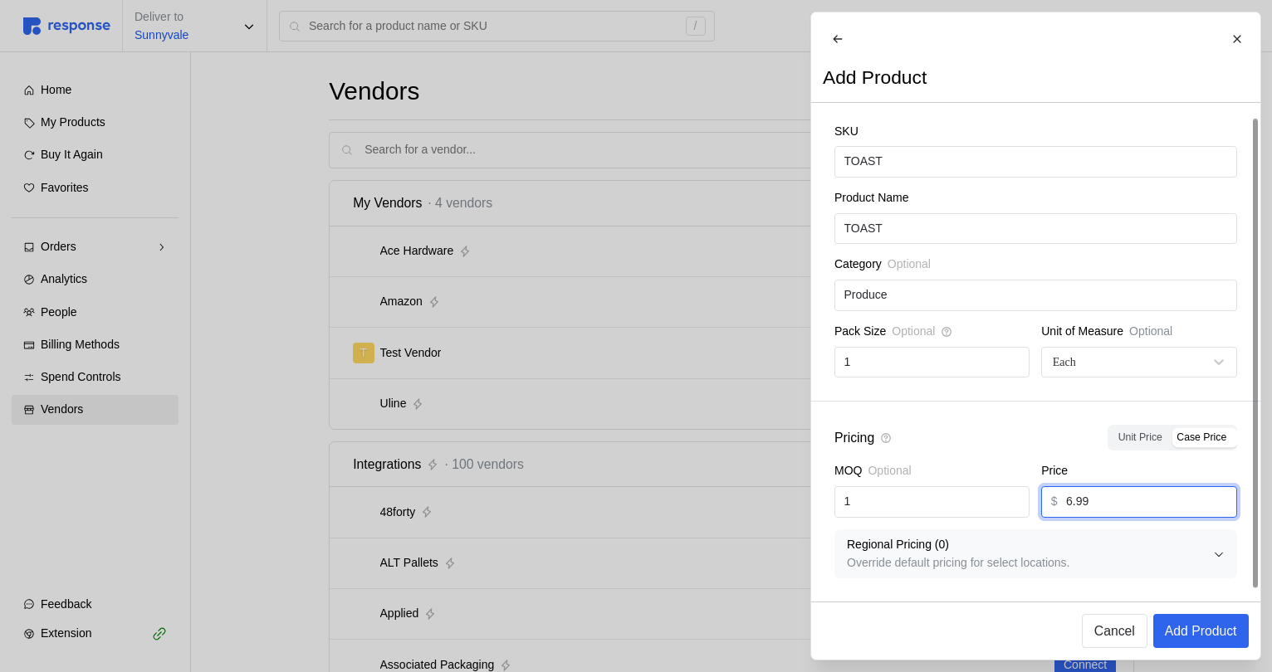
type input "6.99"
click at [1141, 440] on span "Unit Price" at bounding box center [1139, 438] width 44 height 12
click at [1114, 431] on input "Unit Price" at bounding box center [1114, 431] width 0 height 0
click at [1195, 439] on span "Case Price" at bounding box center [1201, 438] width 50 height 12
click at [1173, 431] on input "Case Price" at bounding box center [1173, 431] width 0 height 0
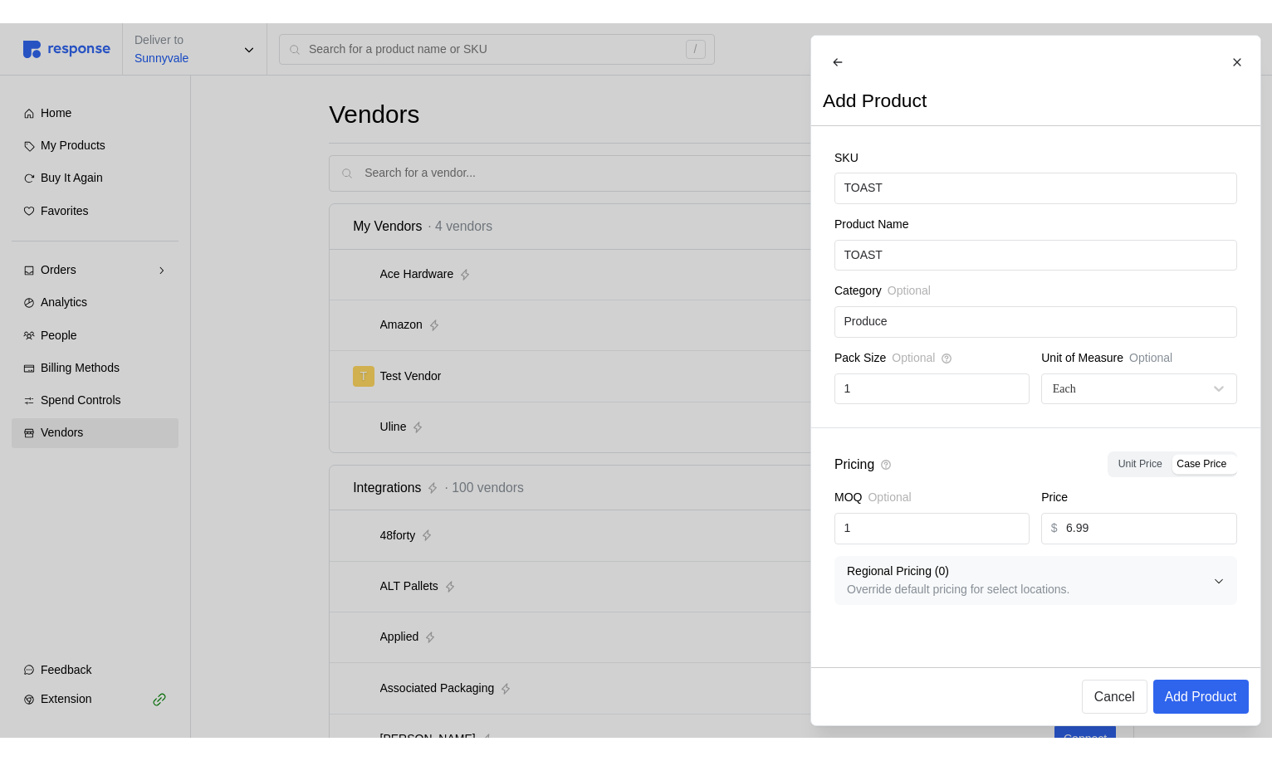
scroll to position [0, 0]
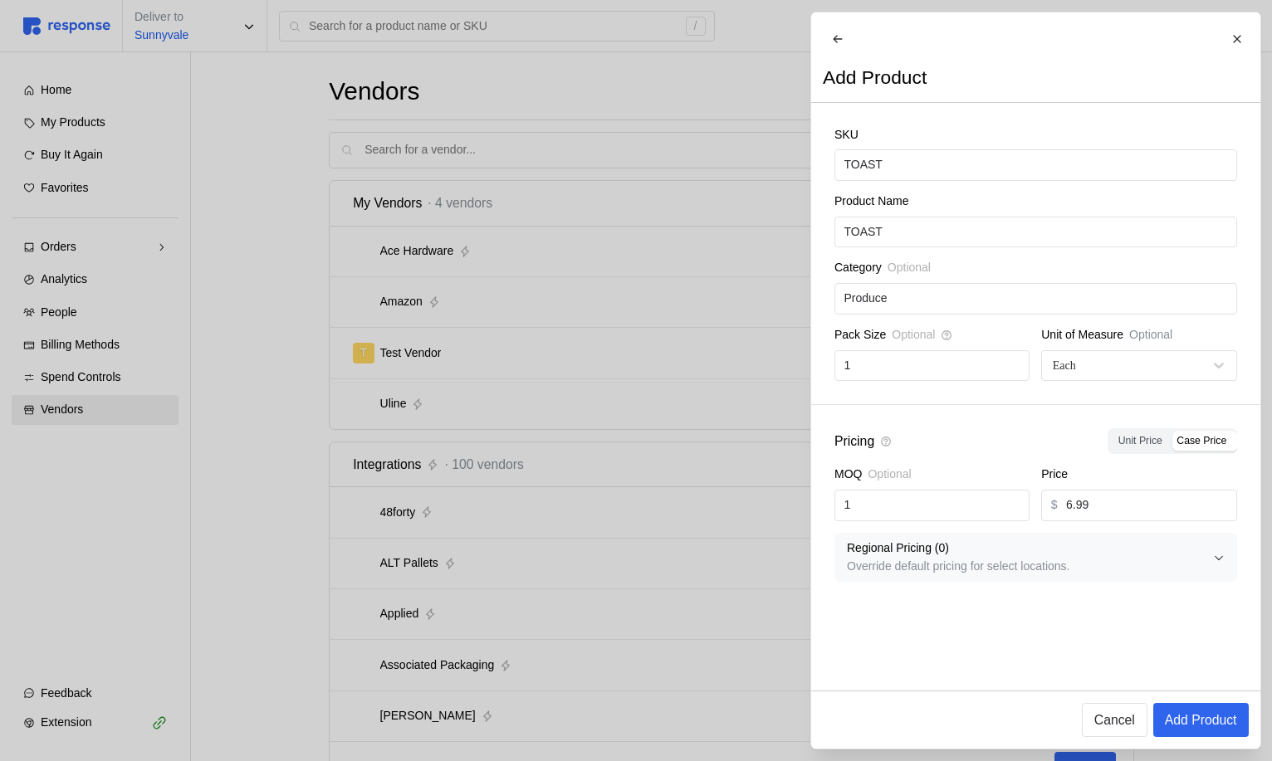
click at [1046, 571] on p "Override default pricing for select locations." at bounding box center [1030, 567] width 366 height 18
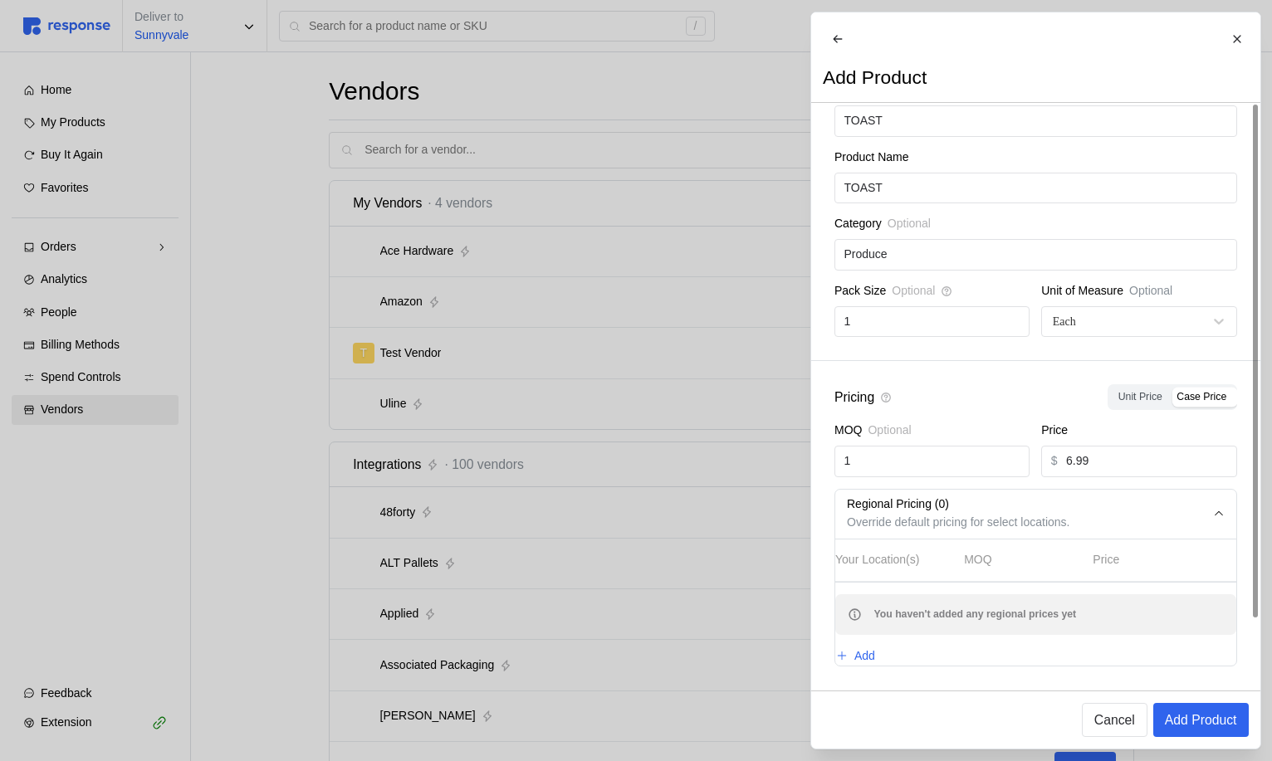
scroll to position [66, 0]
click at [873, 648] on p "Add" at bounding box center [864, 656] width 21 height 18
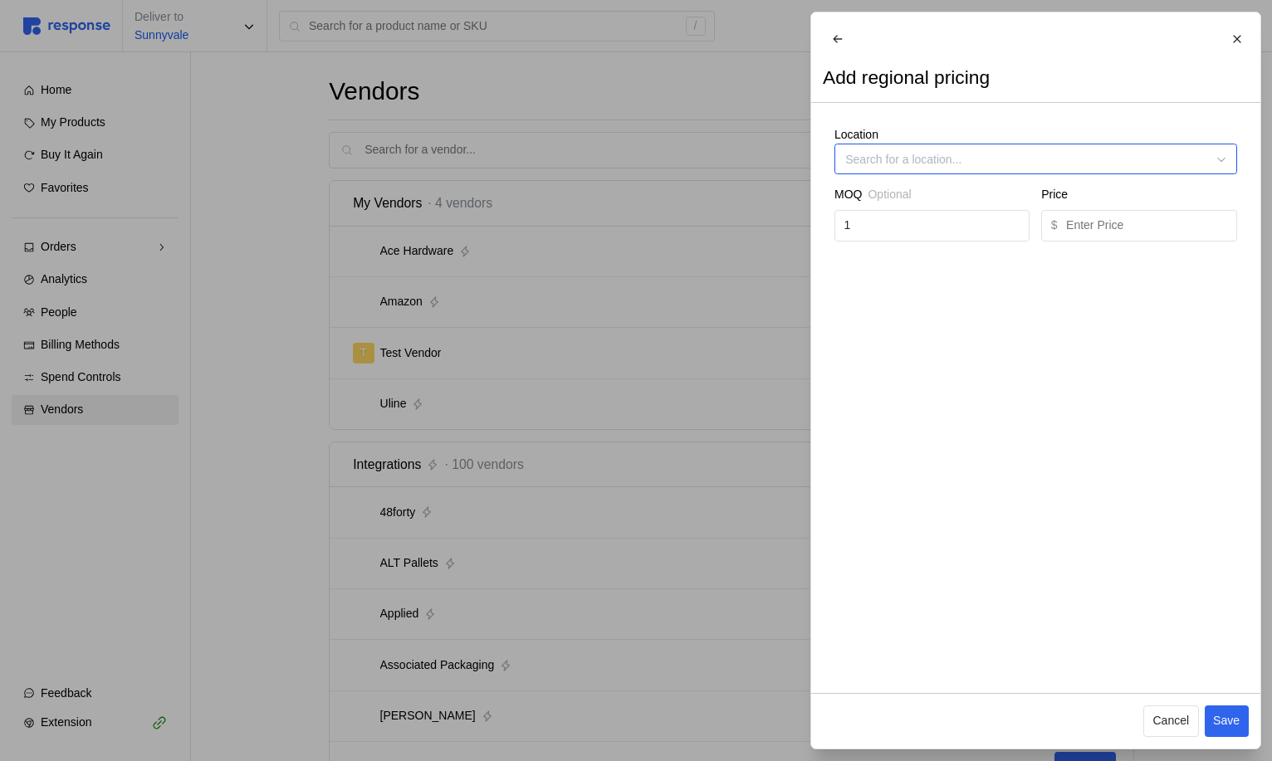
click at [911, 174] on input "Location" at bounding box center [1035, 159] width 403 height 31
click at [894, 212] on div "Cupertino" at bounding box center [1035, 212] width 395 height 30
type input "Cupertino"
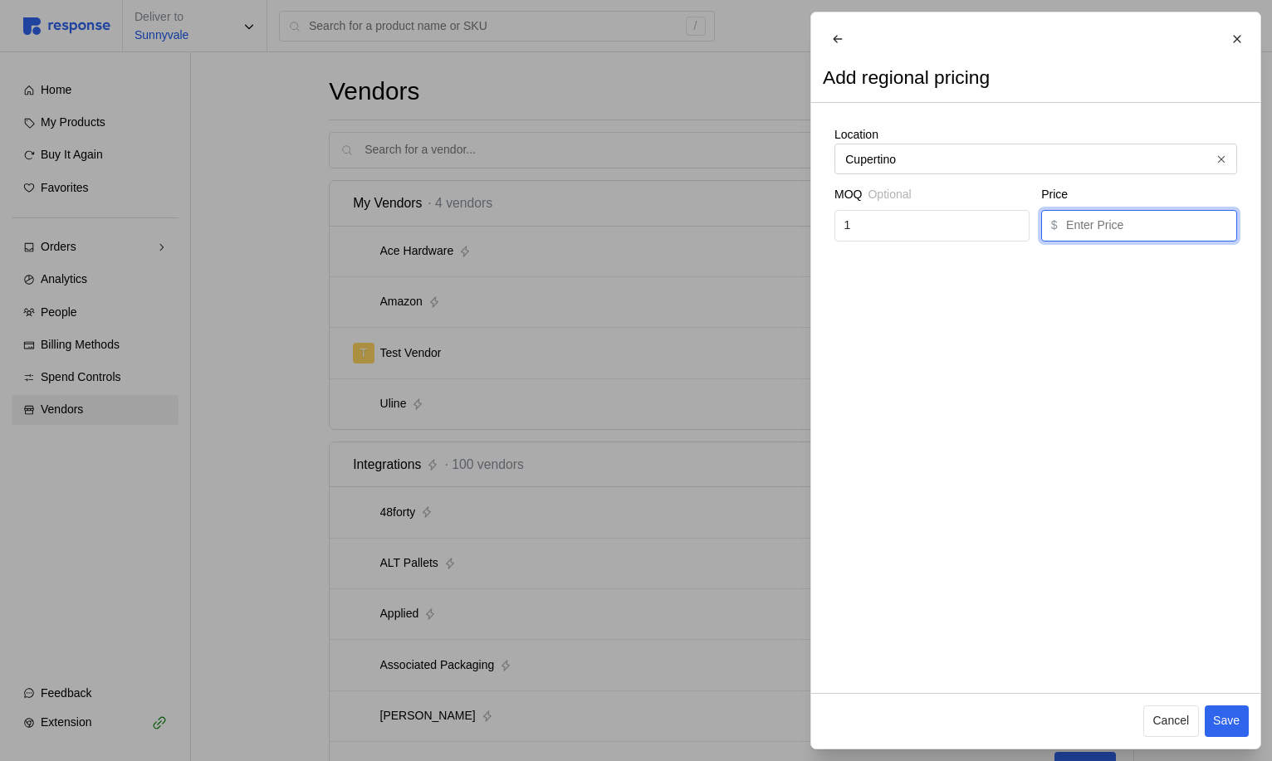
click at [1136, 241] on input "text" at bounding box center [1146, 226] width 161 height 30
type input "5.99"
click at [1233, 672] on p "Save" at bounding box center [1226, 721] width 27 height 18
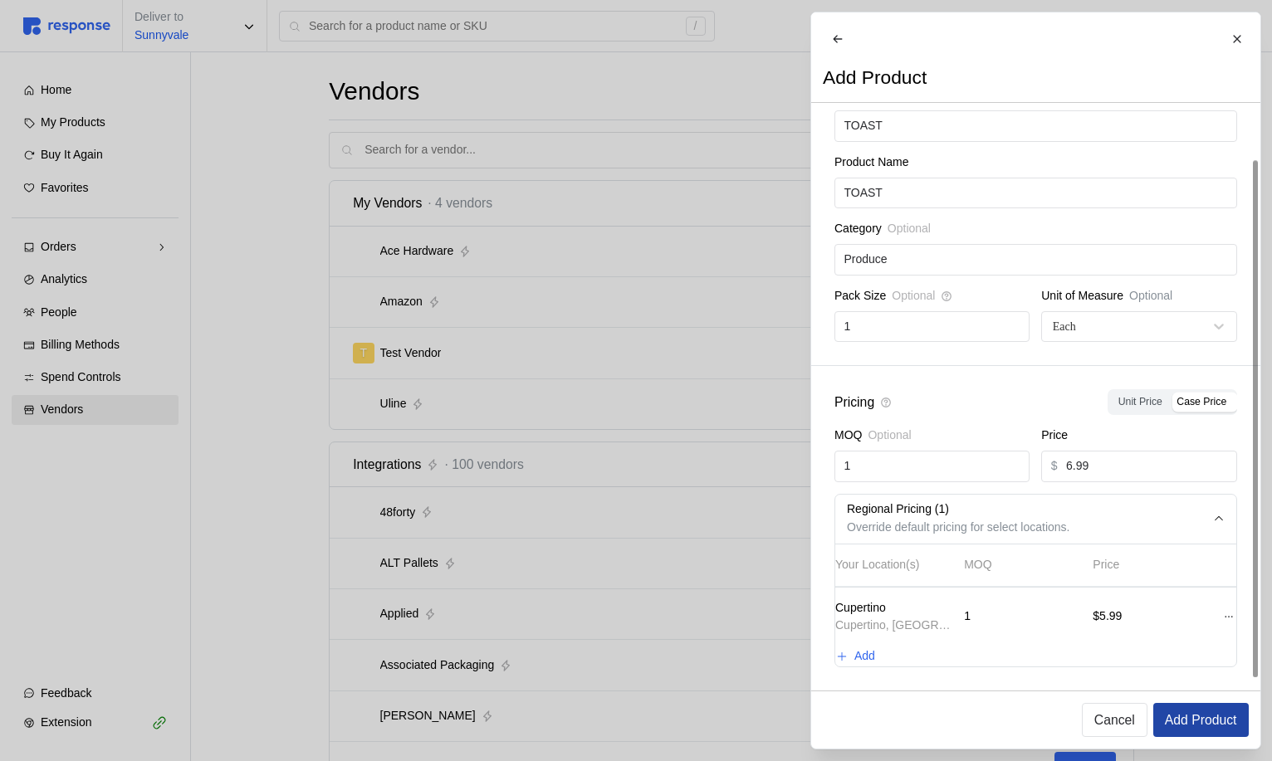
click at [1214, 672] on p "Add Product" at bounding box center [1200, 720] width 72 height 21
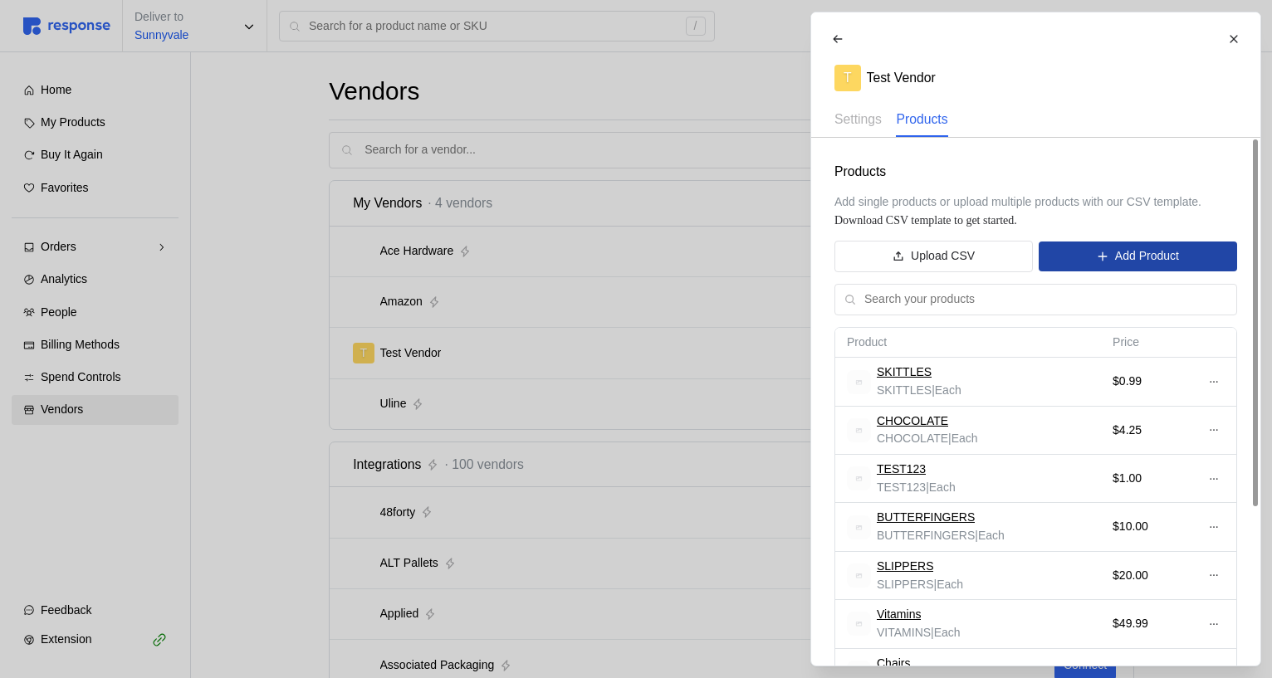
click at [1135, 261] on p "Add Product" at bounding box center [1146, 256] width 64 height 18
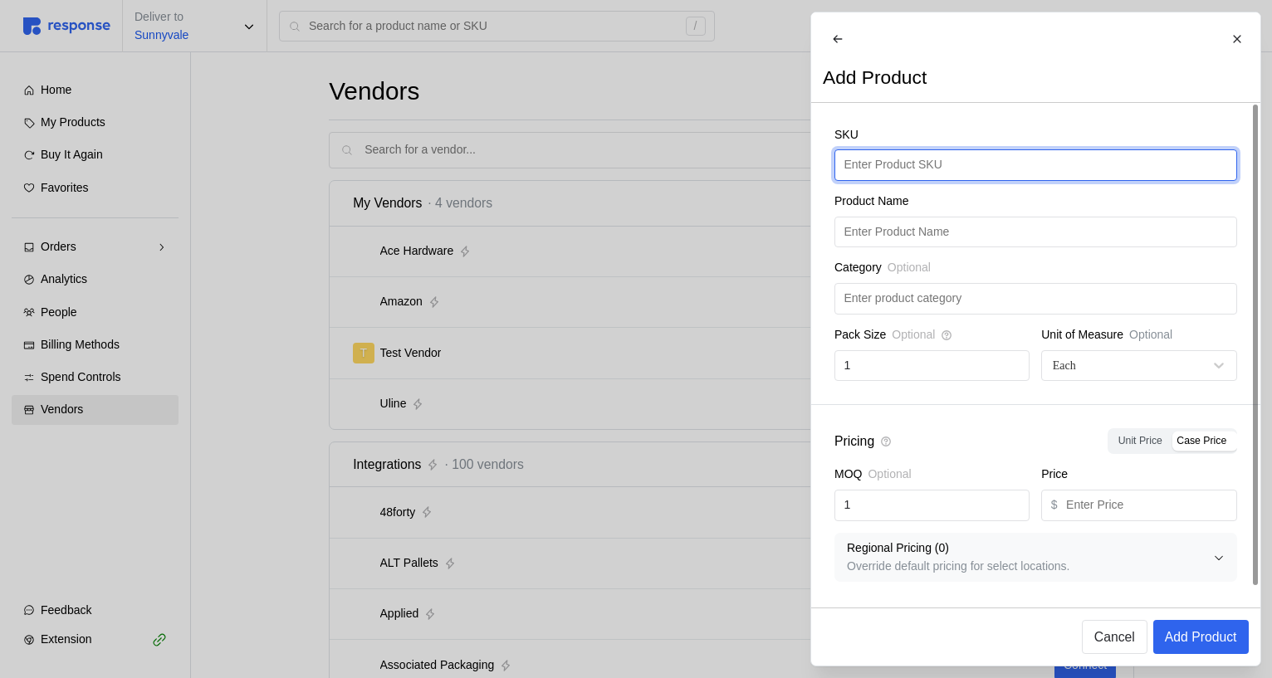
click at [922, 169] on input "text" at bounding box center [1034, 165] width 383 height 30
click at [914, 180] on input "text" at bounding box center [1034, 165] width 383 height 30
type input "BEER"
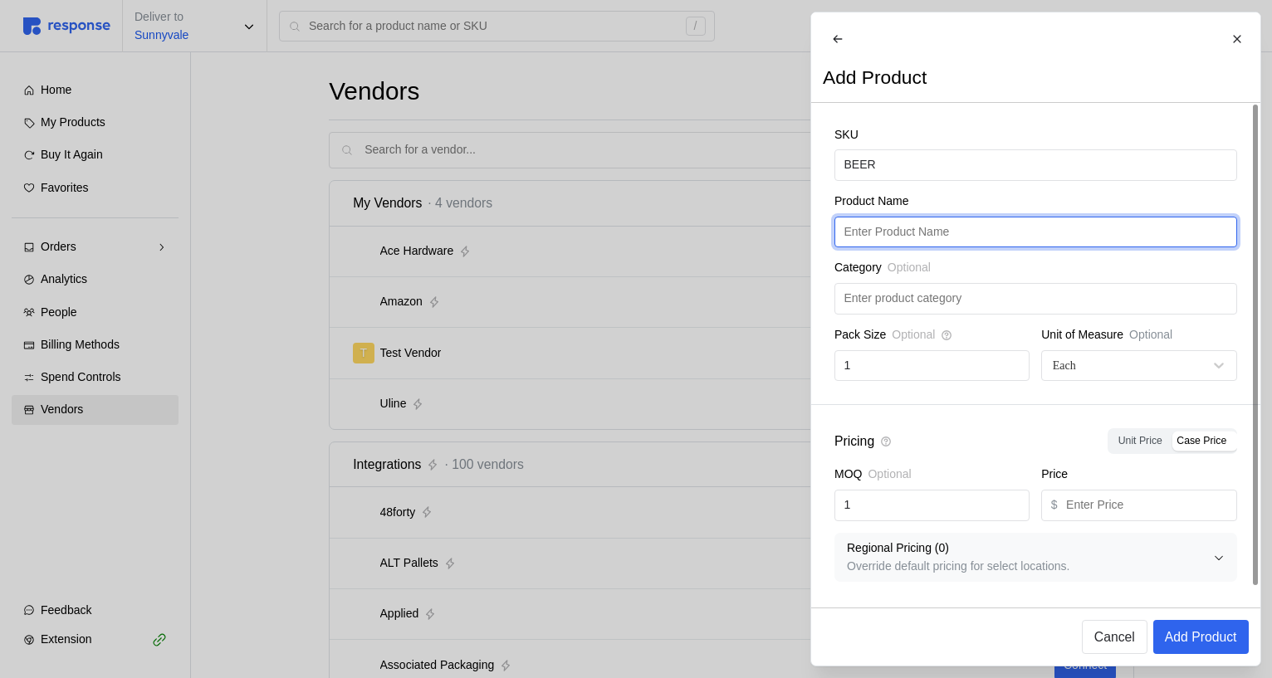
click at [891, 240] on input "text" at bounding box center [1034, 232] width 383 height 30
paste input "BEER"
type input "BEER"
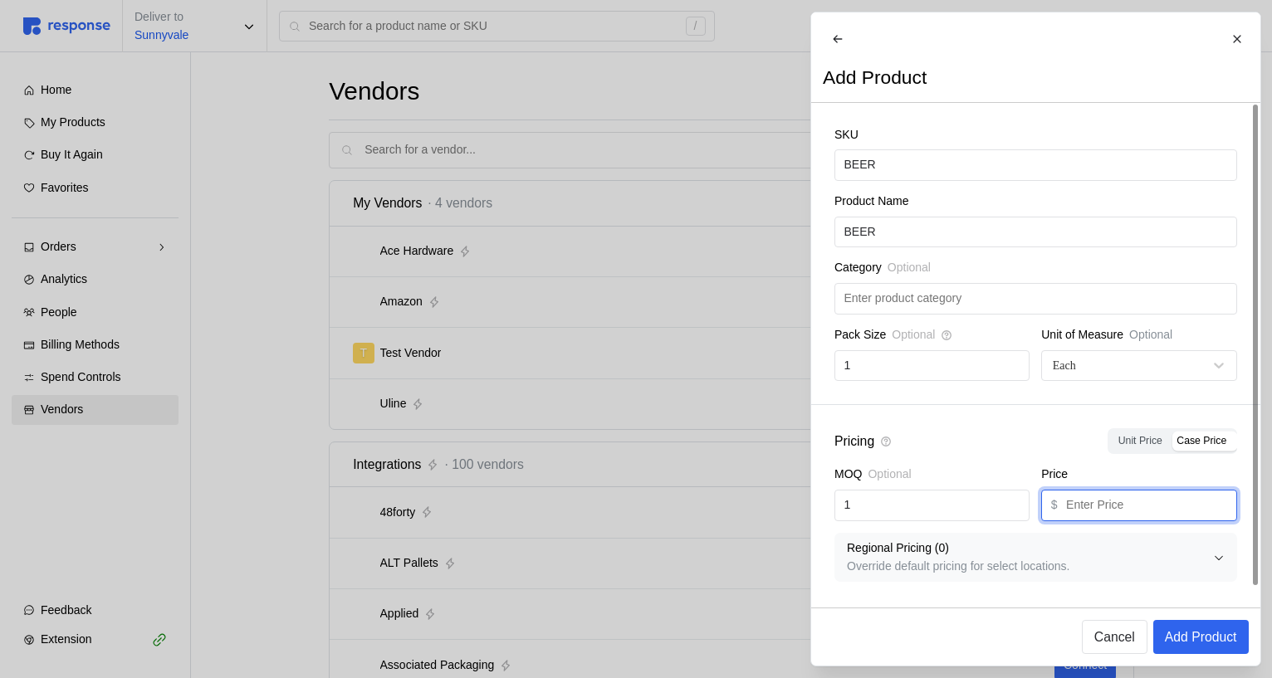
click at [1170, 520] on input "text" at bounding box center [1146, 506] width 161 height 30
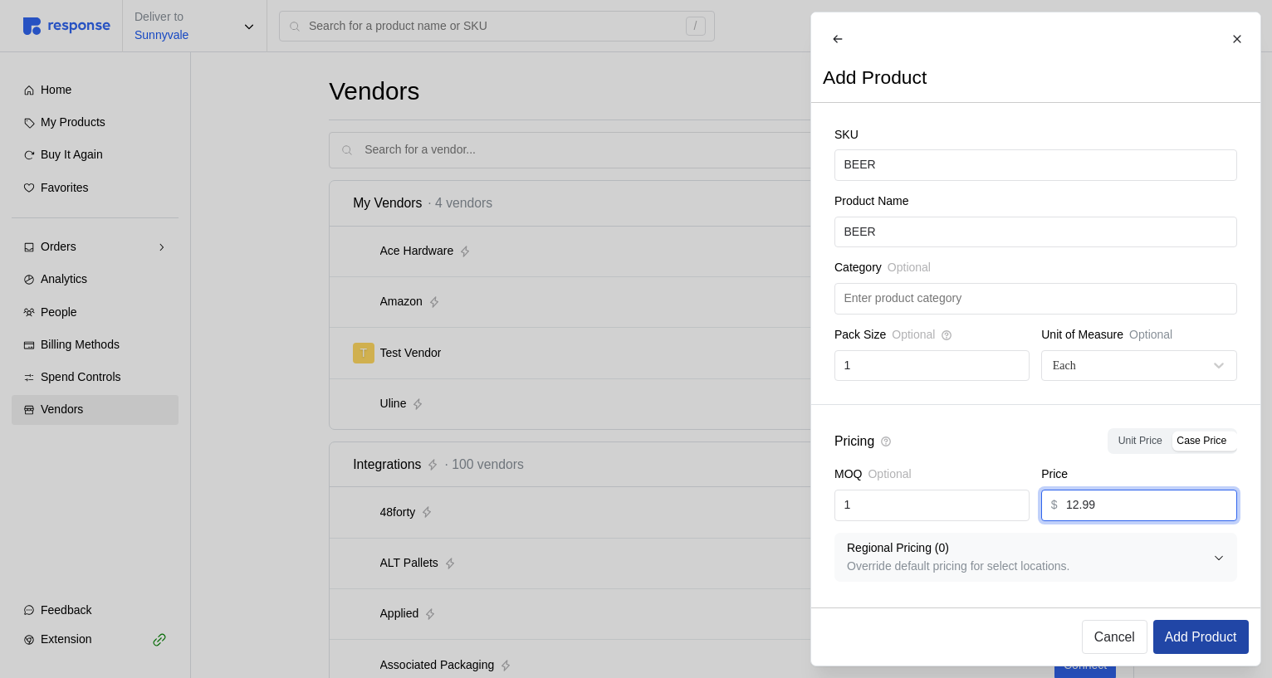
type input "12.99"
click at [1209, 631] on p "Add Product" at bounding box center [1200, 637] width 72 height 21
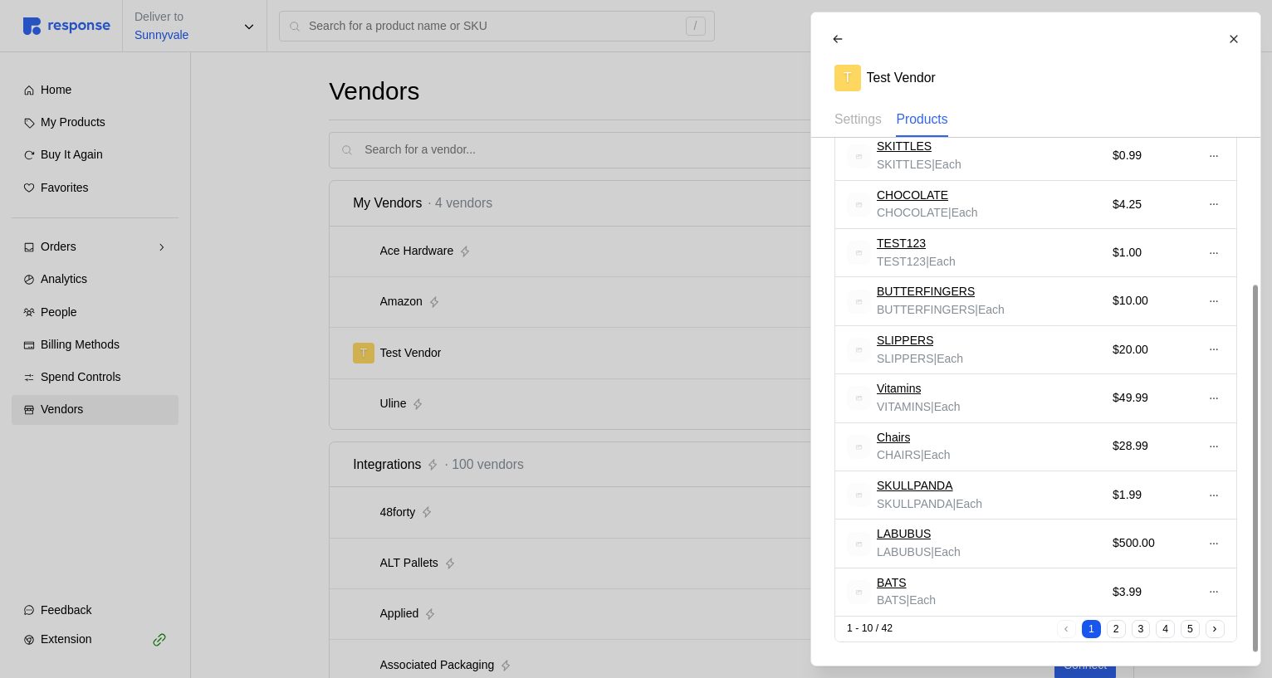
scroll to position [0, 0]
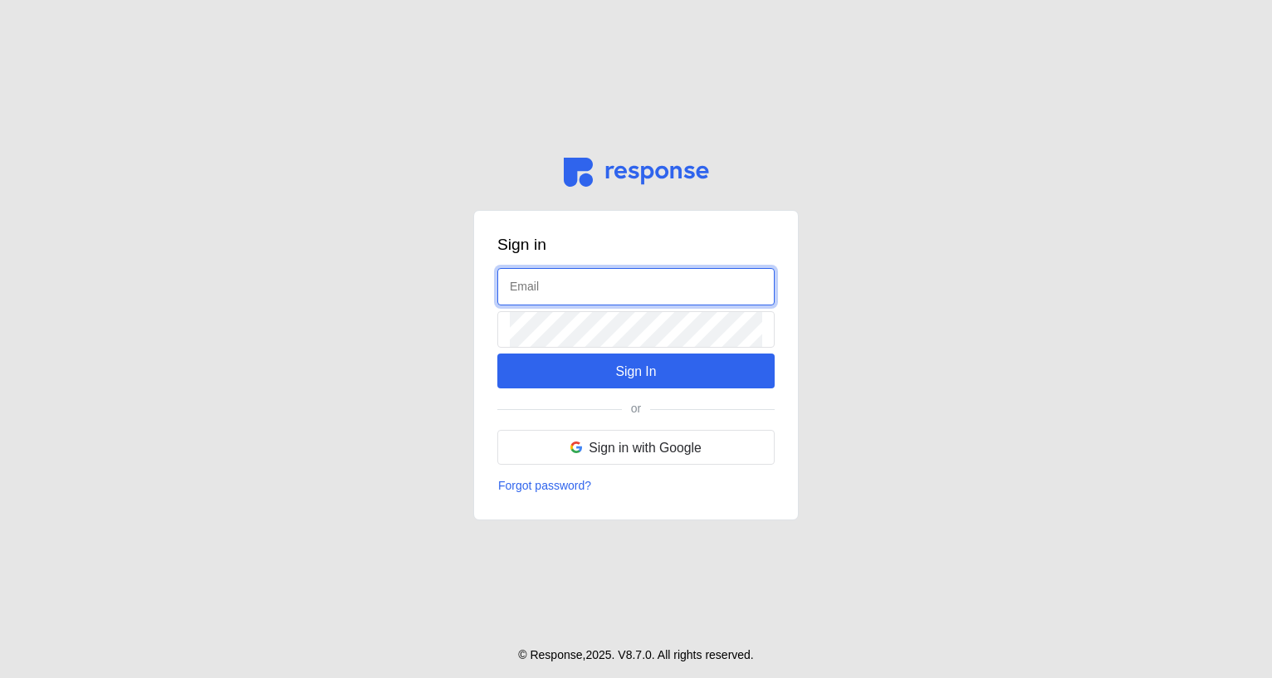
click at [638, 281] on input "text" at bounding box center [636, 287] width 252 height 36
type input "[EMAIL_ADDRESS][DOMAIN_NAME]"
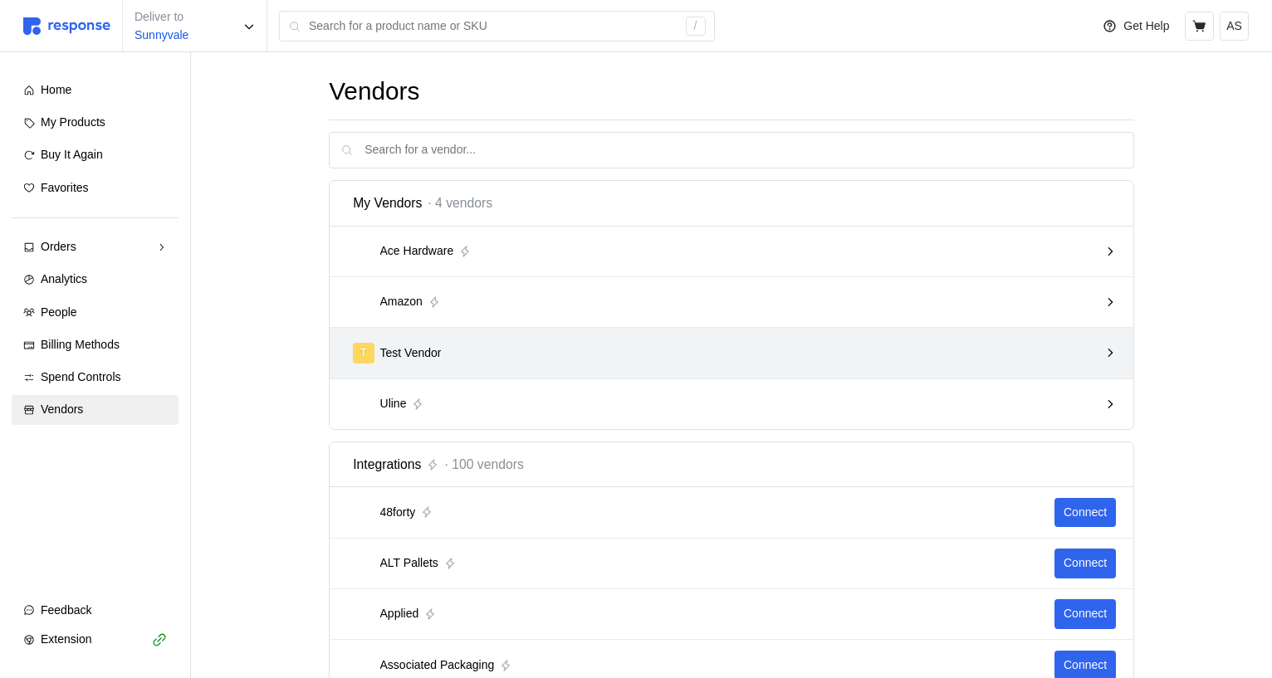
click at [540, 362] on div "T Test Vendor" at bounding box center [725, 353] width 745 height 21
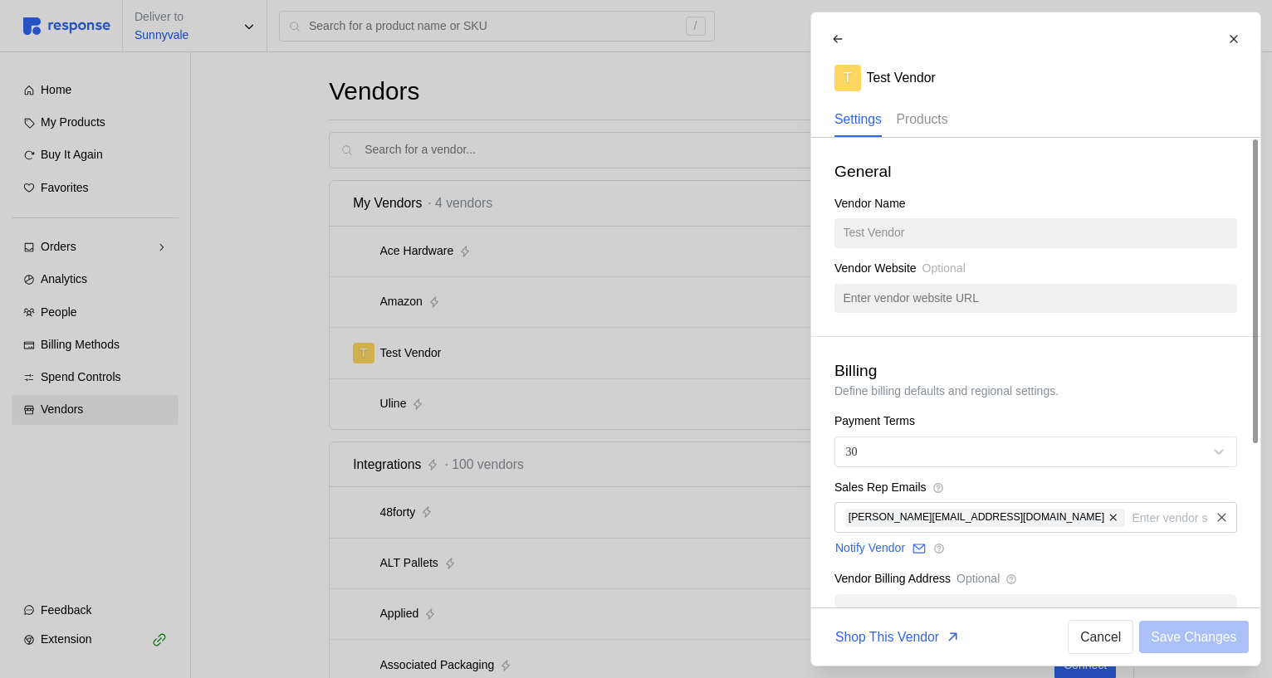
click at [921, 121] on p "Products" at bounding box center [921, 119] width 51 height 21
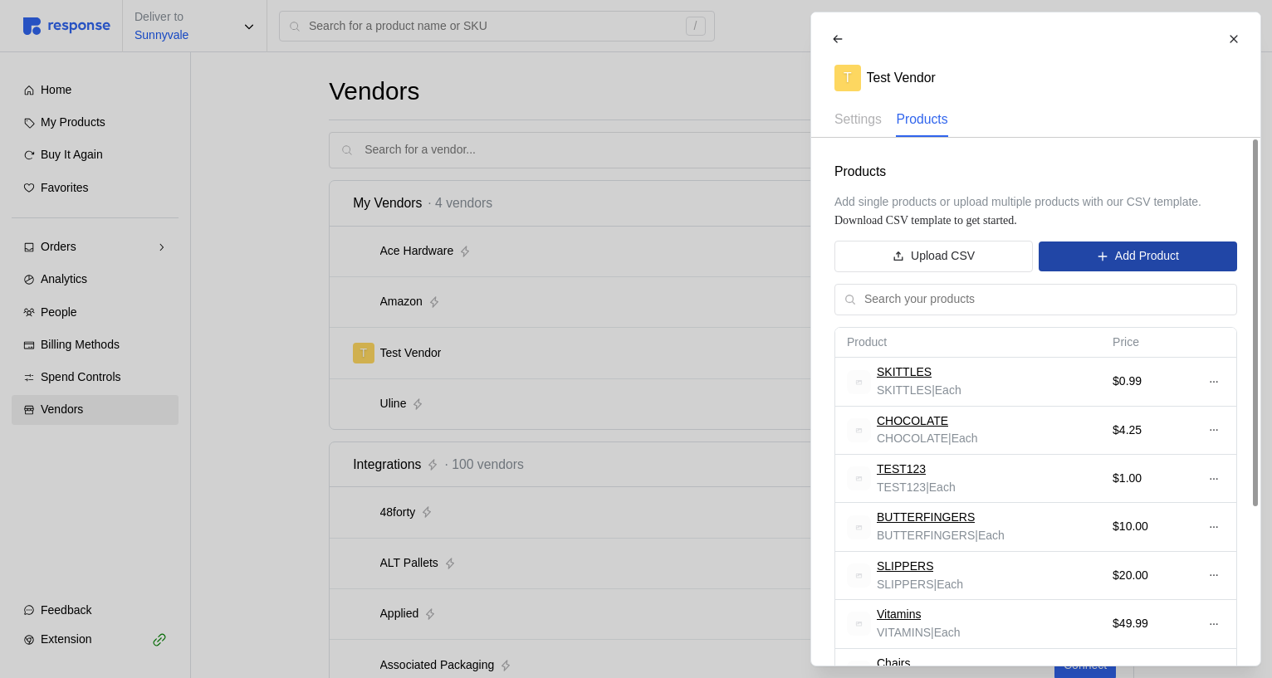
click at [1170, 265] on p "Add Product" at bounding box center [1146, 256] width 64 height 18
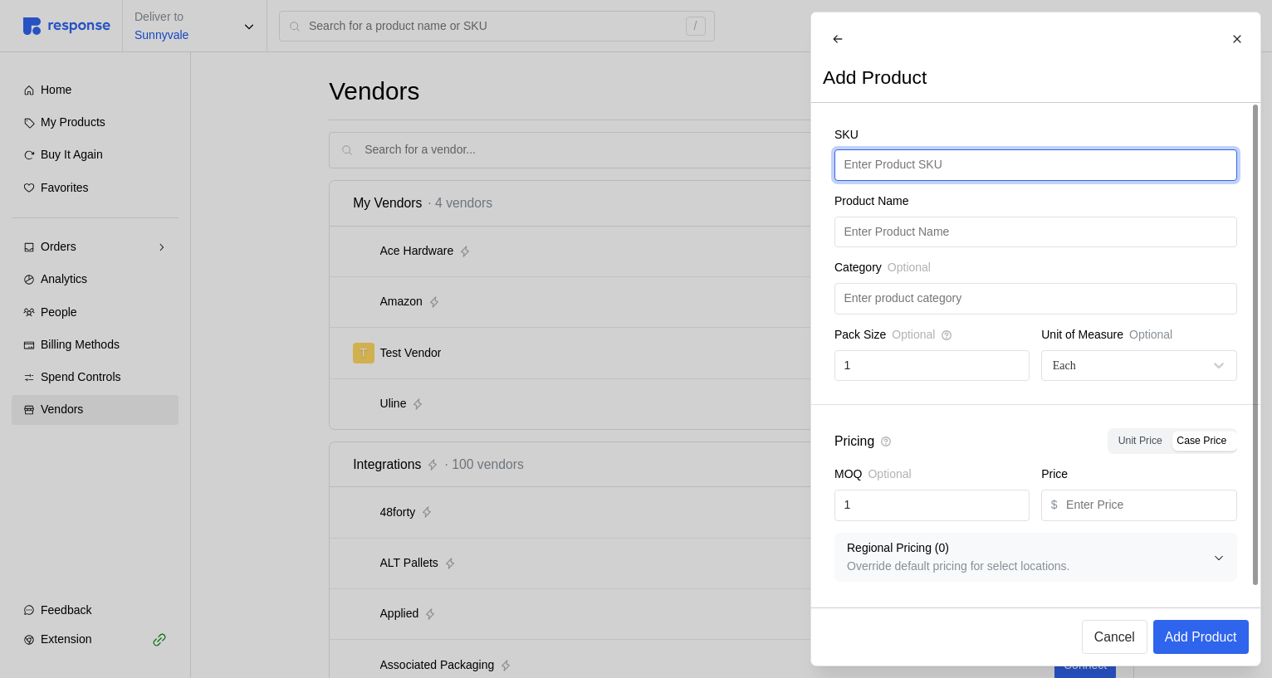
click at [878, 180] on input "text" at bounding box center [1034, 165] width 383 height 30
type input "GROUN"
type input "TURKEY"
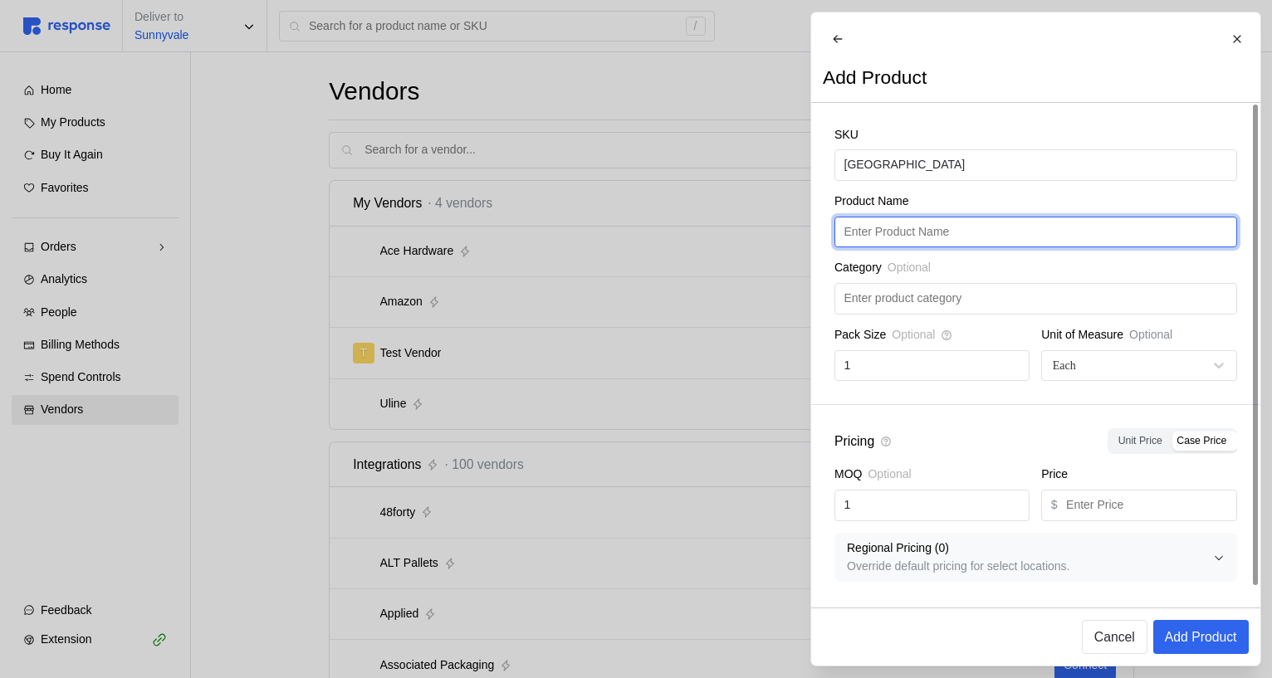
click at [920, 247] on input "text" at bounding box center [1034, 232] width 383 height 30
paste input "TURKEY"
type input "TURKEY"
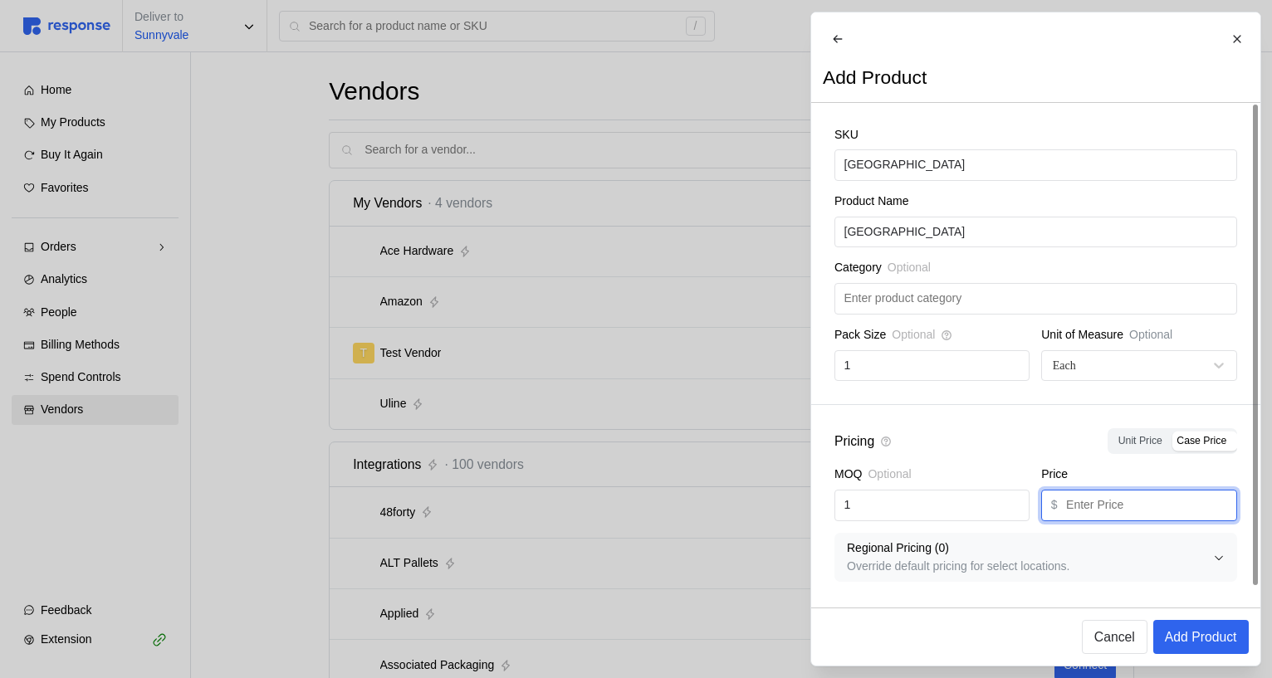
click at [1091, 520] on input "text" at bounding box center [1146, 506] width 161 height 30
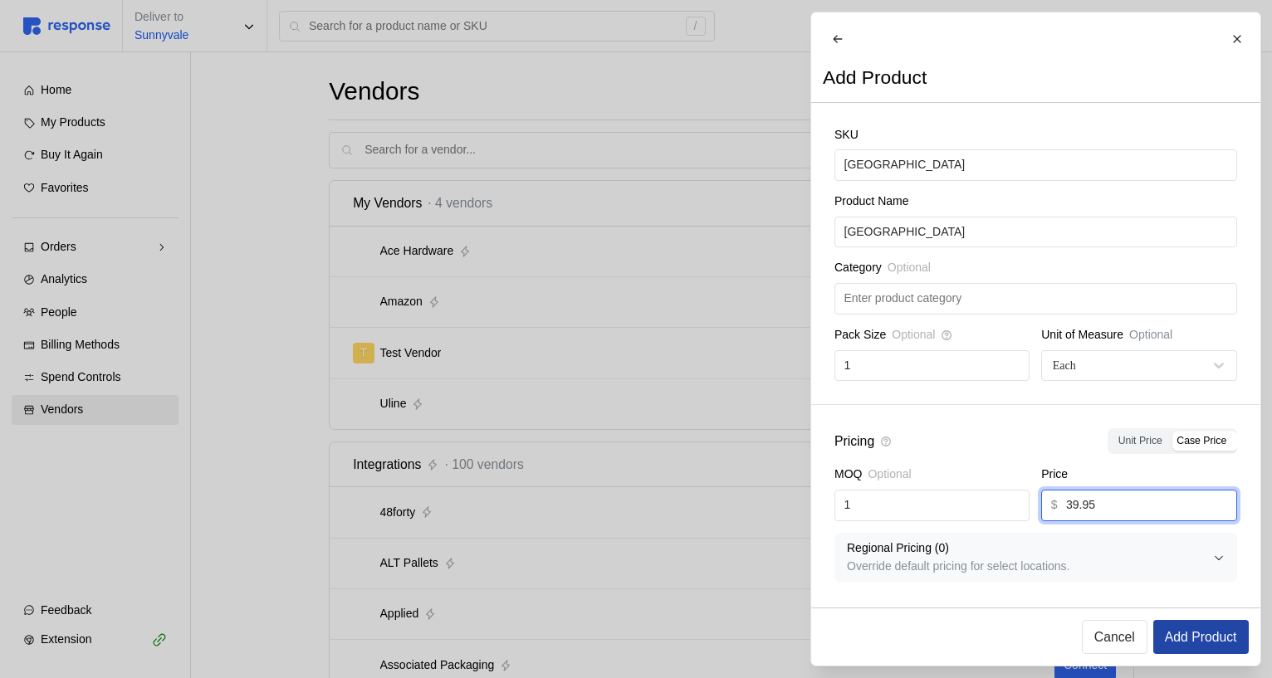
type input "39.95"
click at [1206, 645] on p "Add Product" at bounding box center [1200, 637] width 72 height 21
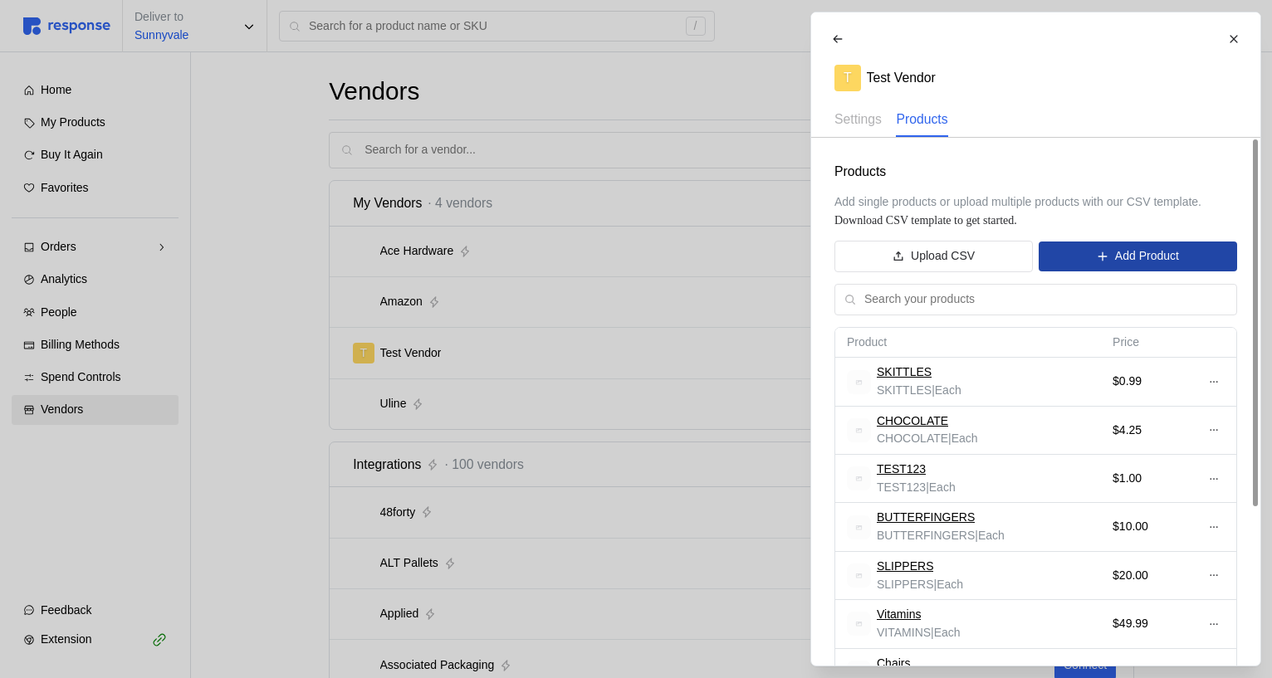
click at [1116, 258] on p "Add Product" at bounding box center [1146, 256] width 64 height 18
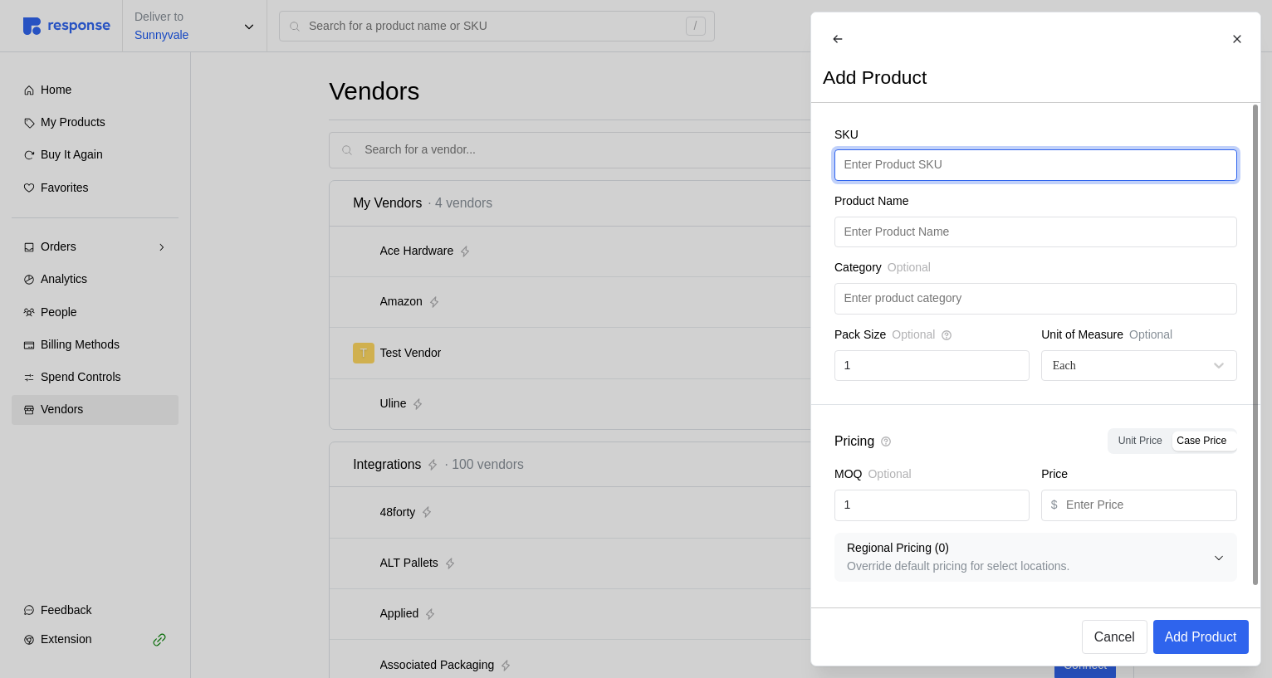
click at [891, 164] on input "text" at bounding box center [1034, 165] width 383 height 30
type input "SOUP"
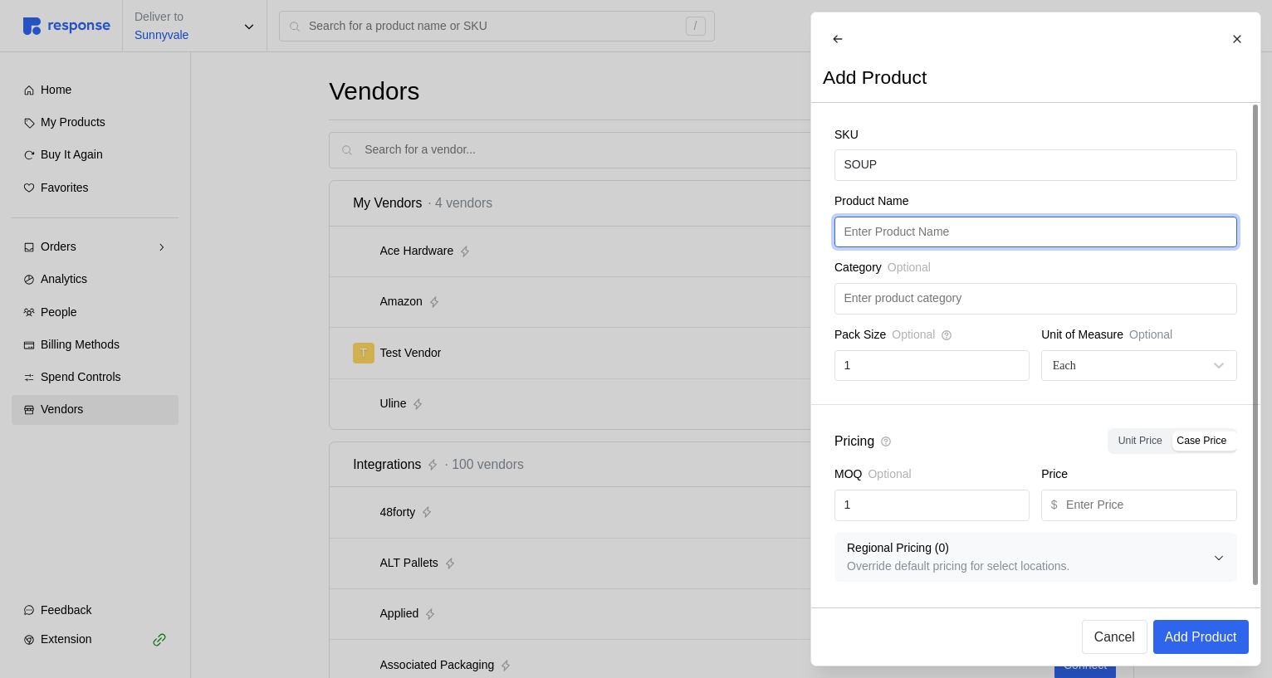
click at [1025, 241] on input "text" at bounding box center [1034, 232] width 383 height 30
paste input "SOUP"
type input "SOUP"
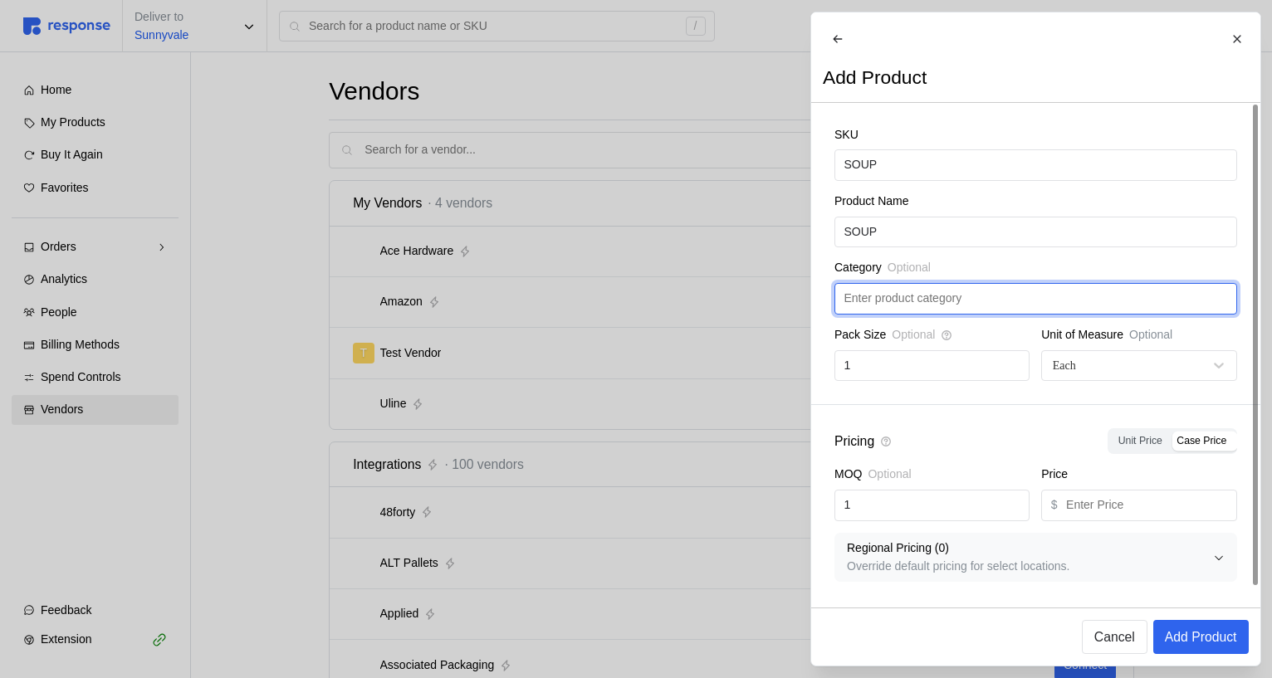
click at [942, 314] on input "text" at bounding box center [1034, 299] width 383 height 30
type input "Food"
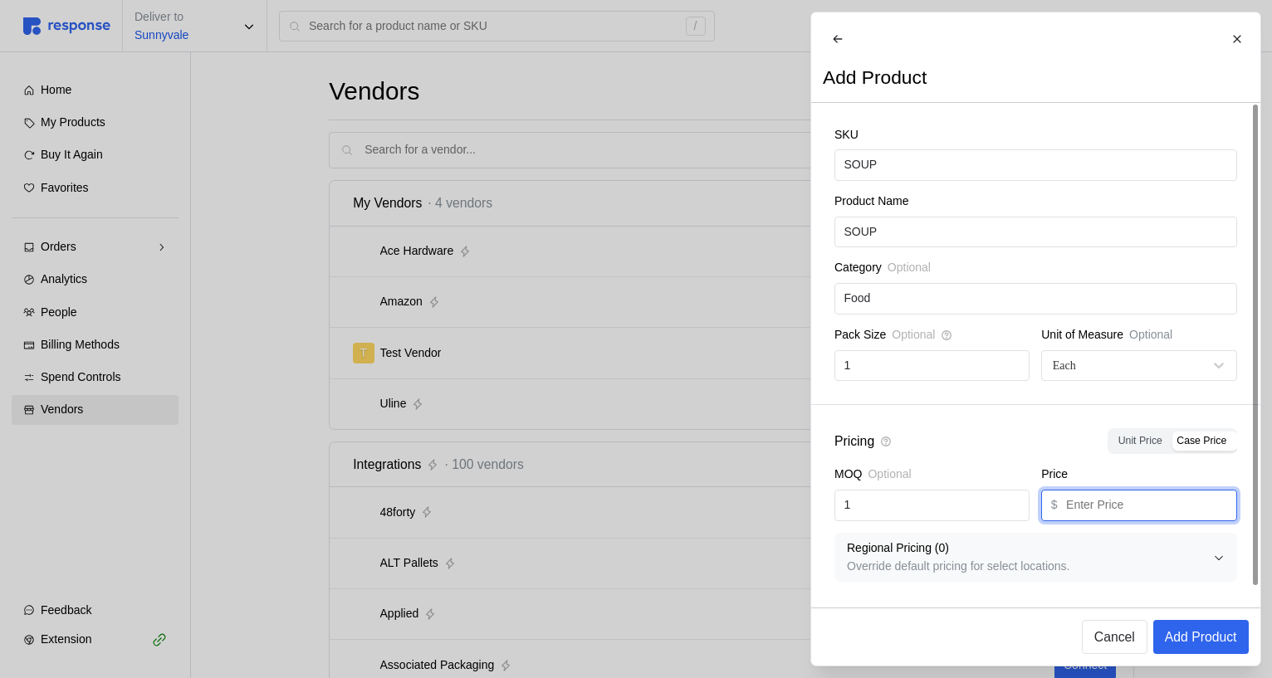
click at [1126, 508] on input "text" at bounding box center [1146, 506] width 161 height 30
type input "2.99"
click at [1166, 557] on p "Regional Pricing ( 0 )" at bounding box center [1030, 549] width 366 height 18
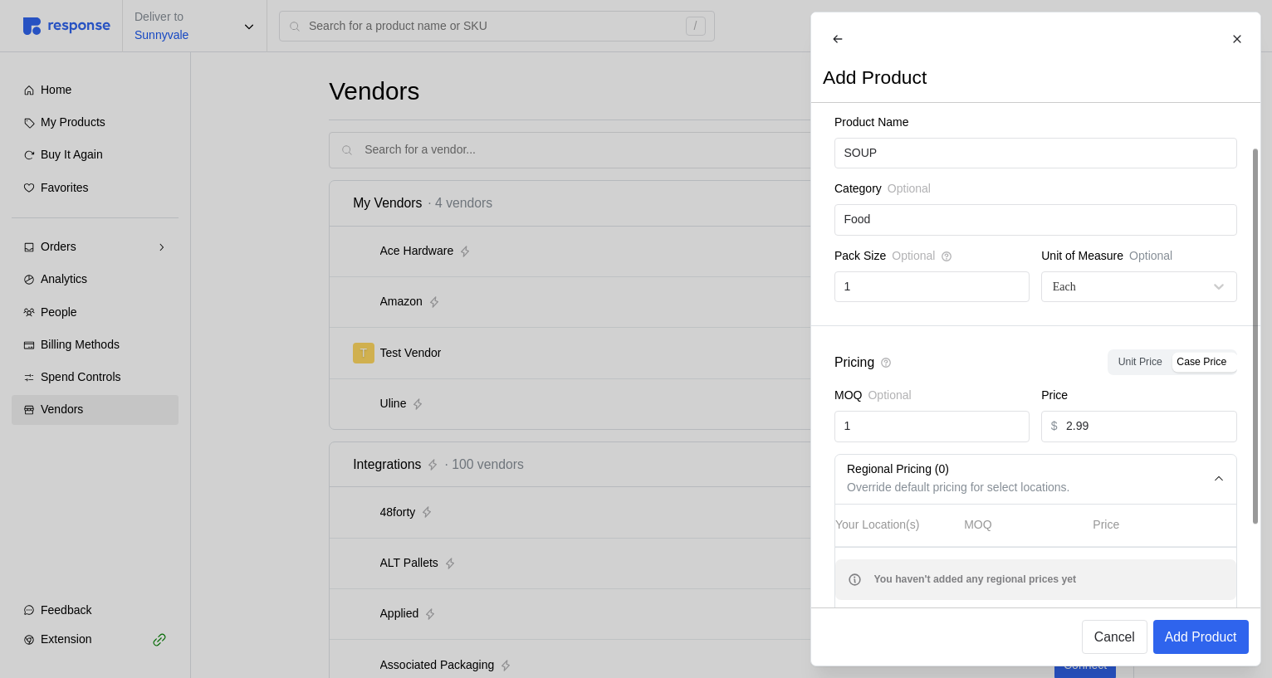
scroll to position [149, 0]
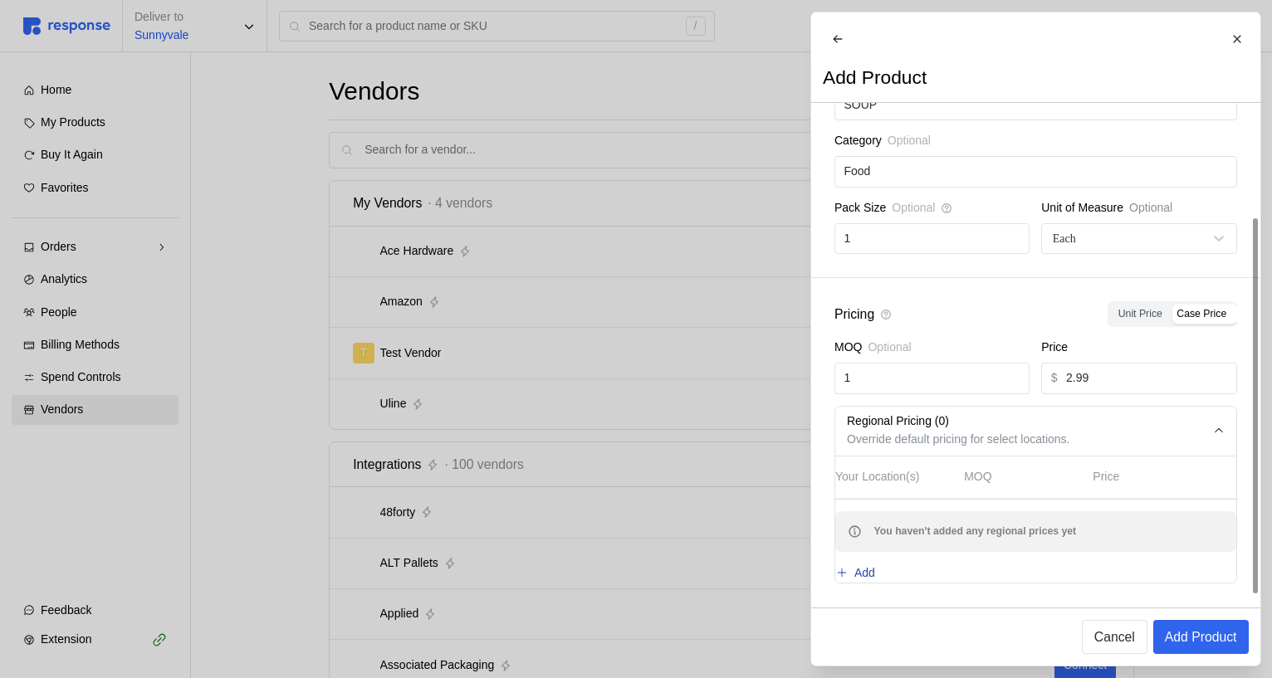
click at [871, 565] on p "Add" at bounding box center [864, 573] width 21 height 18
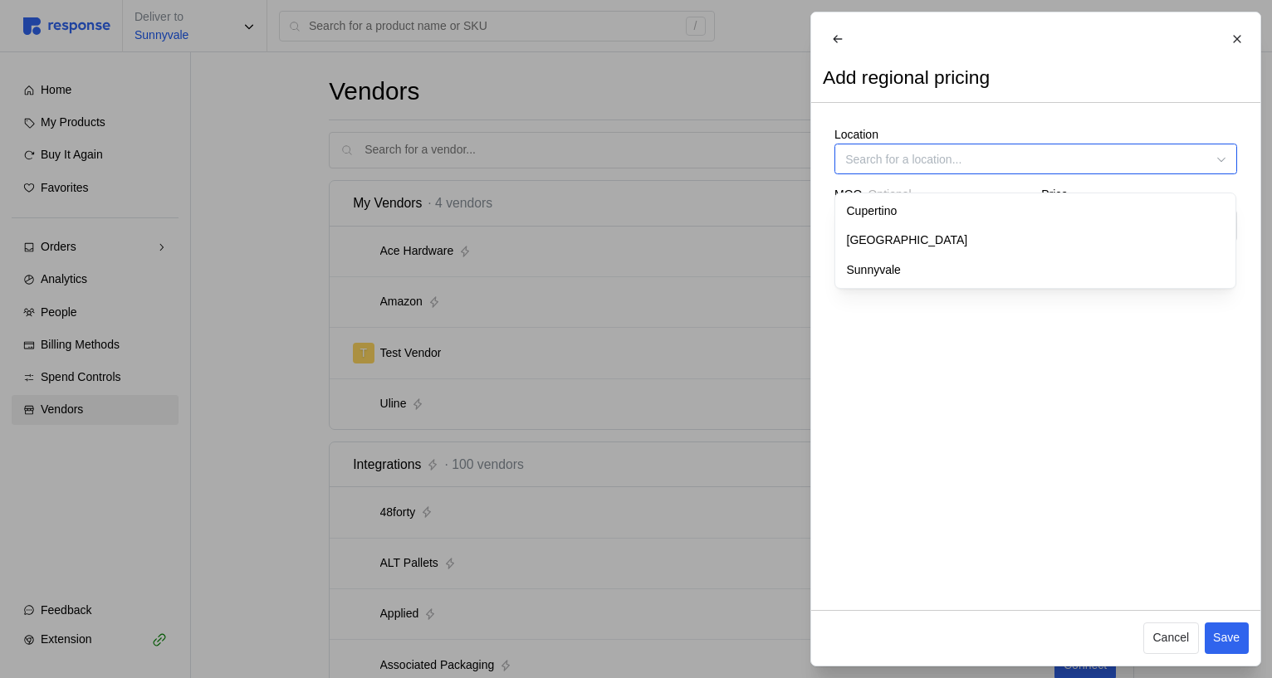
click at [873, 171] on input "Location" at bounding box center [1035, 159] width 403 height 31
click at [875, 203] on div "Cupertino" at bounding box center [1035, 212] width 395 height 30
type input "Cupertino"
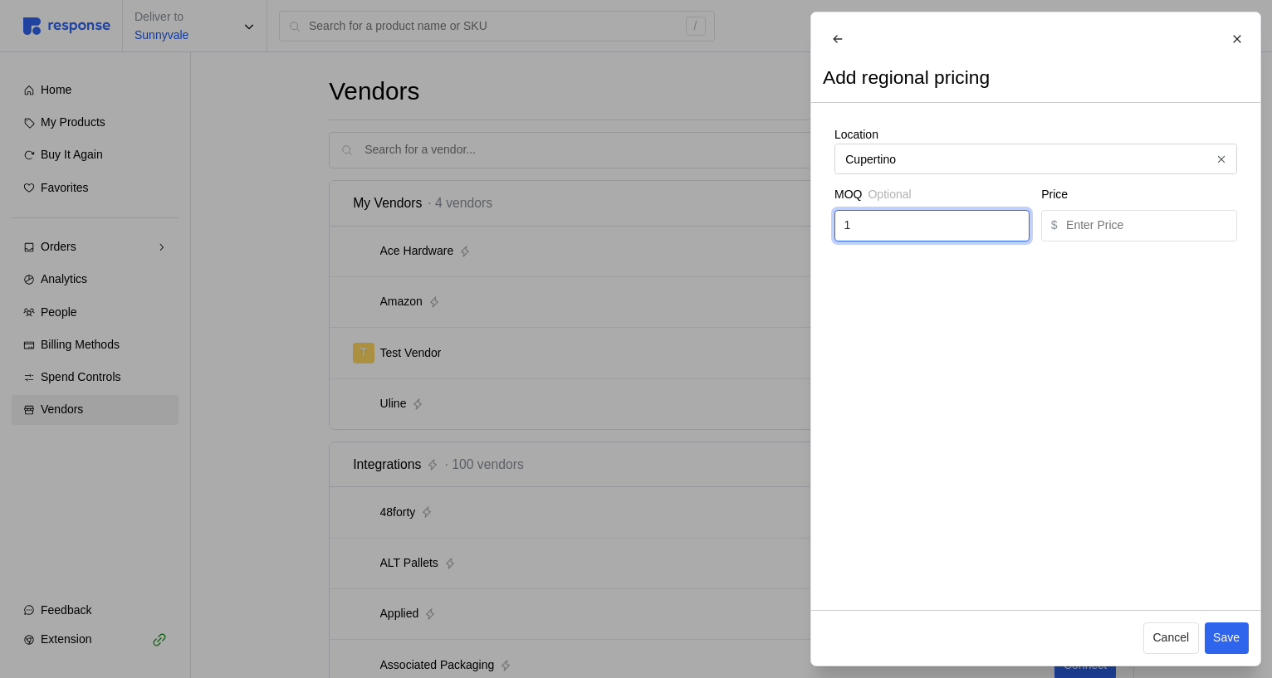
click at [877, 227] on input "1" at bounding box center [931, 226] width 176 height 30
click at [1057, 235] on p "$" at bounding box center [1053, 226] width 7 height 18
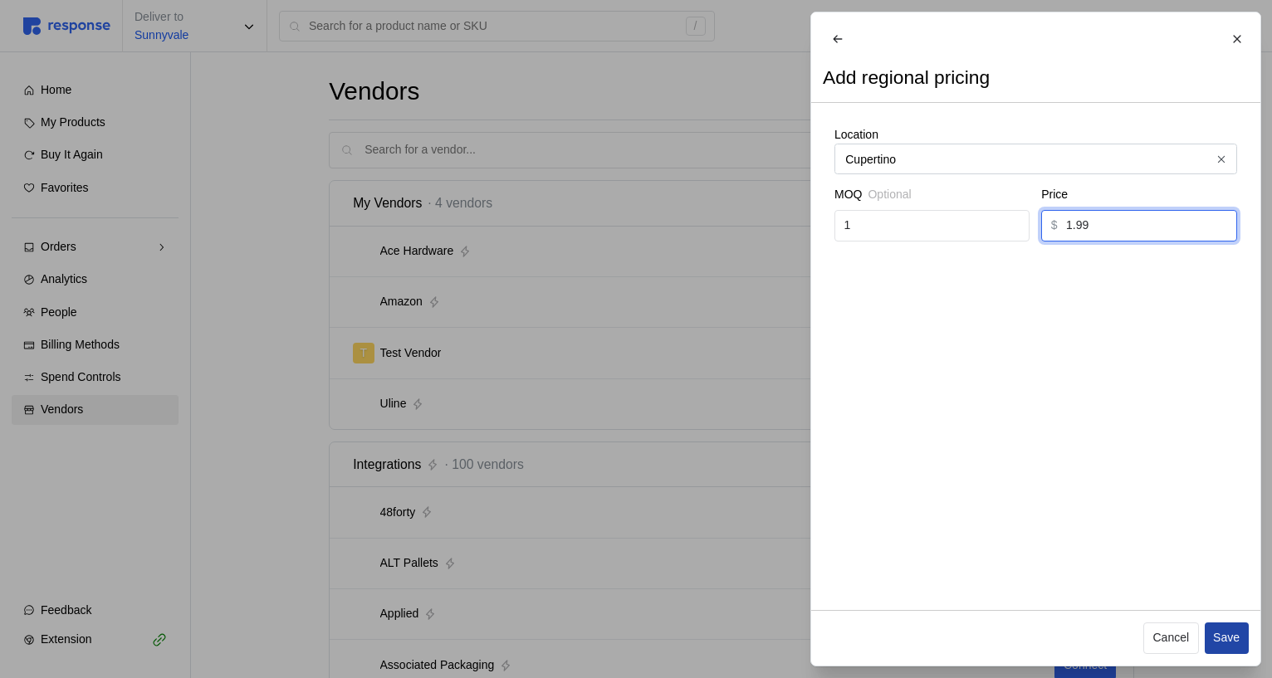
type input "1.99"
click at [1240, 644] on button "Save" at bounding box center [1226, 639] width 44 height 32
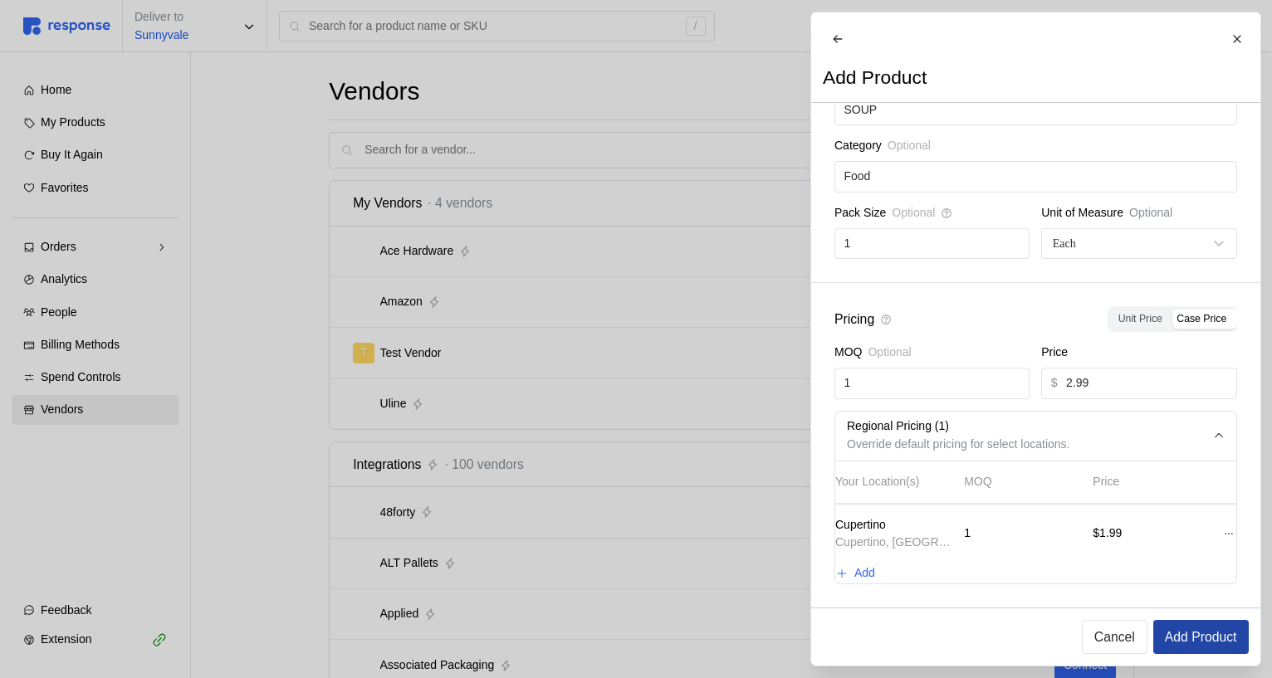
click at [1240, 645] on button "Add Product" at bounding box center [1199, 637] width 95 height 34
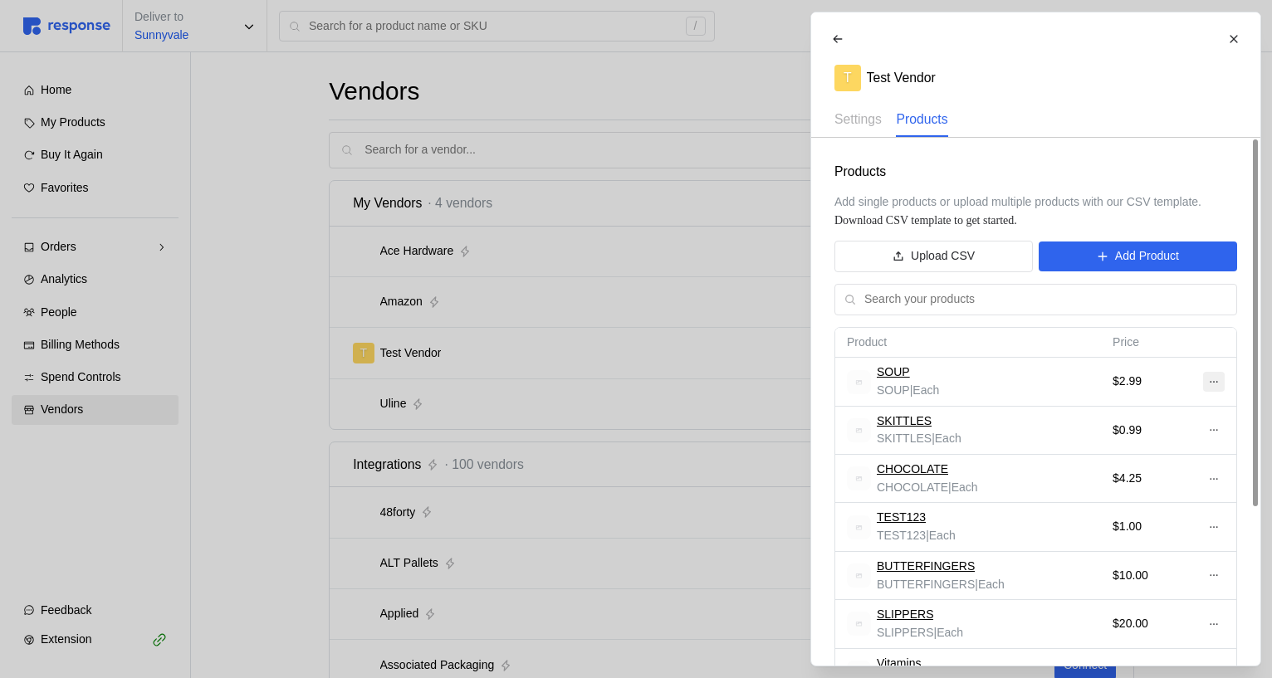
click at [1208, 383] on icon at bounding box center [1213, 382] width 12 height 12
click at [1170, 410] on p "Edit" at bounding box center [1159, 417] width 106 height 18
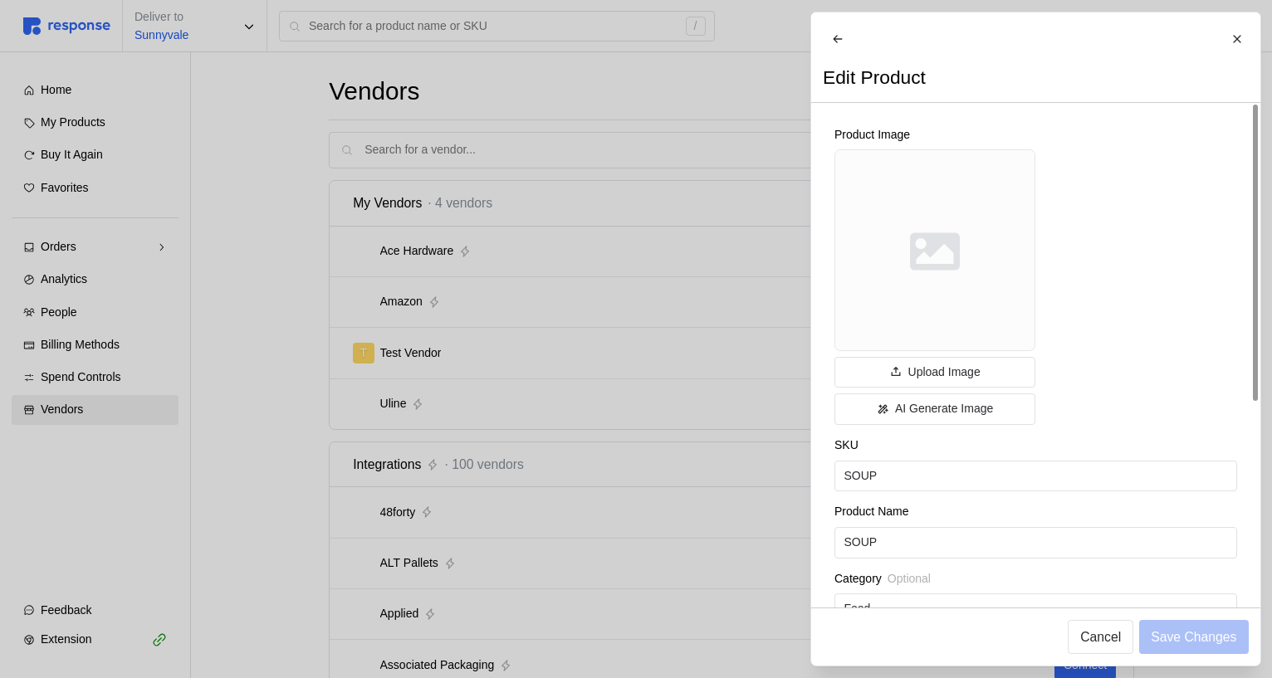
click at [556, 487] on div at bounding box center [636, 339] width 1272 height 678
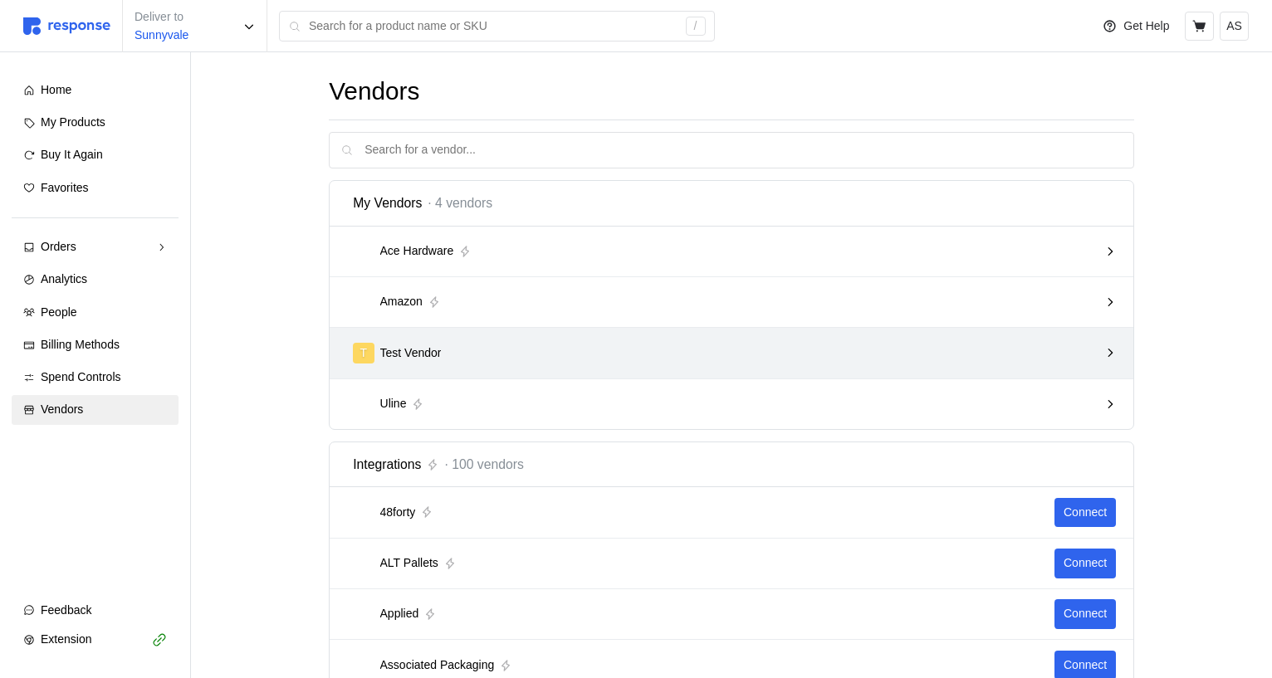
click at [730, 357] on div "T Test Vendor" at bounding box center [725, 353] width 745 height 21
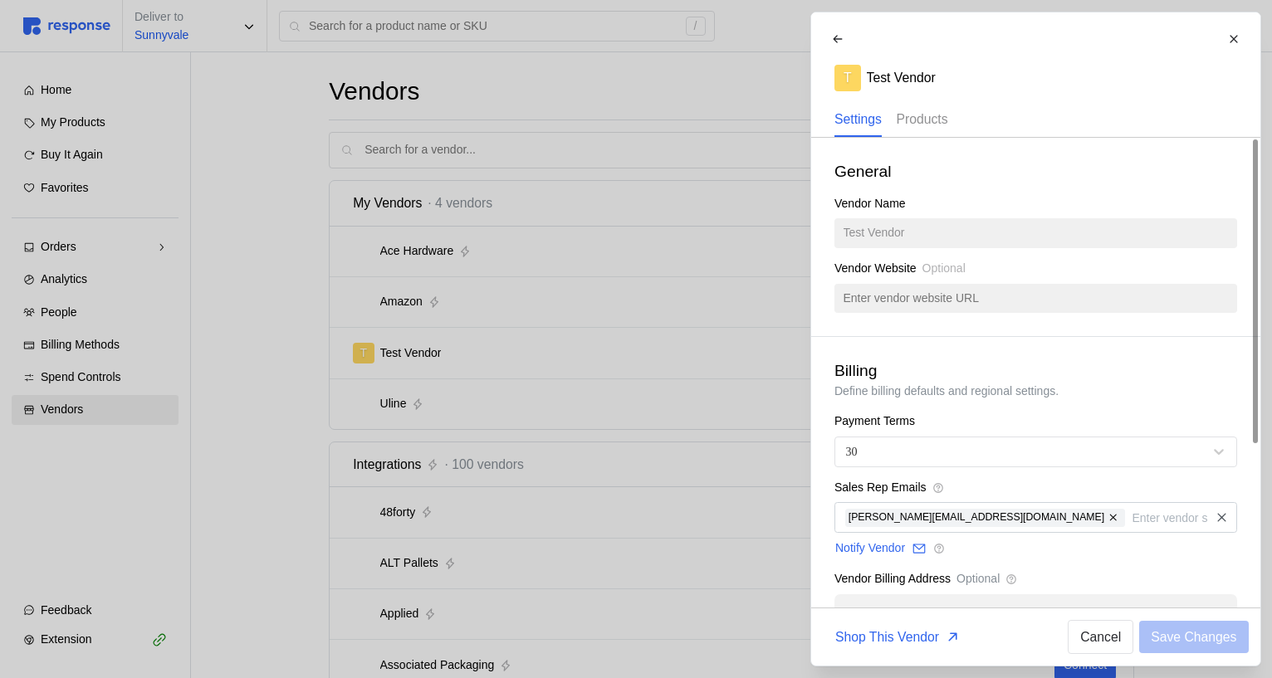
click at [926, 117] on p "Products" at bounding box center [921, 119] width 51 height 21
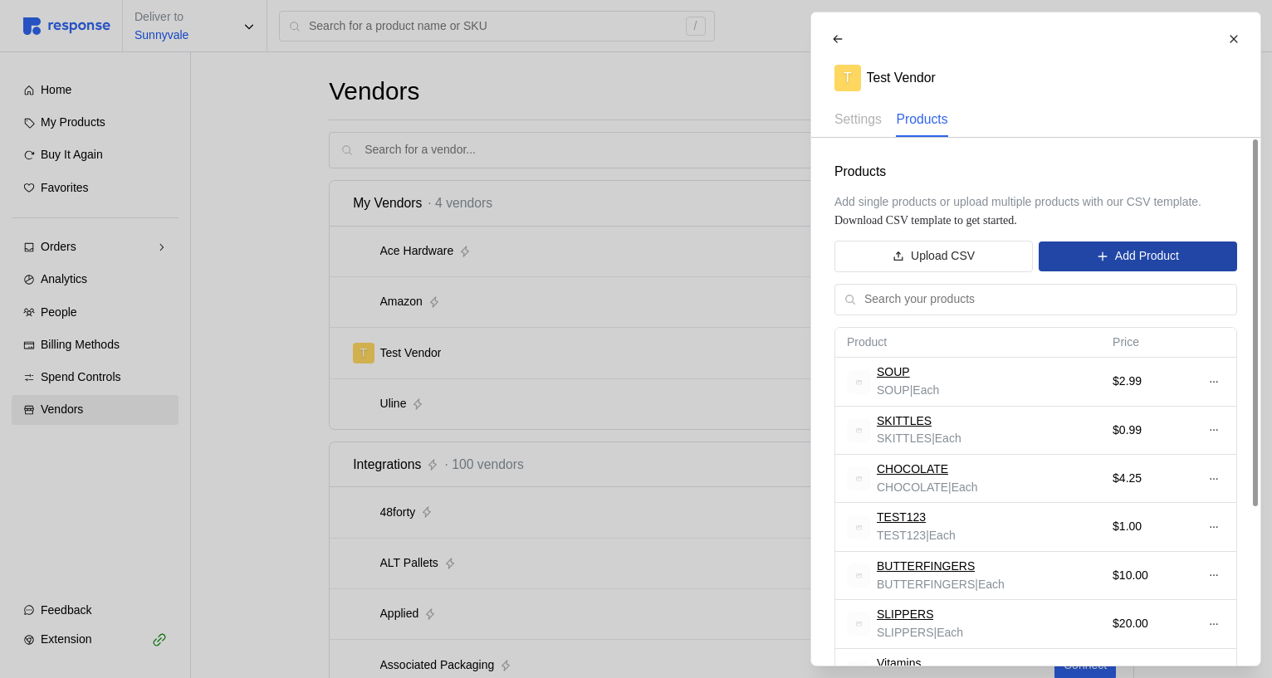
click at [1136, 257] on p "Add Product" at bounding box center [1146, 256] width 64 height 18
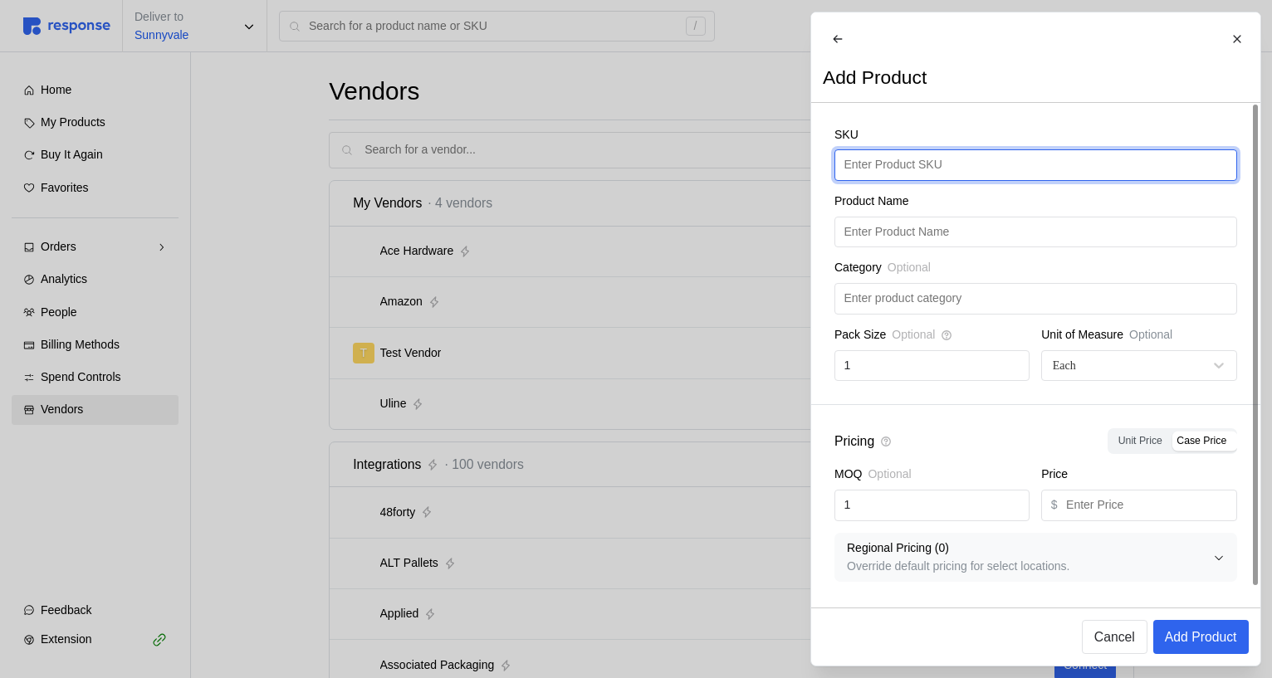
click at [935, 171] on input "text" at bounding box center [1034, 165] width 383 height 30
type input "CHICKEN-SOUP"
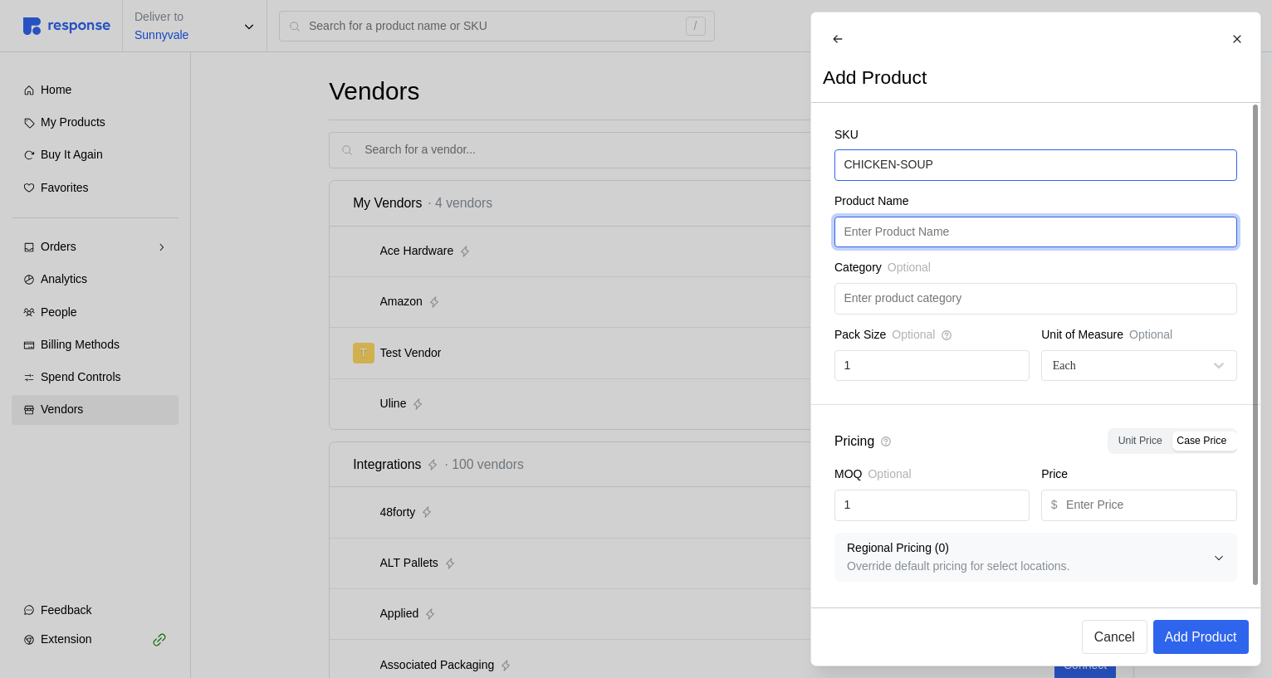
paste input "CHICKEN-SOUP"
type input "CHICKEN-SOUP"
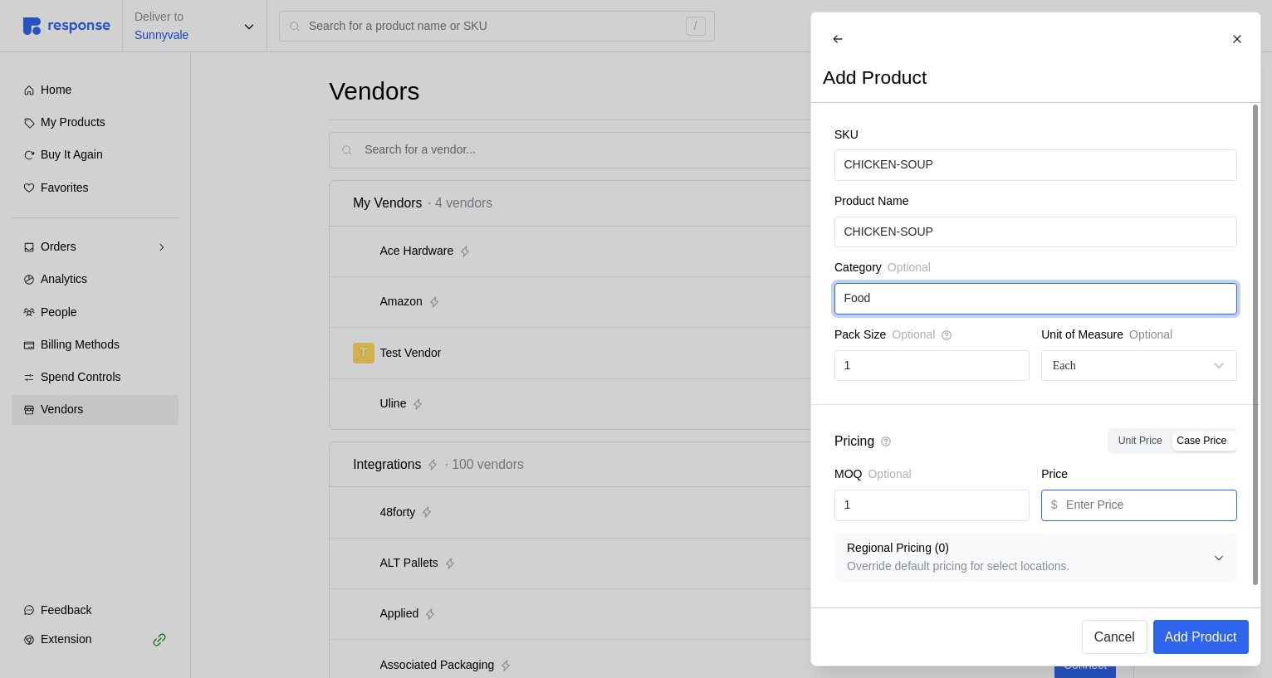
type input "Food"
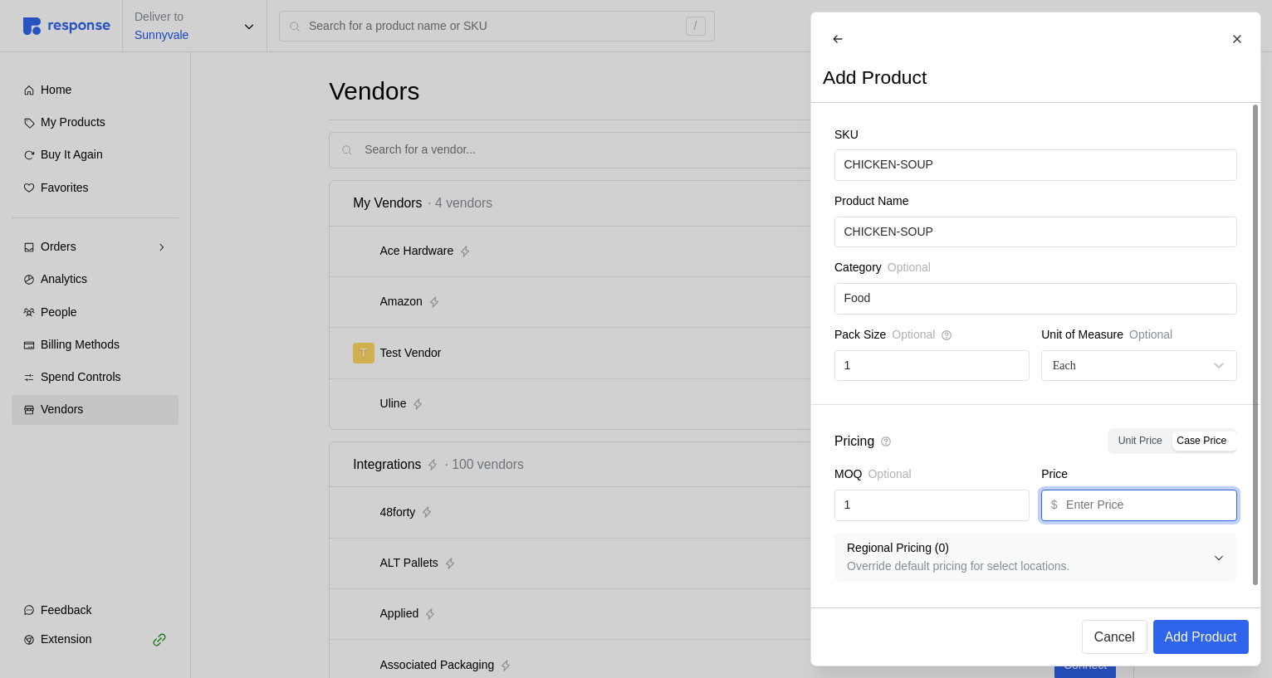
click at [1106, 520] on input "text" at bounding box center [1146, 506] width 161 height 30
type input "3.99"
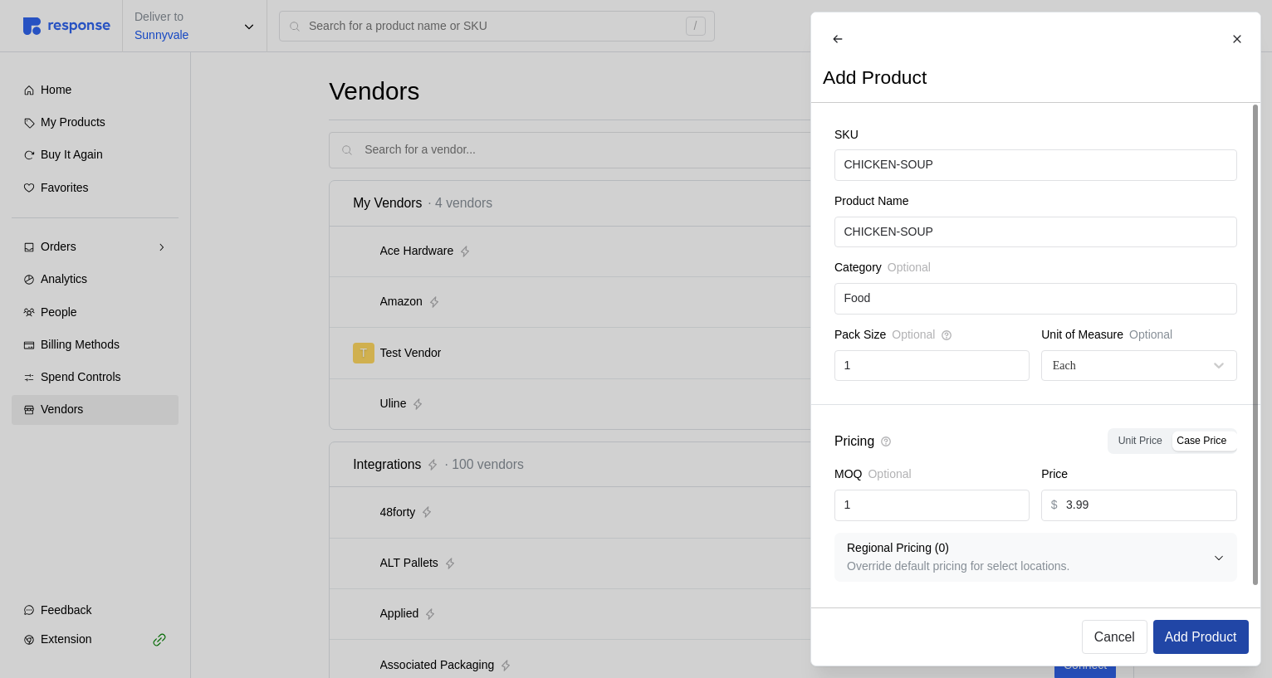
click at [1206, 639] on p "Add Product" at bounding box center [1200, 637] width 72 height 21
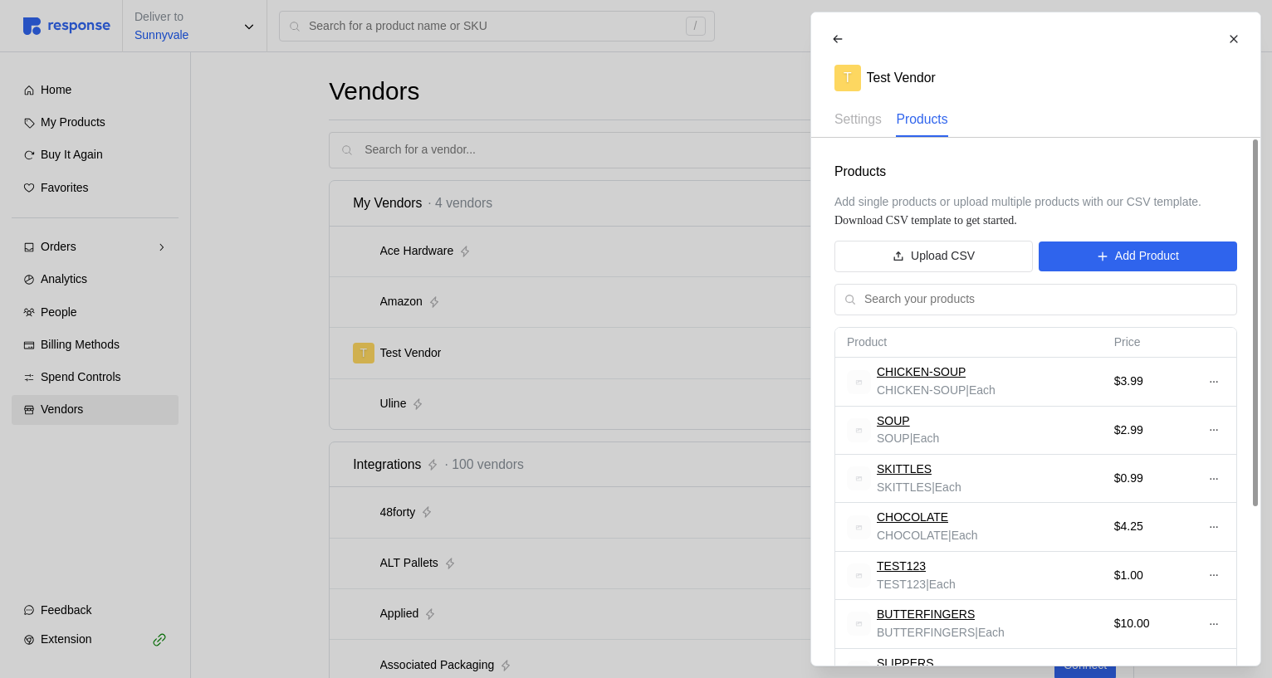
click at [1114, 273] on div "Products Add single products or upload multiple products with our CSV template.…" at bounding box center [1035, 515] width 449 height 754
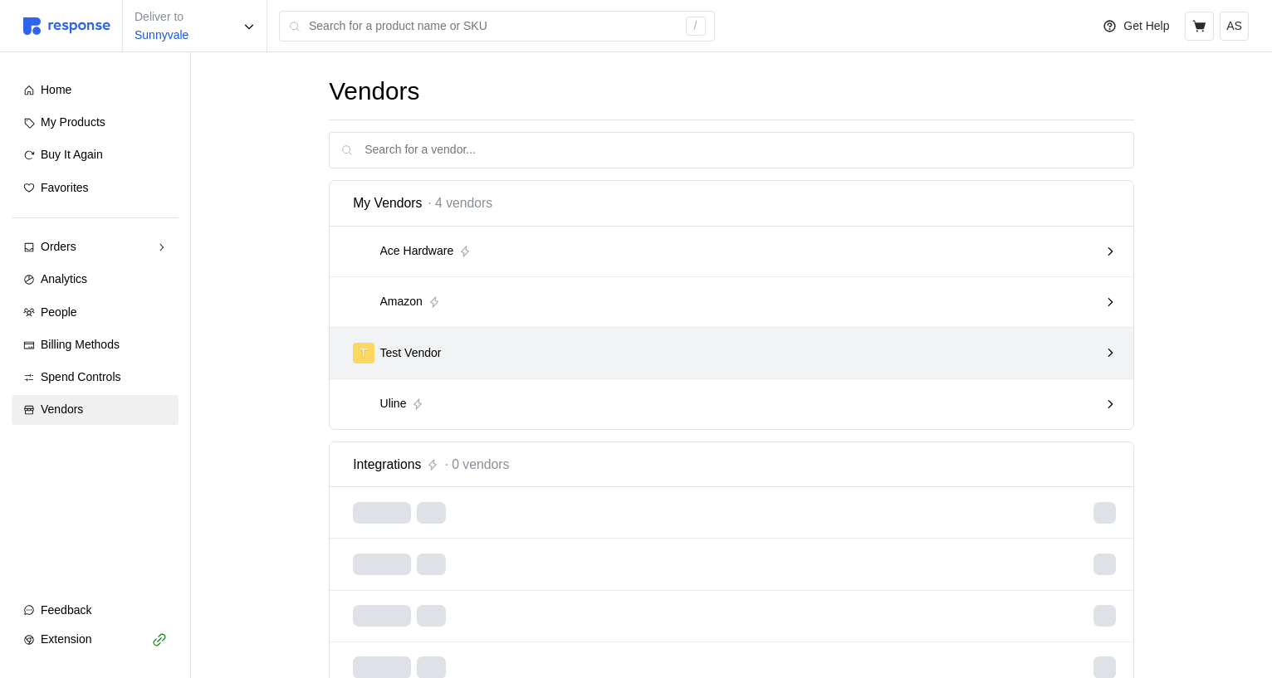
click at [874, 357] on div "T Test Vendor" at bounding box center [725, 353] width 745 height 21
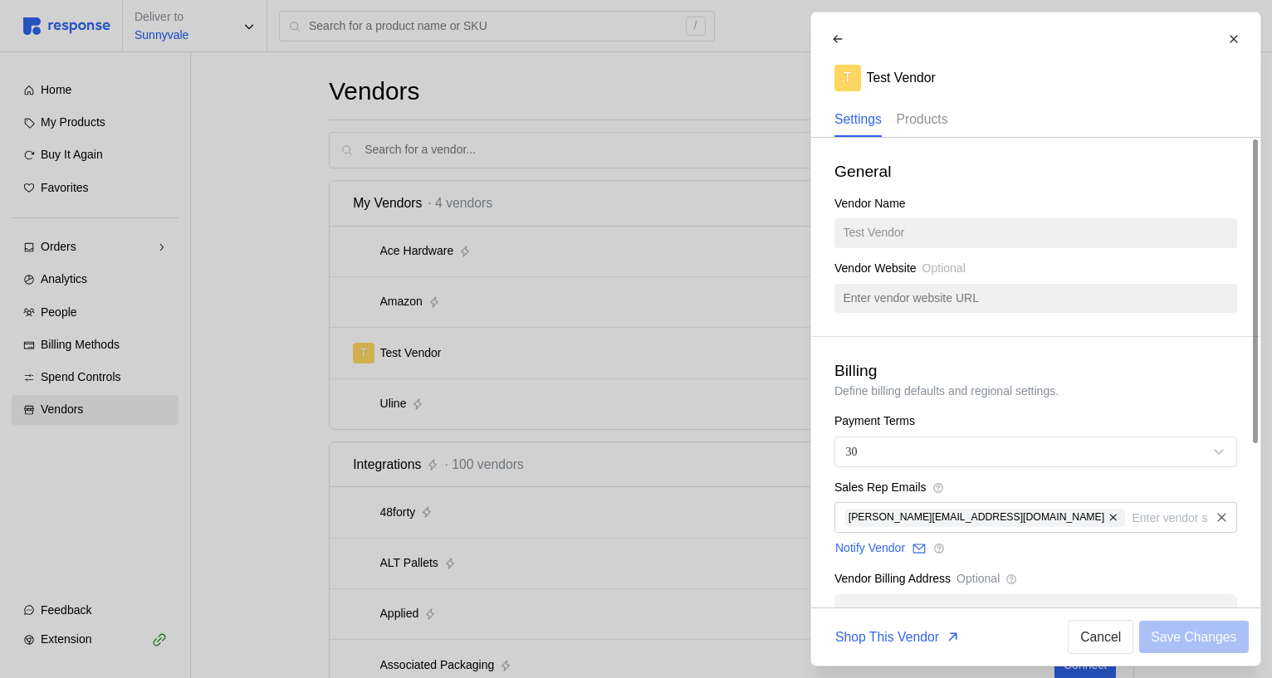
click at [947, 120] on p "Products" at bounding box center [921, 119] width 51 height 21
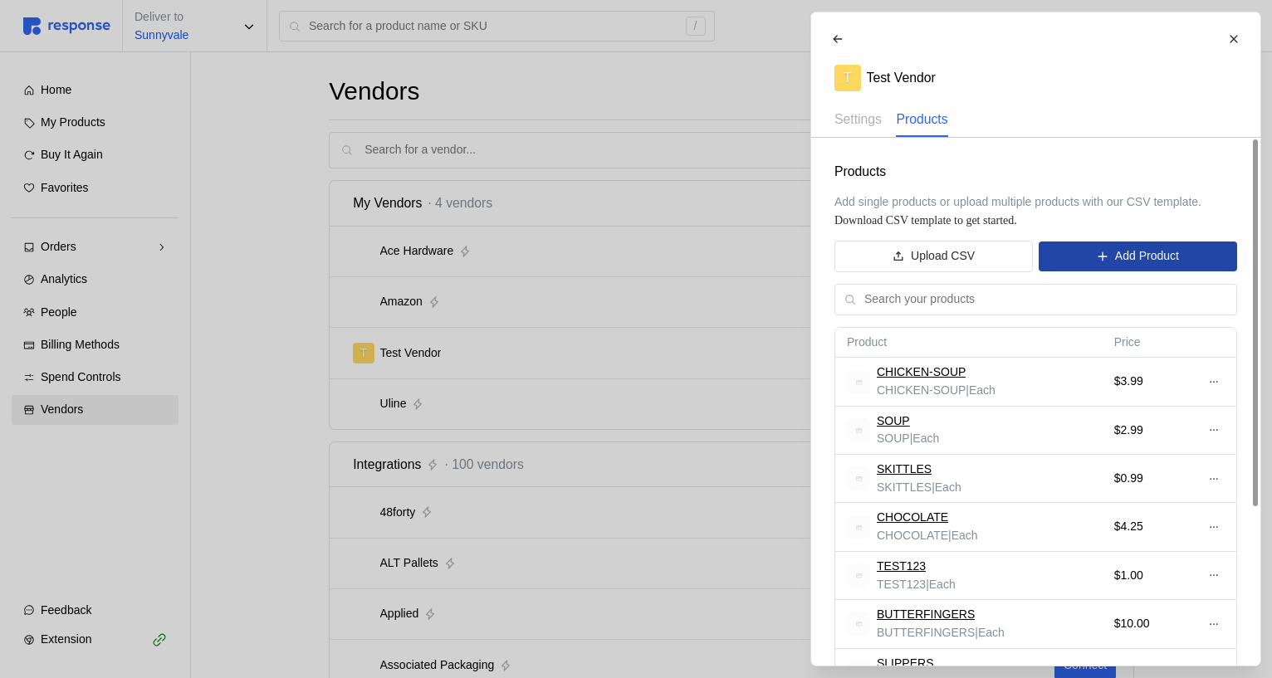
click at [1111, 256] on button "Add Product" at bounding box center [1137, 257] width 198 height 30
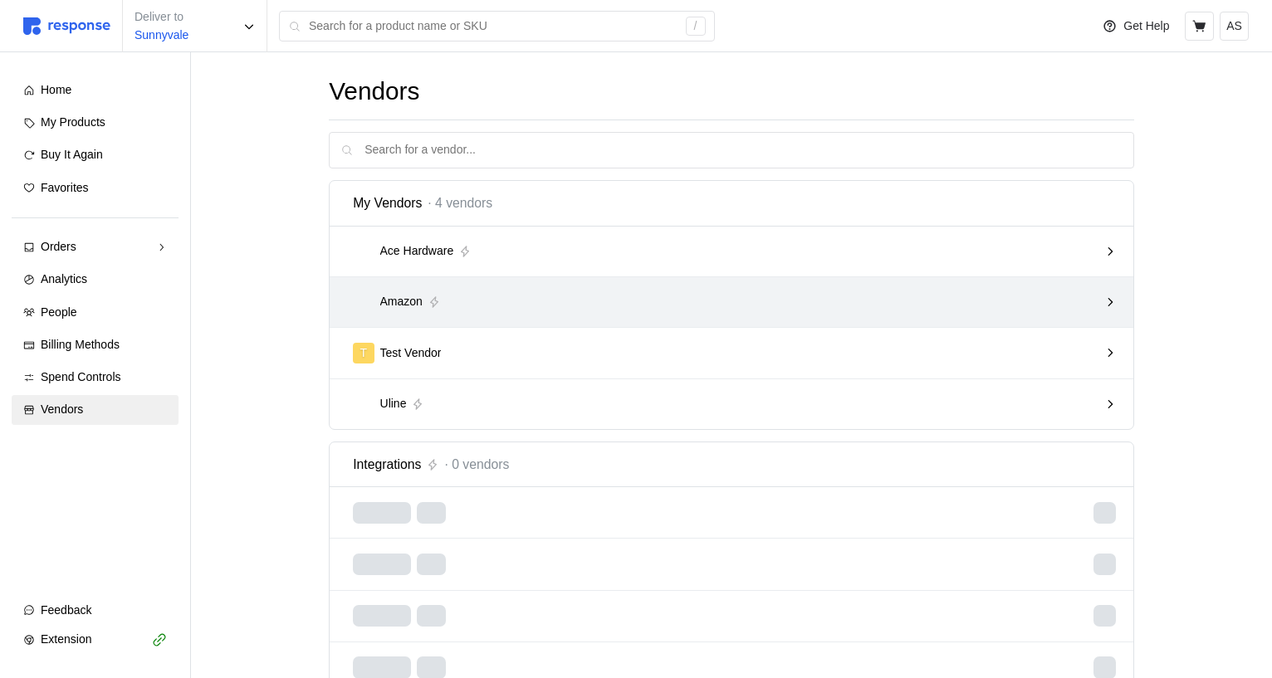
click at [691, 321] on div "Amazon" at bounding box center [732, 302] width 804 height 51
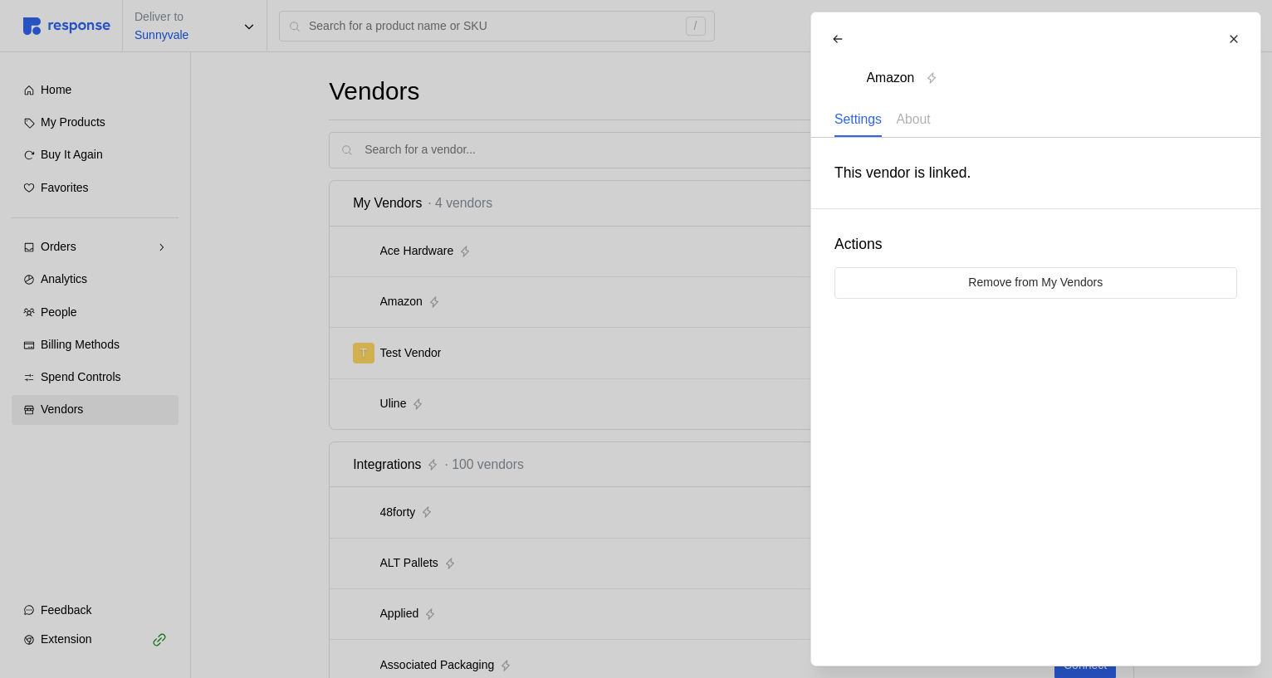
click at [660, 357] on div at bounding box center [636, 339] width 1272 height 678
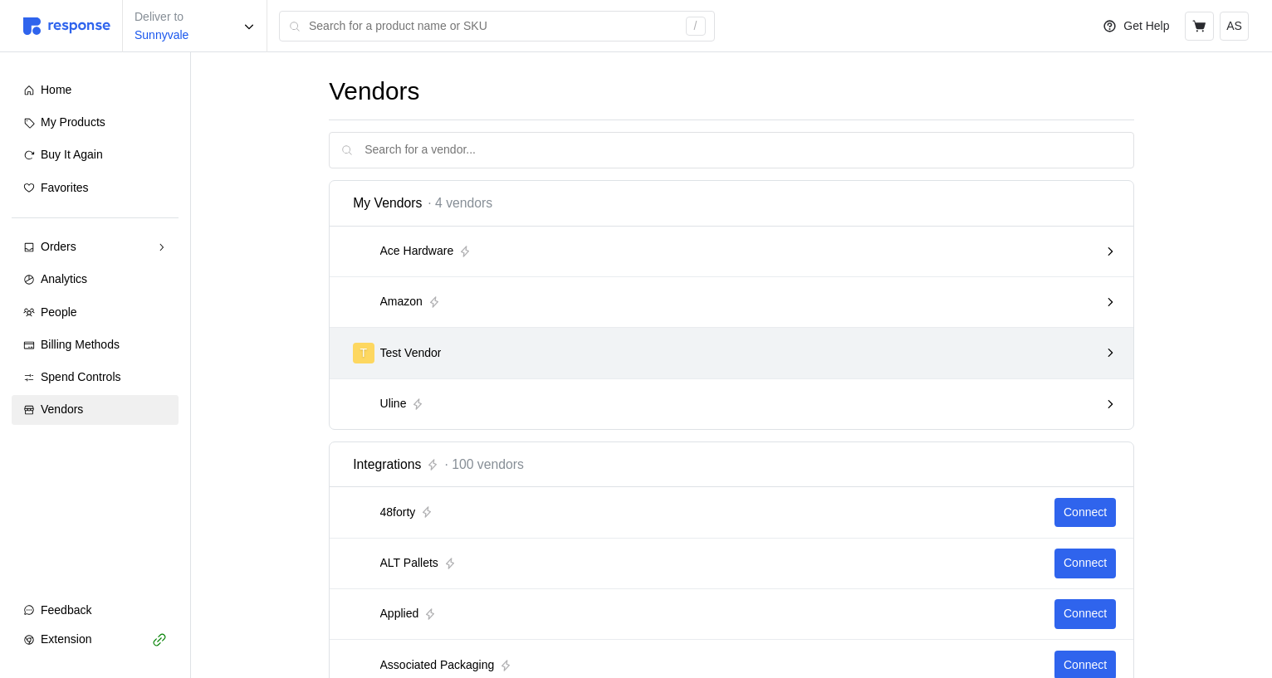
click at [660, 357] on div "T Test Vendor" at bounding box center [725, 353] width 745 height 21
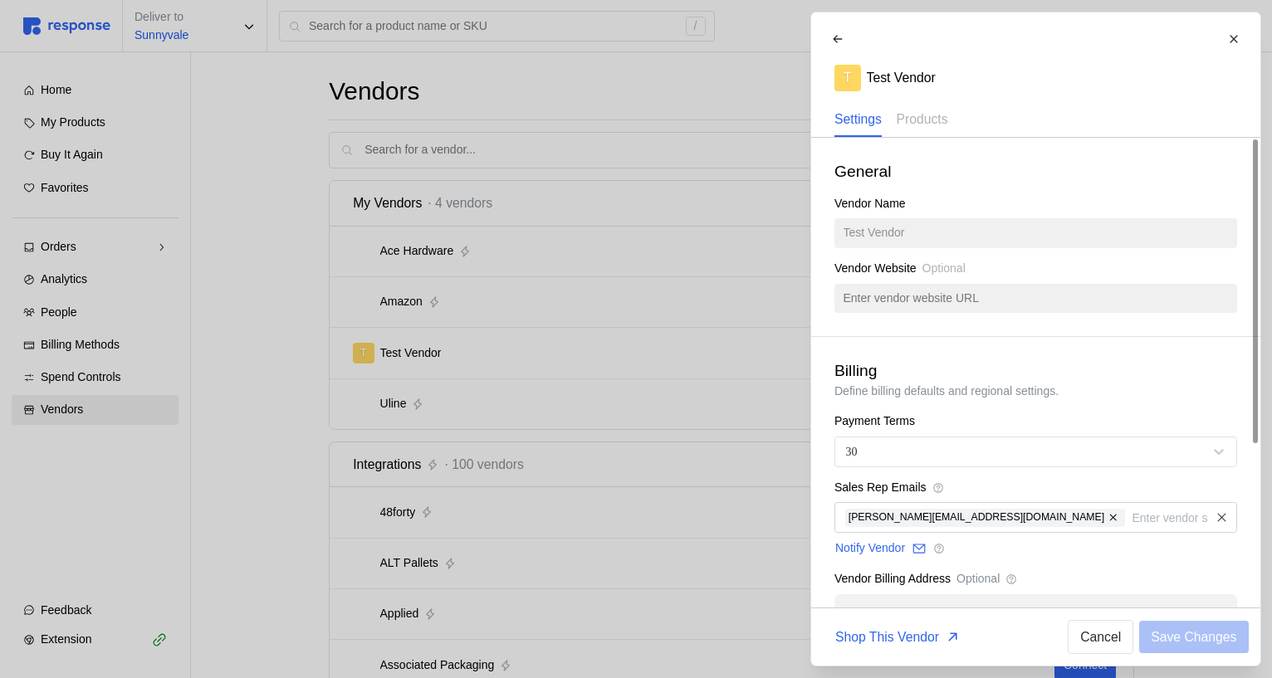
click at [923, 98] on div "T Test Vendor Settings Products" at bounding box center [1036, 80] width 426 height 113
click at [923, 112] on p "Products" at bounding box center [921, 119] width 51 height 21
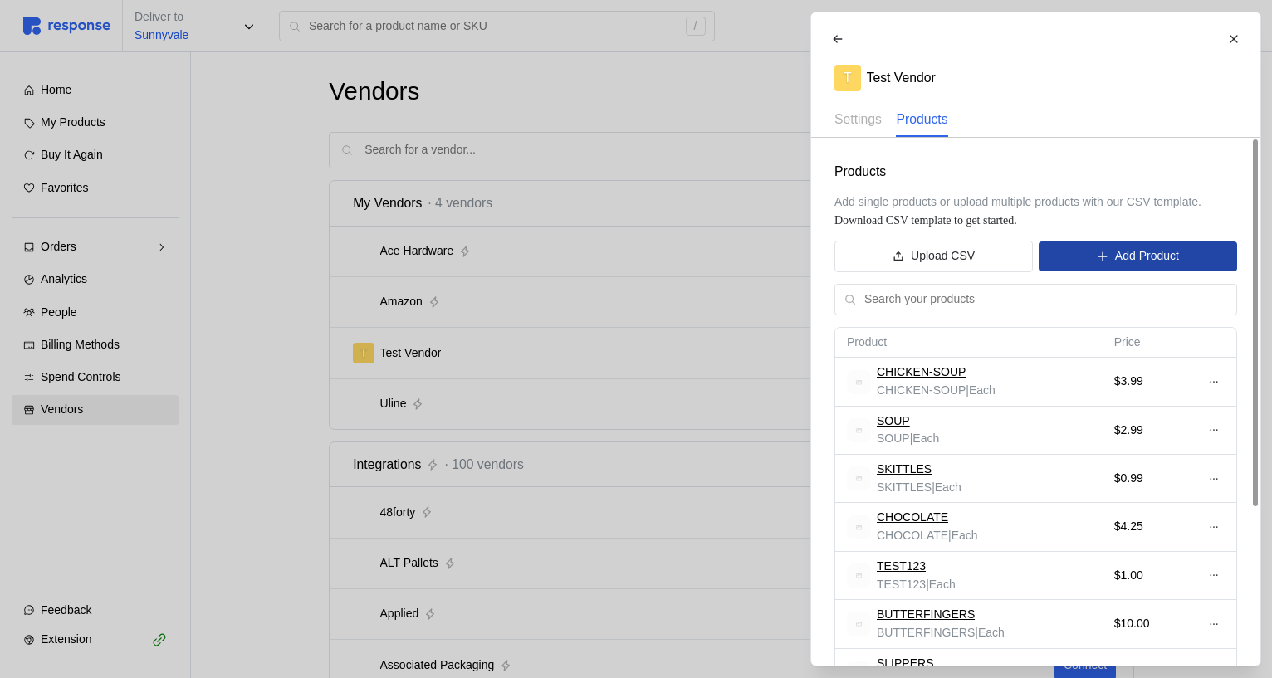
click at [1133, 257] on p "Add Product" at bounding box center [1146, 256] width 64 height 18
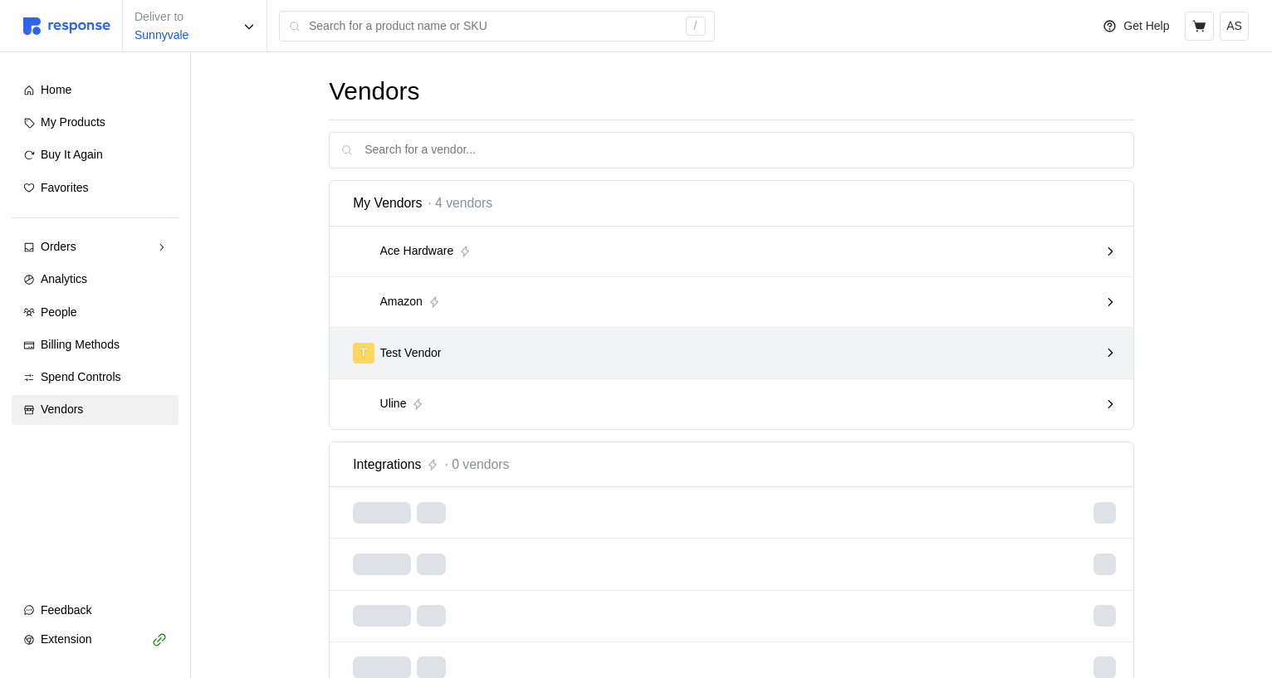
click at [908, 369] on div "T Test Vendor" at bounding box center [732, 353] width 804 height 51
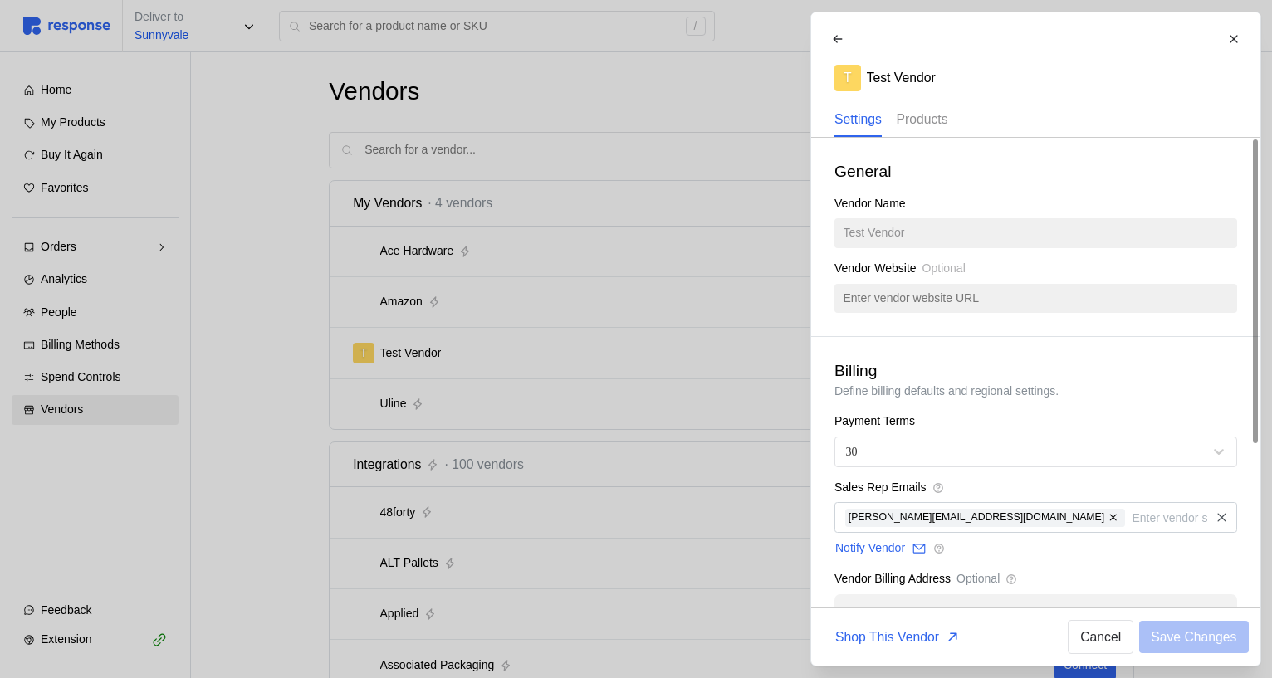
click at [925, 126] on p "Products" at bounding box center [921, 119] width 51 height 21
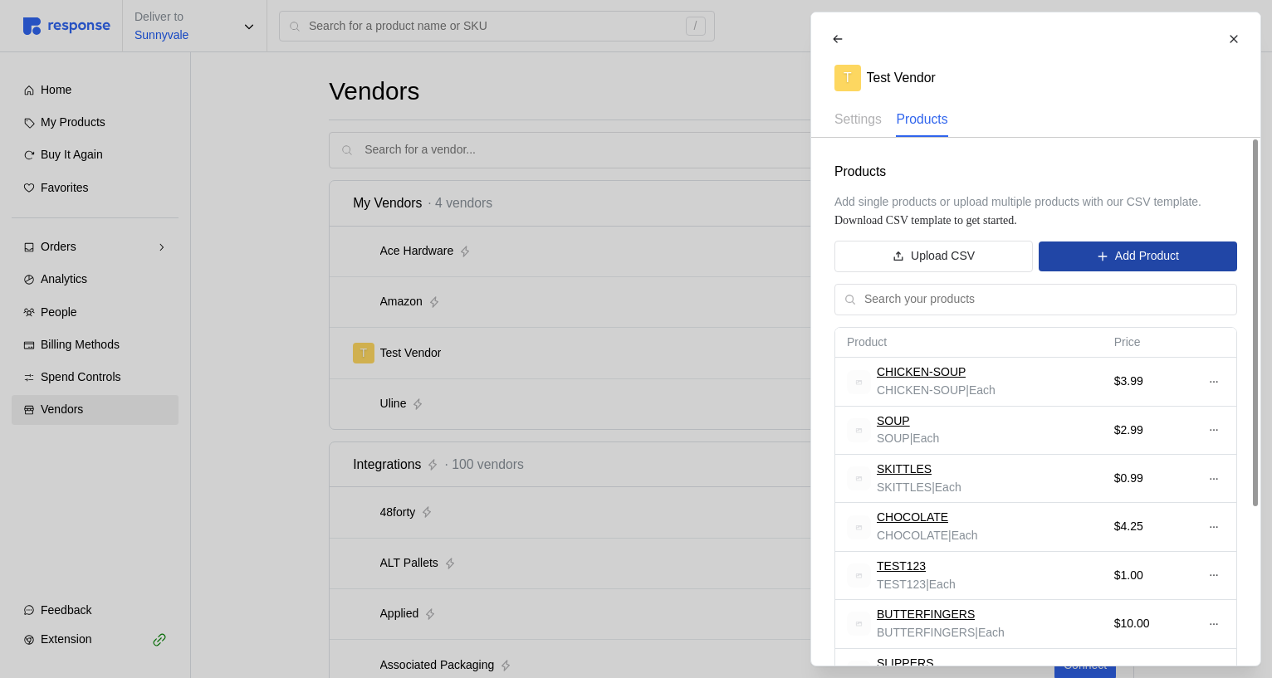
click at [1152, 260] on p "Add Product" at bounding box center [1146, 256] width 64 height 18
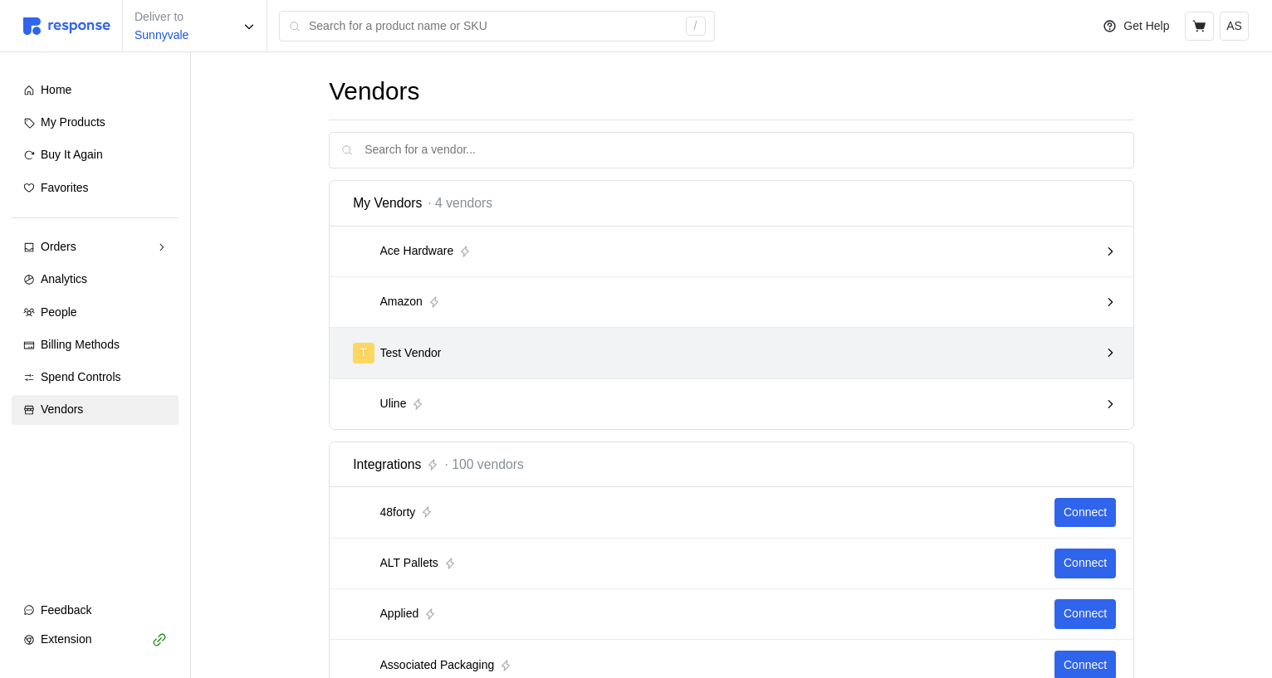
click at [666, 347] on div "T Test Vendor" at bounding box center [725, 353] width 745 height 21
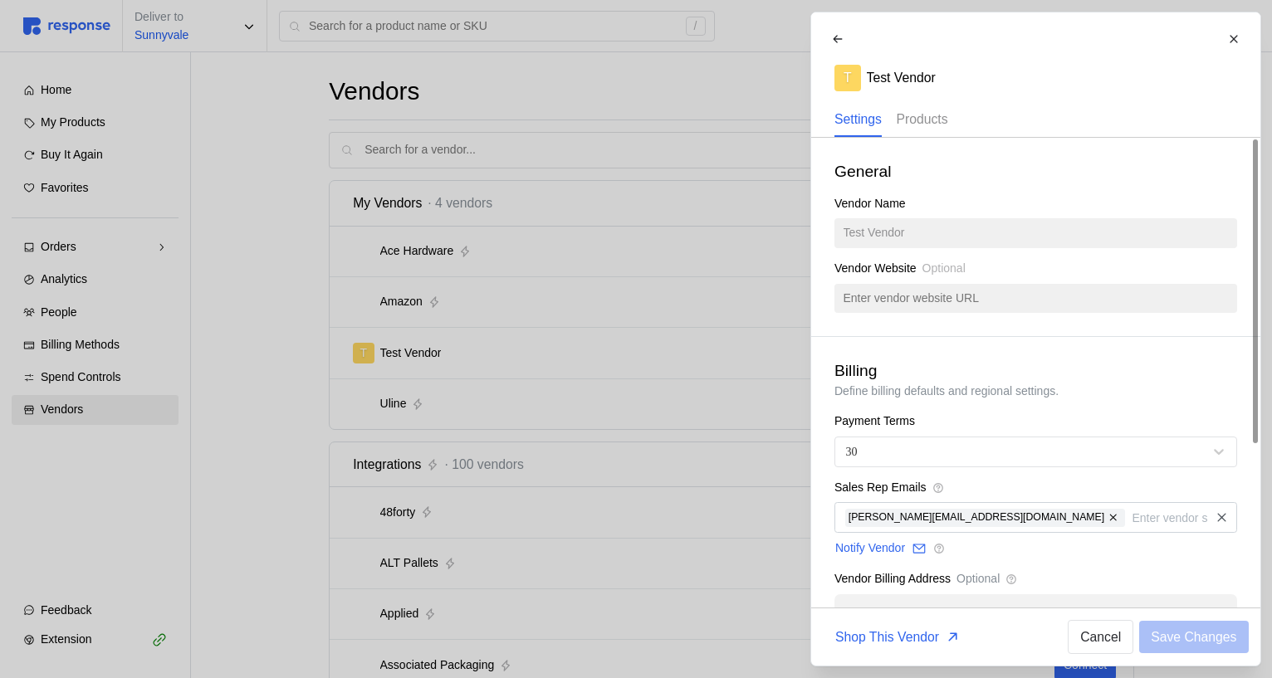
click at [940, 120] on p "Products" at bounding box center [921, 119] width 51 height 21
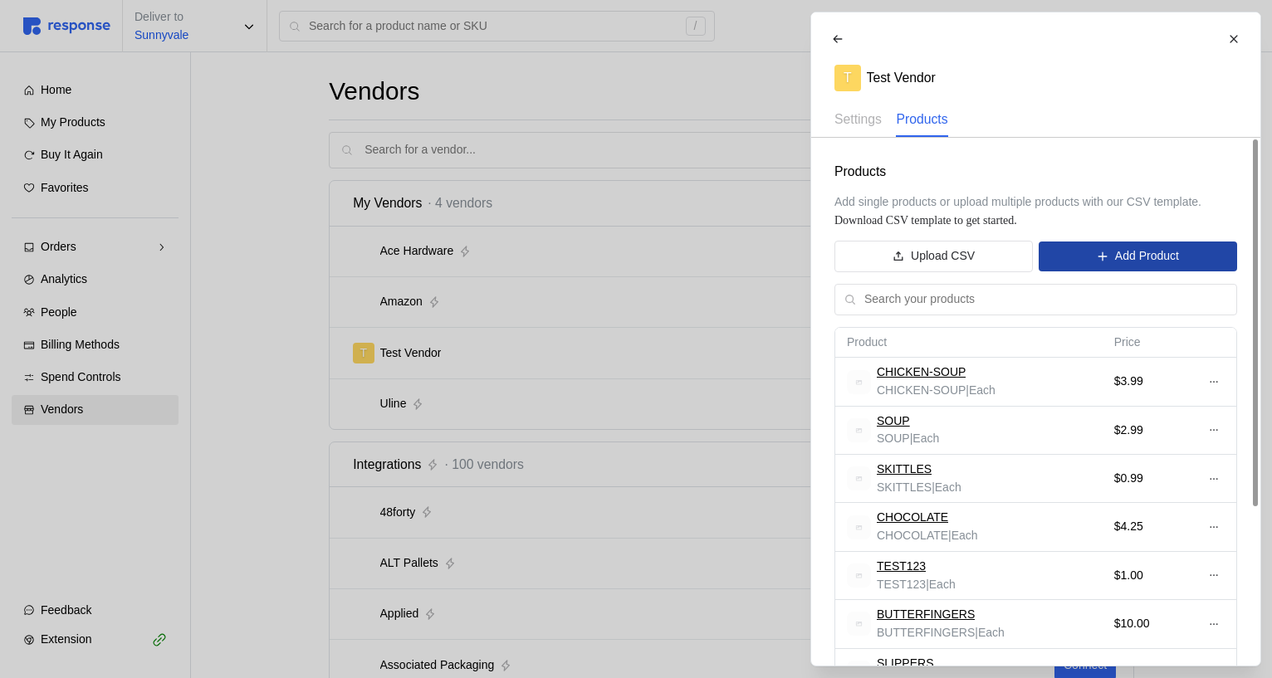
click at [1102, 251] on button "Add Product" at bounding box center [1137, 257] width 198 height 30
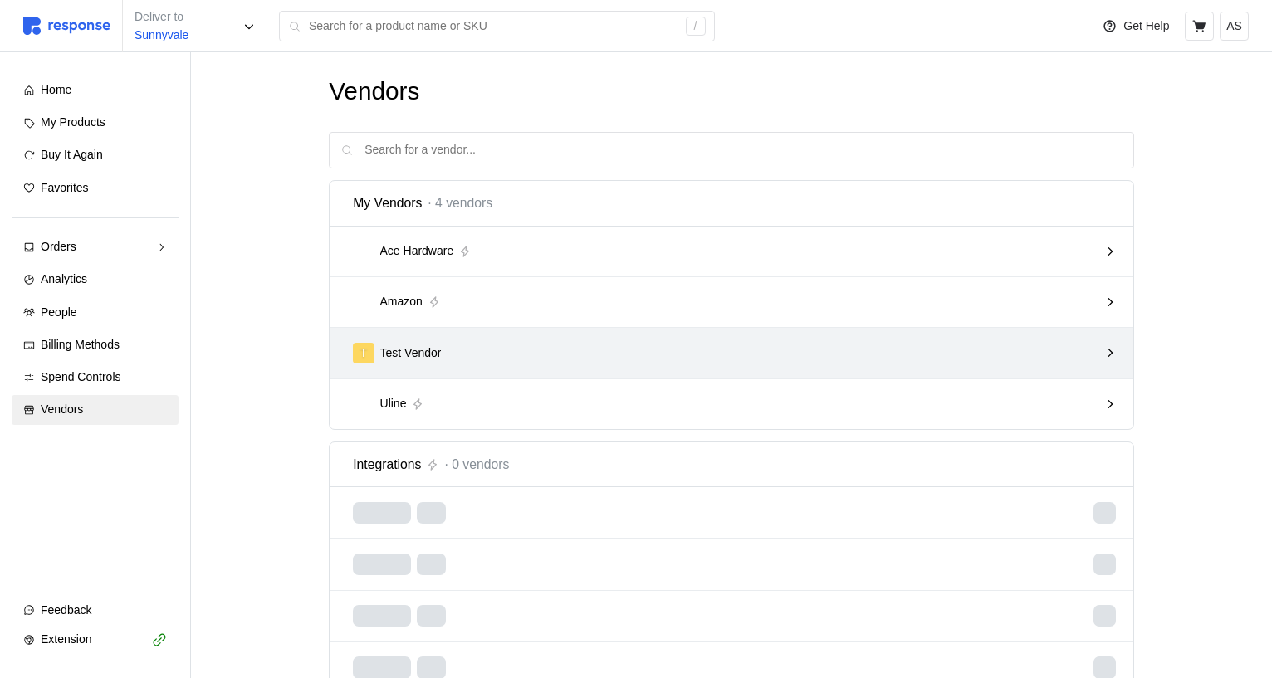
click at [768, 368] on div "T Test Vendor" at bounding box center [725, 353] width 757 height 32
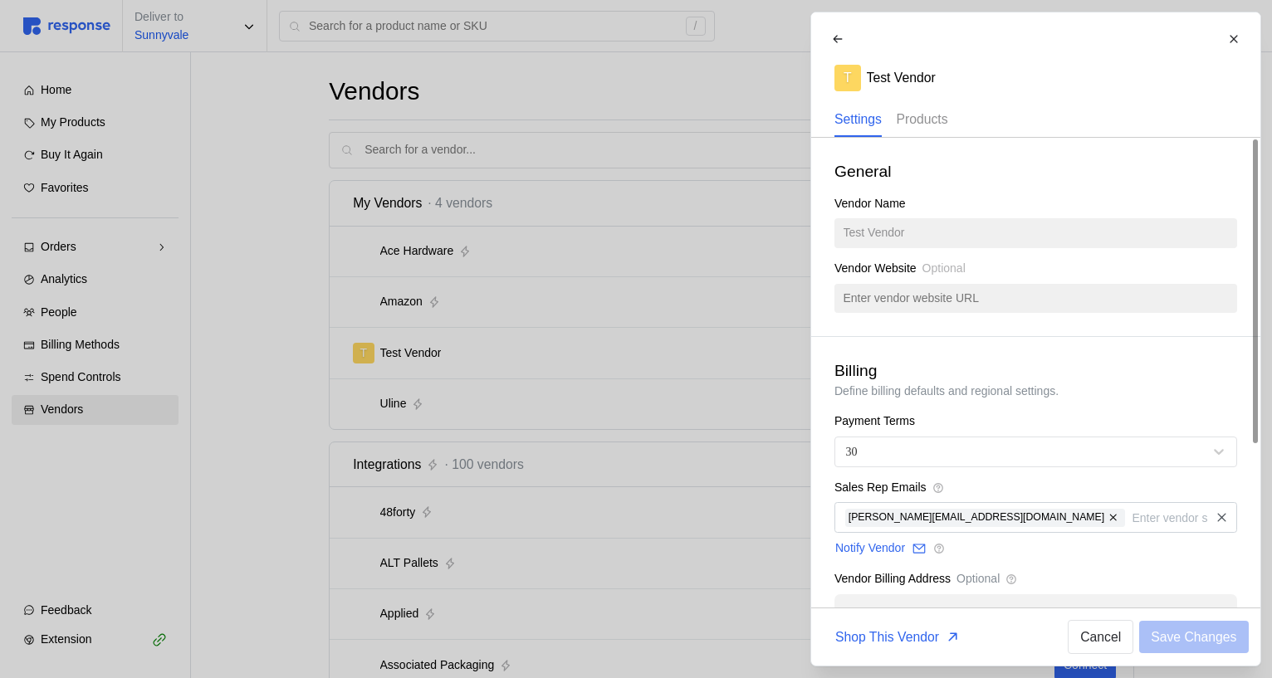
click at [942, 116] on p "Products" at bounding box center [921, 119] width 51 height 21
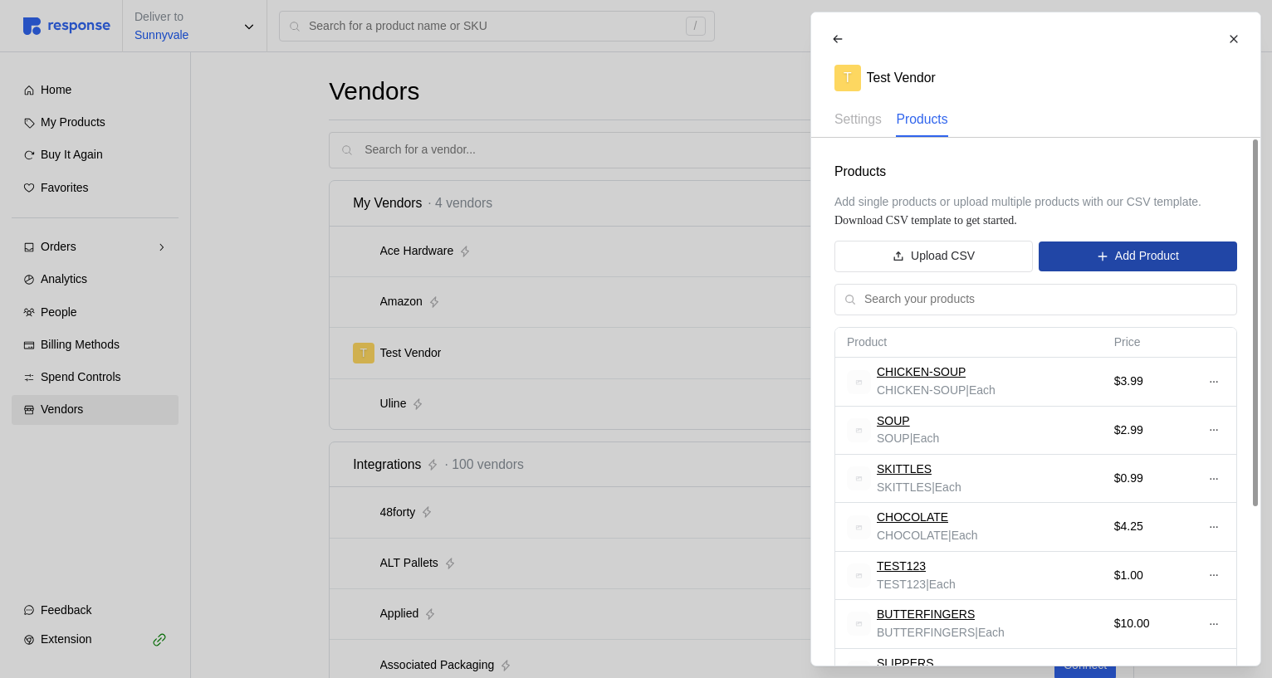
click at [1116, 269] on button "Add Product" at bounding box center [1137, 257] width 198 height 30
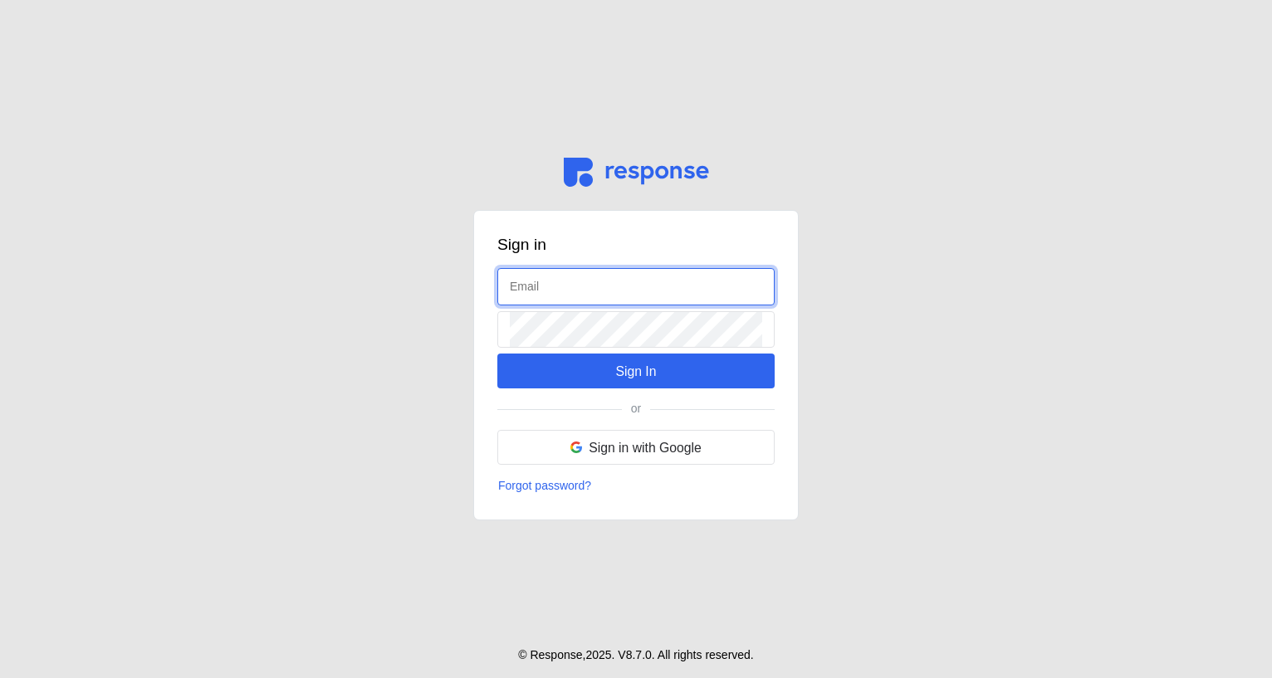
click at [613, 289] on input "text" at bounding box center [636, 287] width 252 height 36
type input "[EMAIL_ADDRESS][DOMAIN_NAME]"
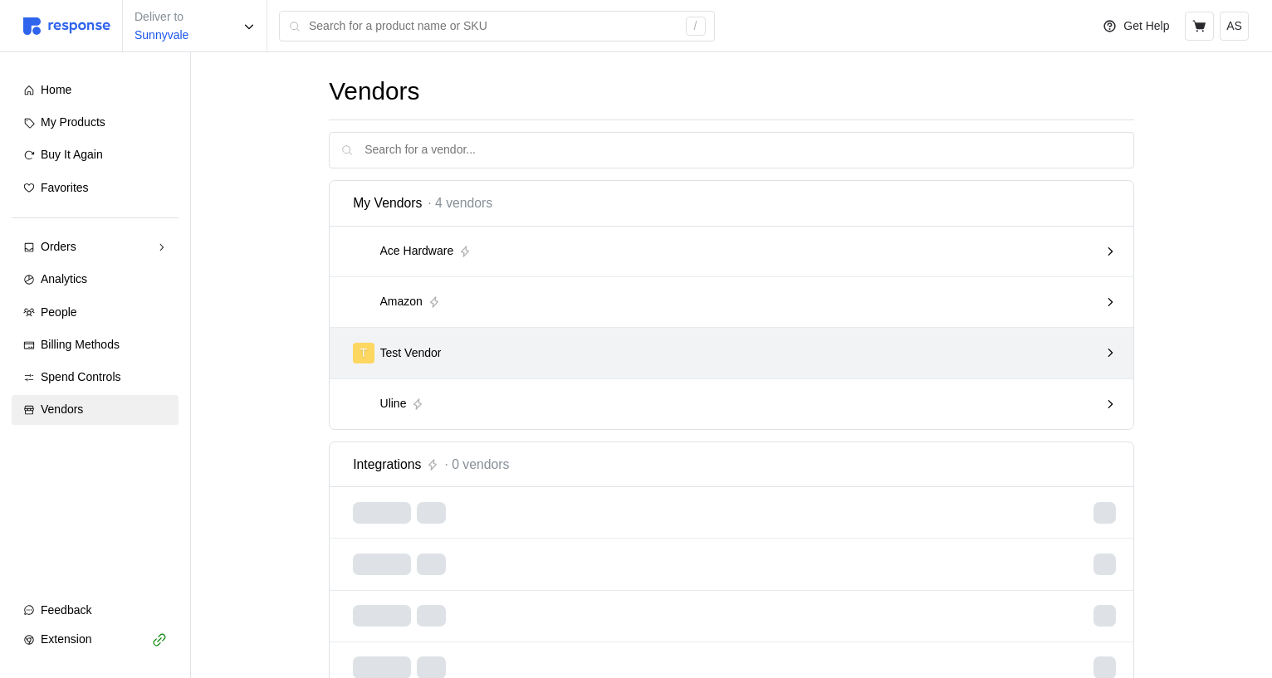
click at [657, 346] on div "T Test Vendor" at bounding box center [725, 353] width 745 height 21
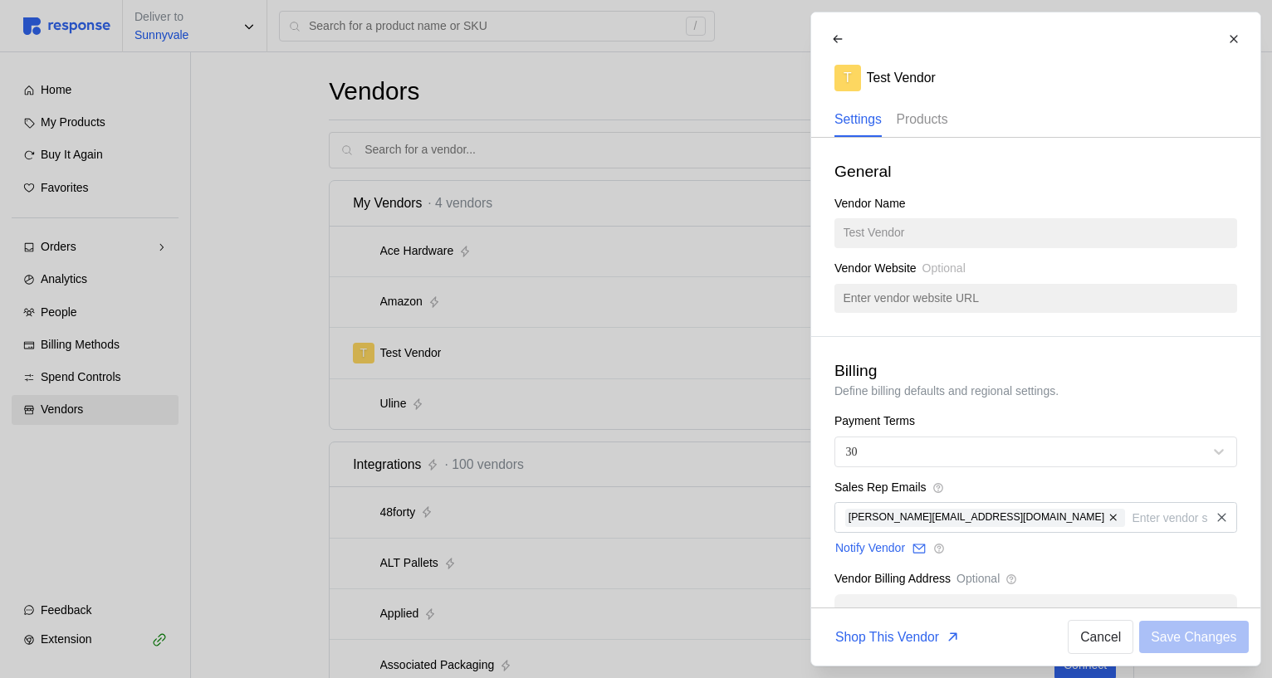
click at [947, 115] on p "Products" at bounding box center [921, 119] width 51 height 21
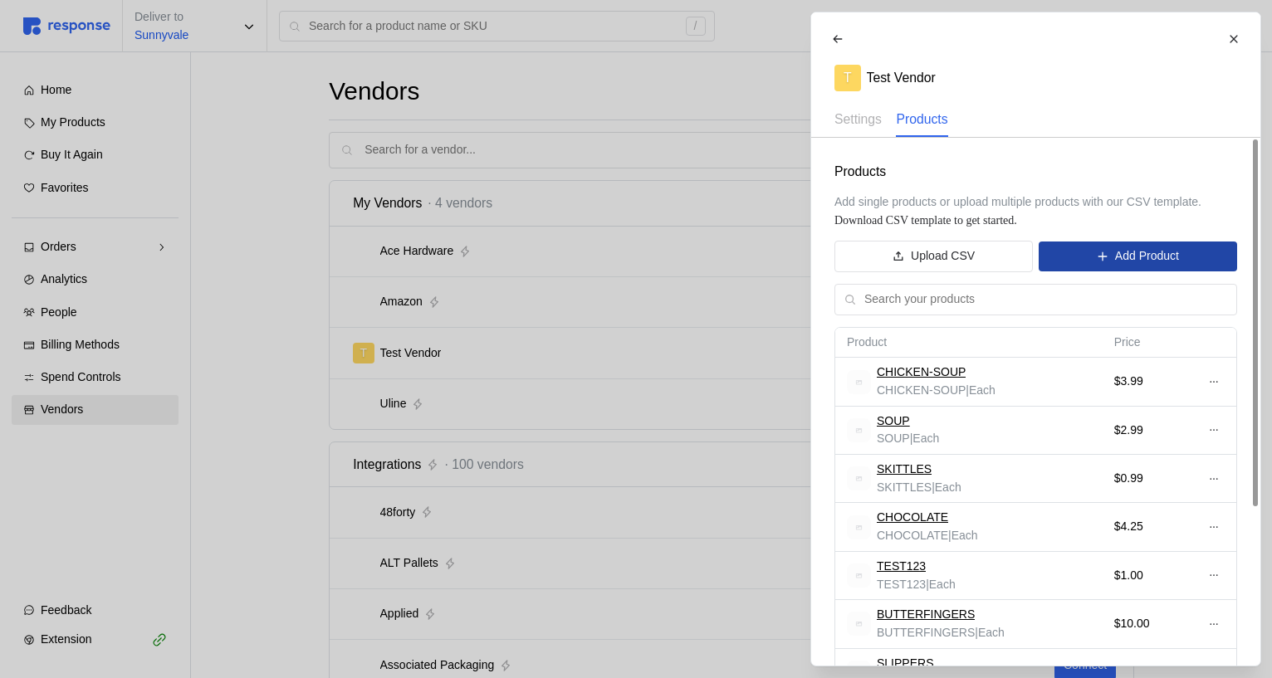
click at [1122, 259] on p "Add Product" at bounding box center [1146, 256] width 64 height 18
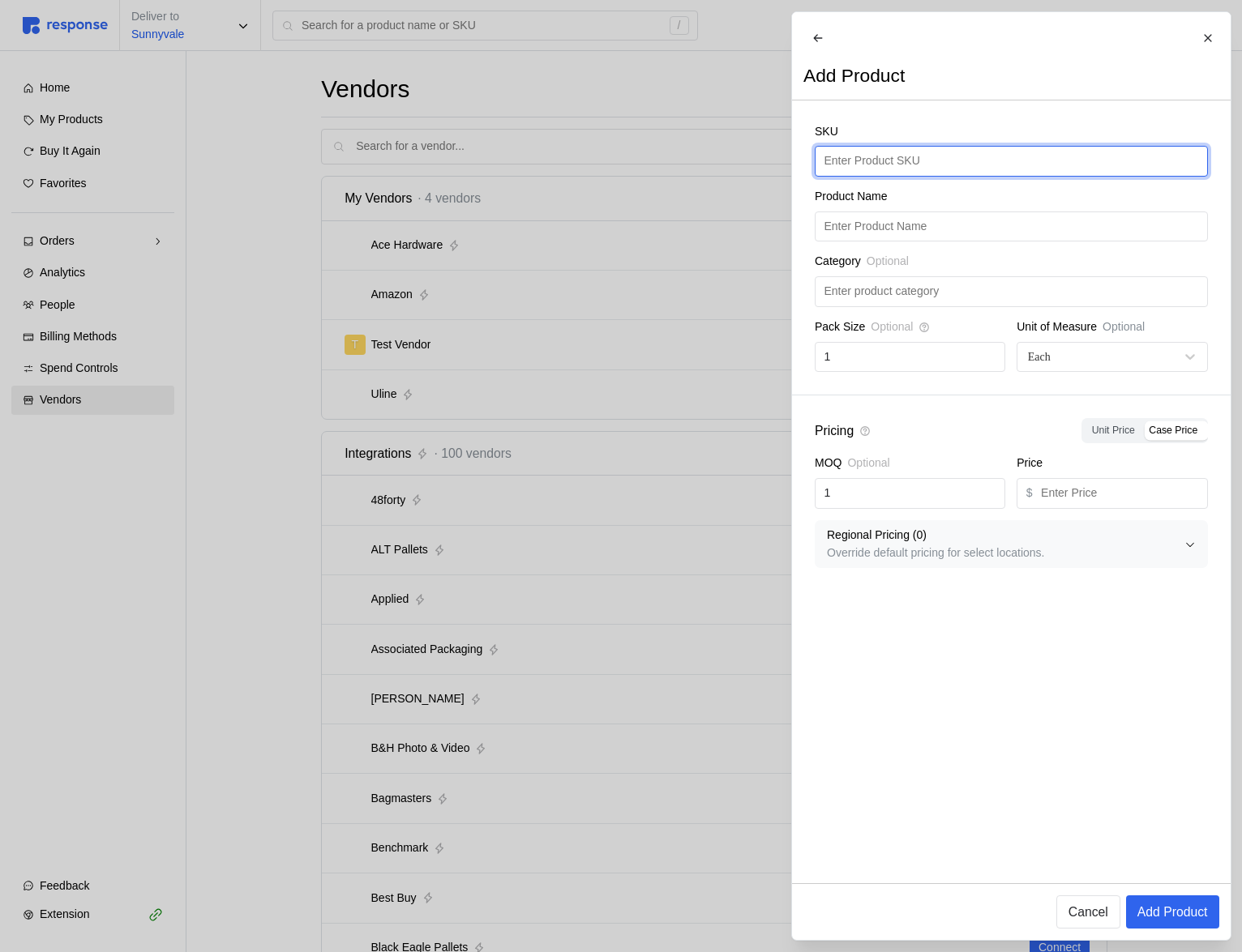
click at [892, 173] on input "text" at bounding box center [1010, 161] width 374 height 29
type input "B"
type input "Honey-bread"
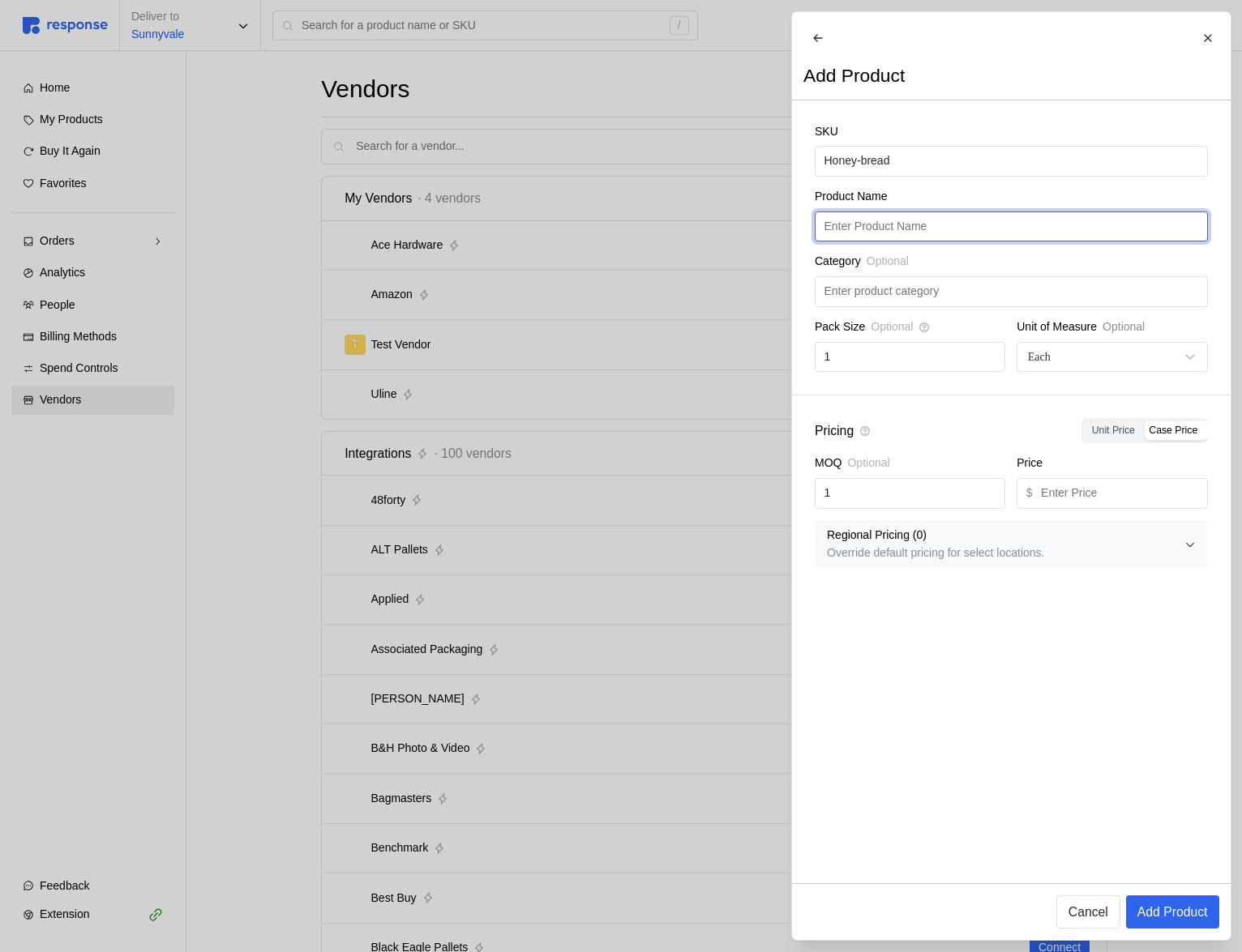
click at [895, 241] on input "text" at bounding box center [1010, 227] width 374 height 29
paste input "Honey-bread"
type input "Honey-bread"
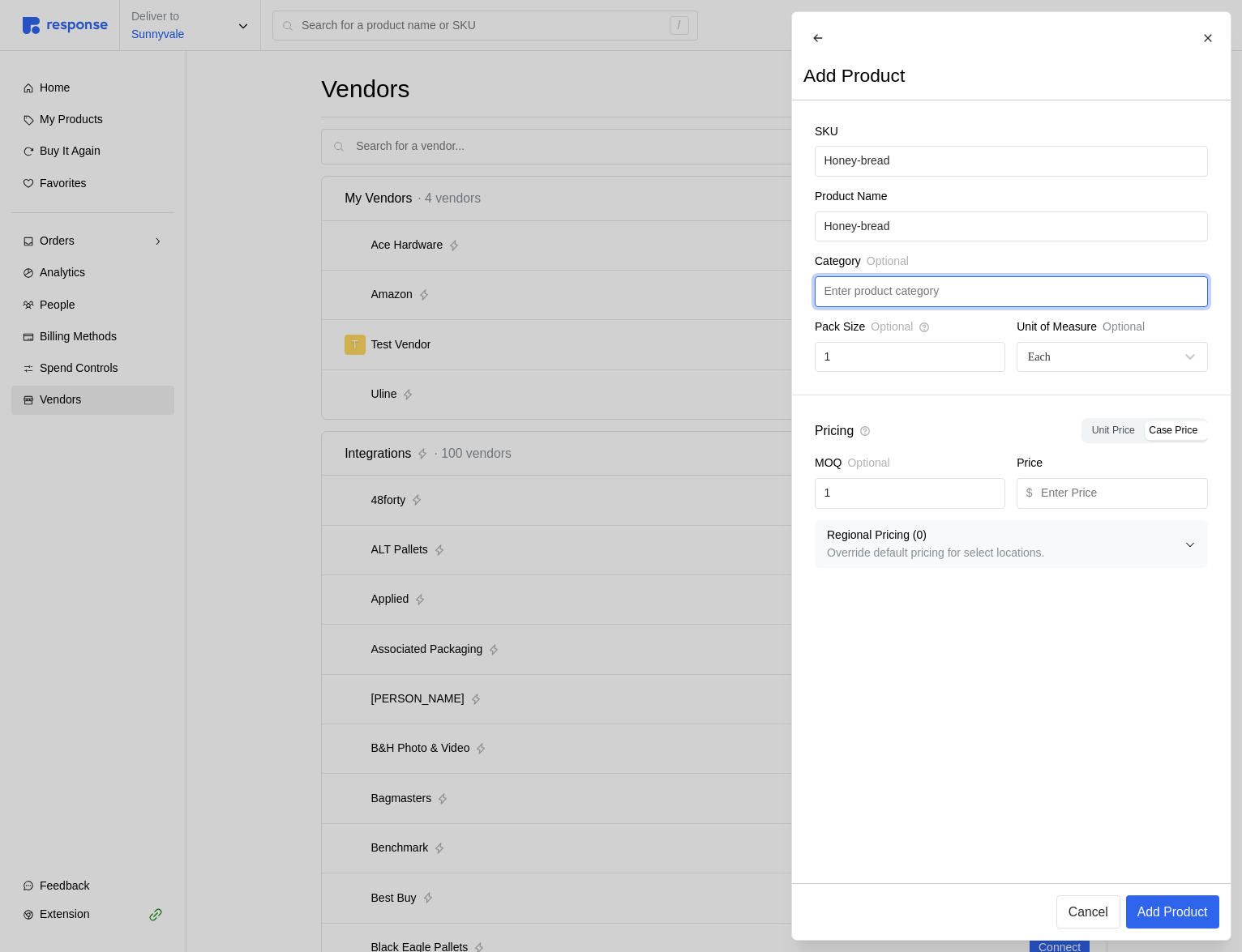
click at [918, 307] on input "text" at bounding box center [1010, 292] width 374 height 29
type input "[DATE]"
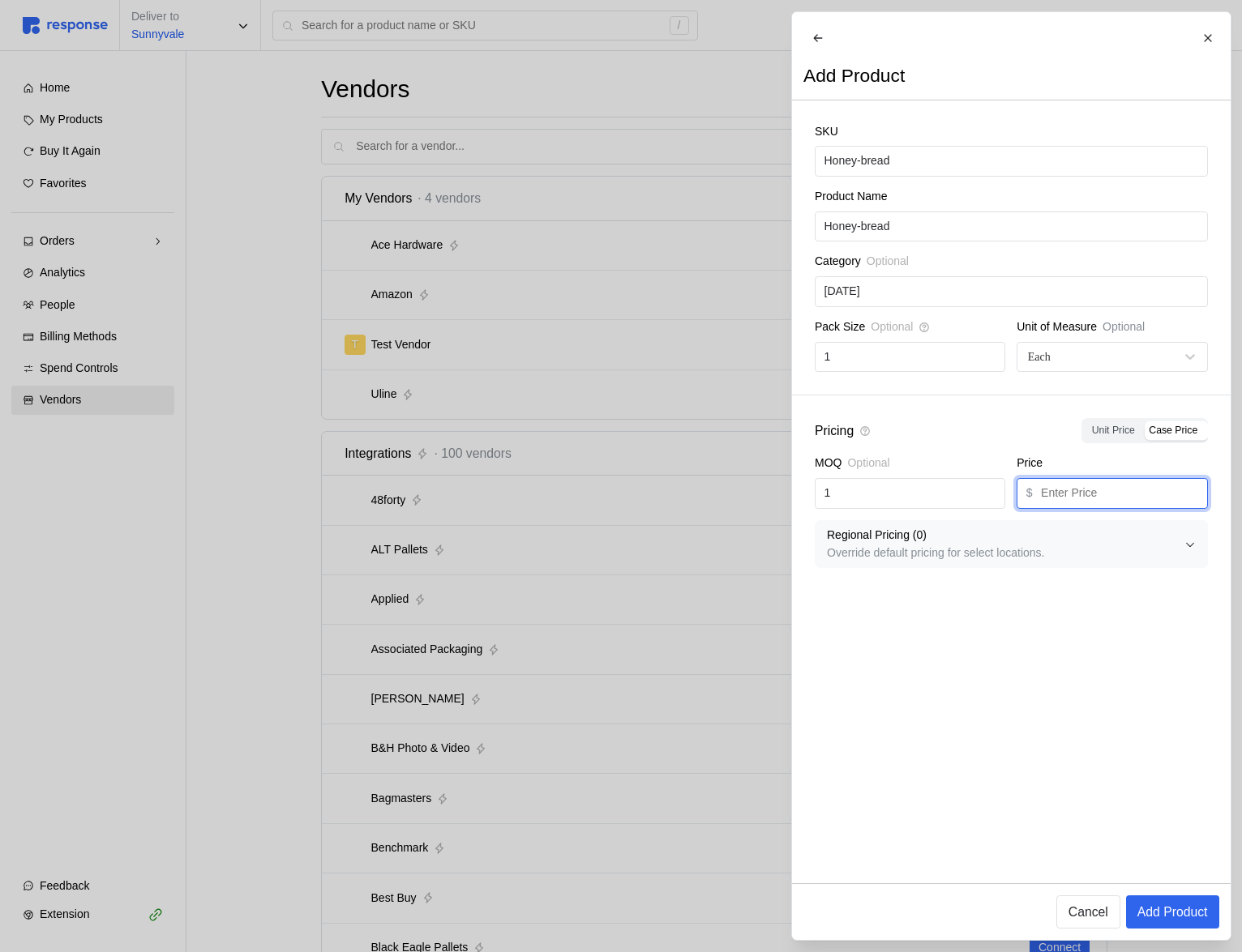
click at [1086, 508] on input "text" at bounding box center [1119, 494] width 157 height 29
type input "39.99"
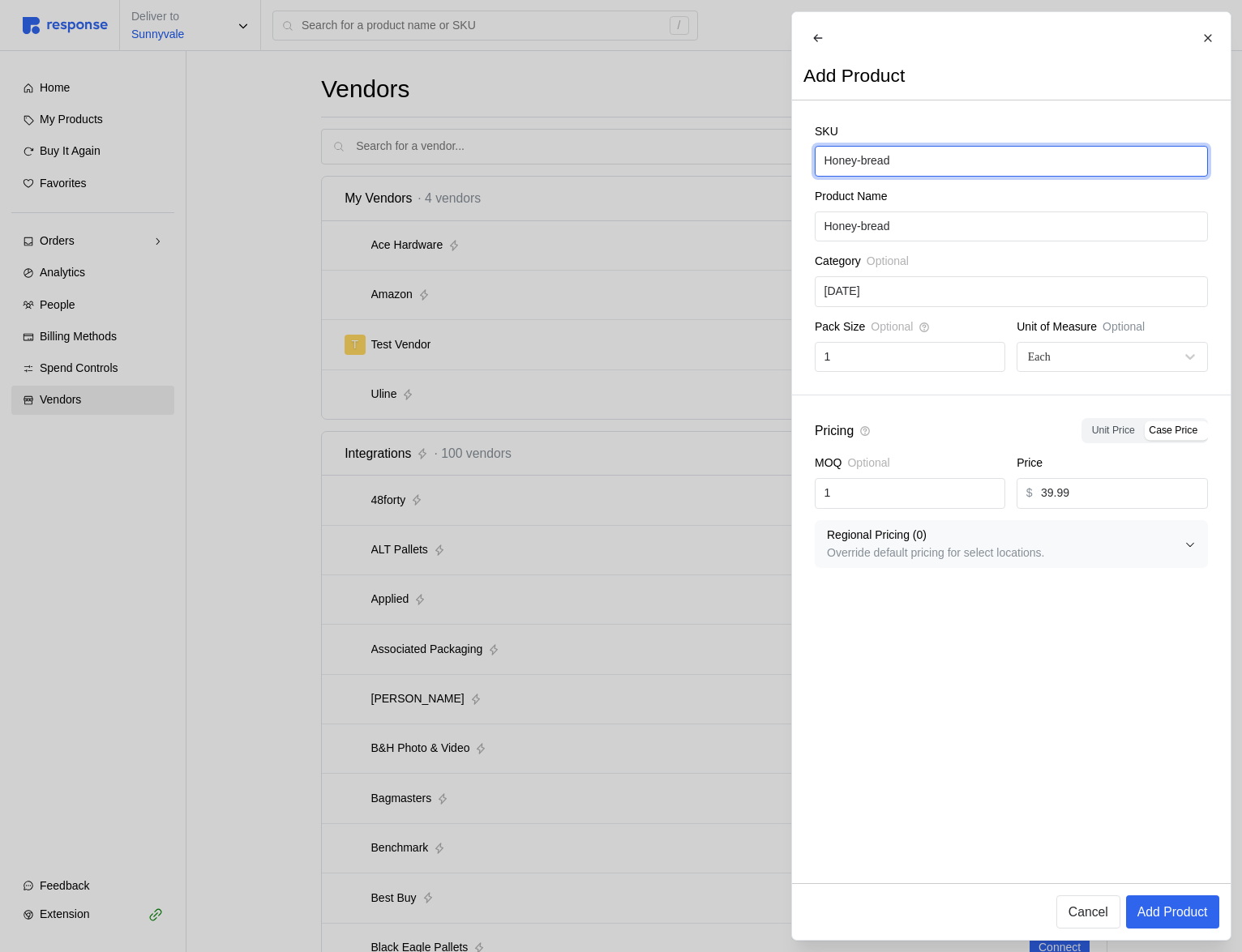
click at [890, 176] on input "Honey-bread" at bounding box center [1010, 161] width 374 height 29
click at [880, 176] on input "Honey-ham" at bounding box center [1010, 161] width 374 height 29
type input "Honey-ham"
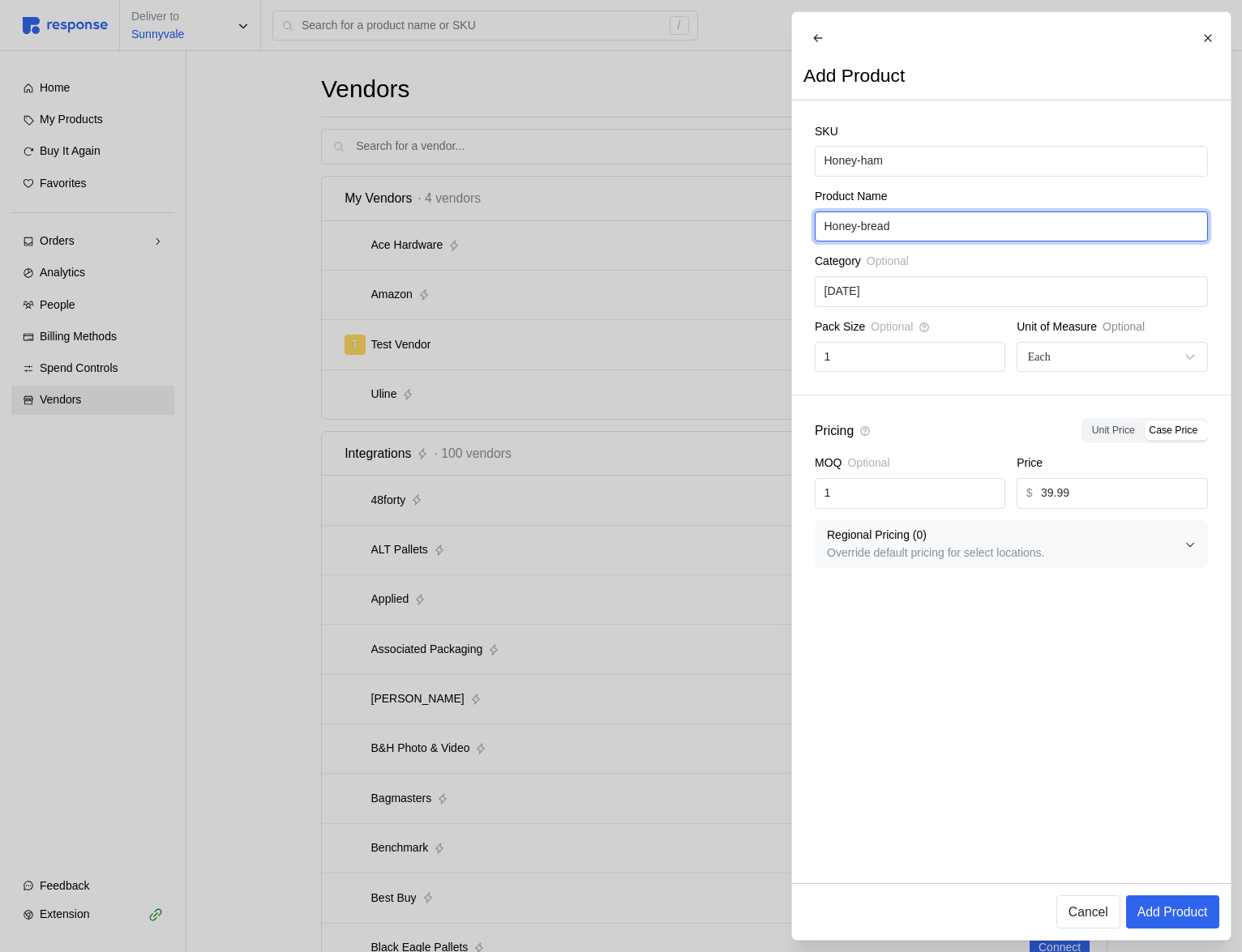
click at [886, 238] on input "Honey-bread" at bounding box center [1010, 227] width 374 height 29
click at [885, 238] on input "Honey-bread" at bounding box center [1010, 227] width 374 height 29
paste input "ham"
type input "Honey-ham"
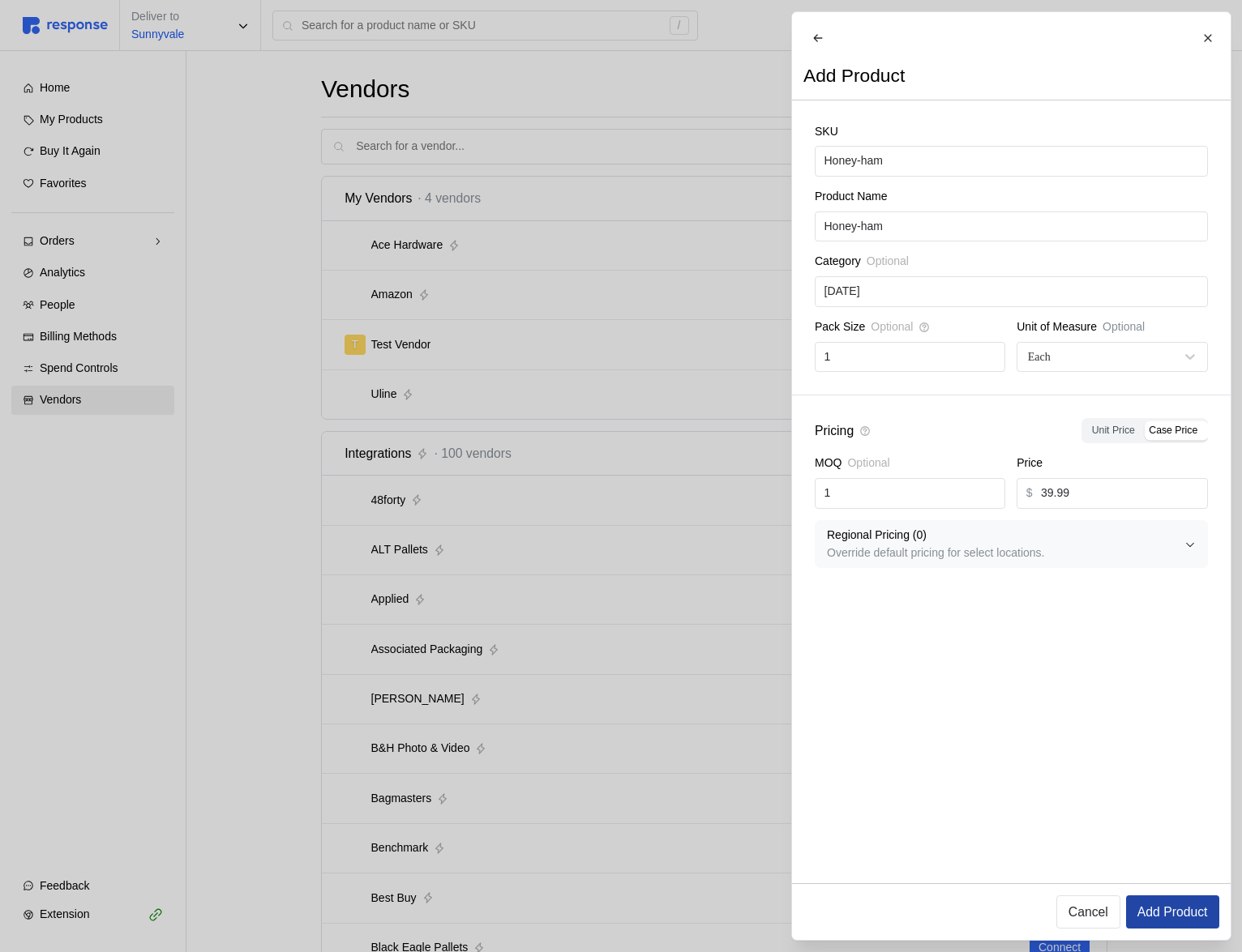
click at [1152, 661] on p "Add Product" at bounding box center [1172, 912] width 70 height 21
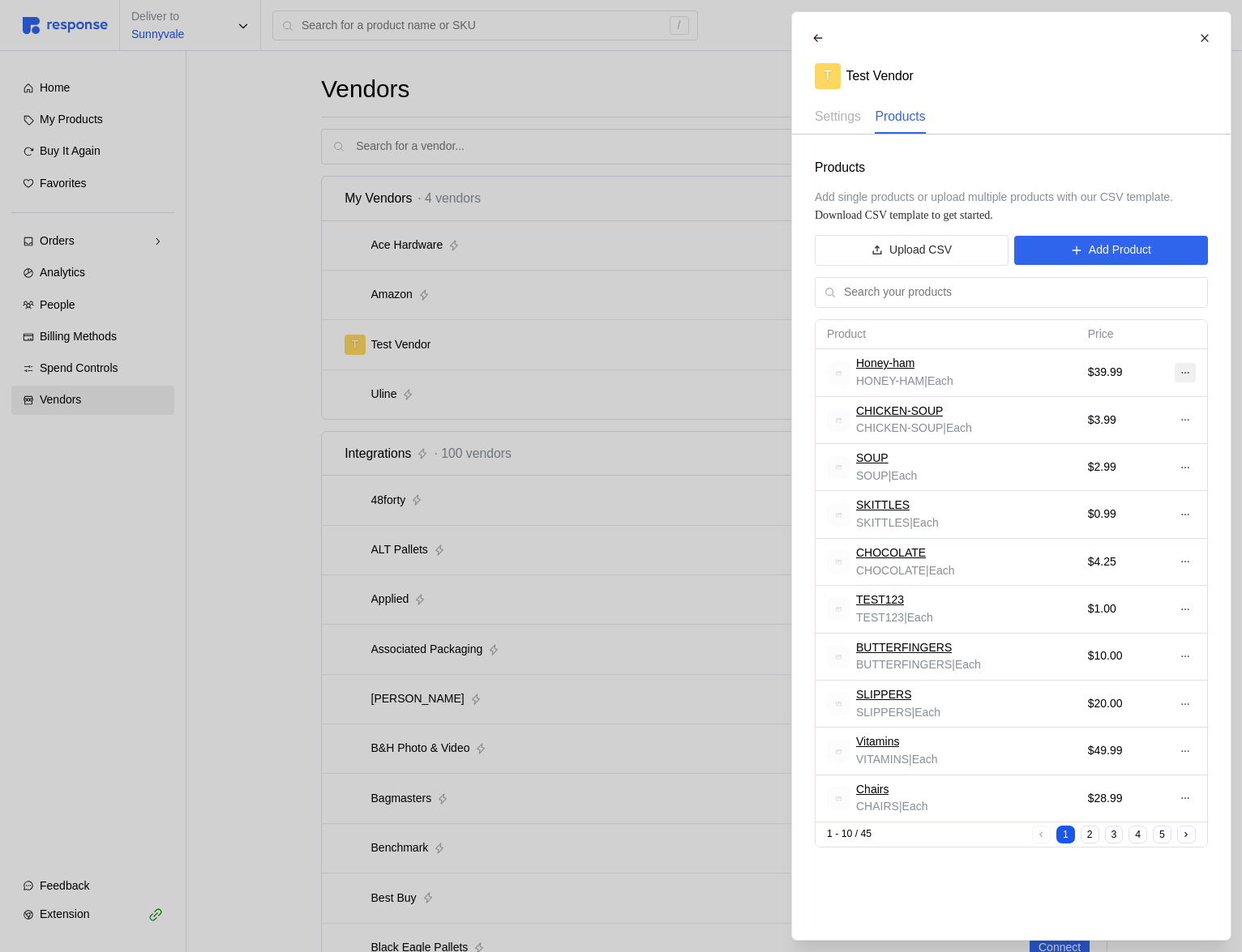
click at [1177, 378] on button at bounding box center [1184, 373] width 21 height 20
click at [1148, 408] on p "Edit" at bounding box center [1132, 407] width 104 height 18
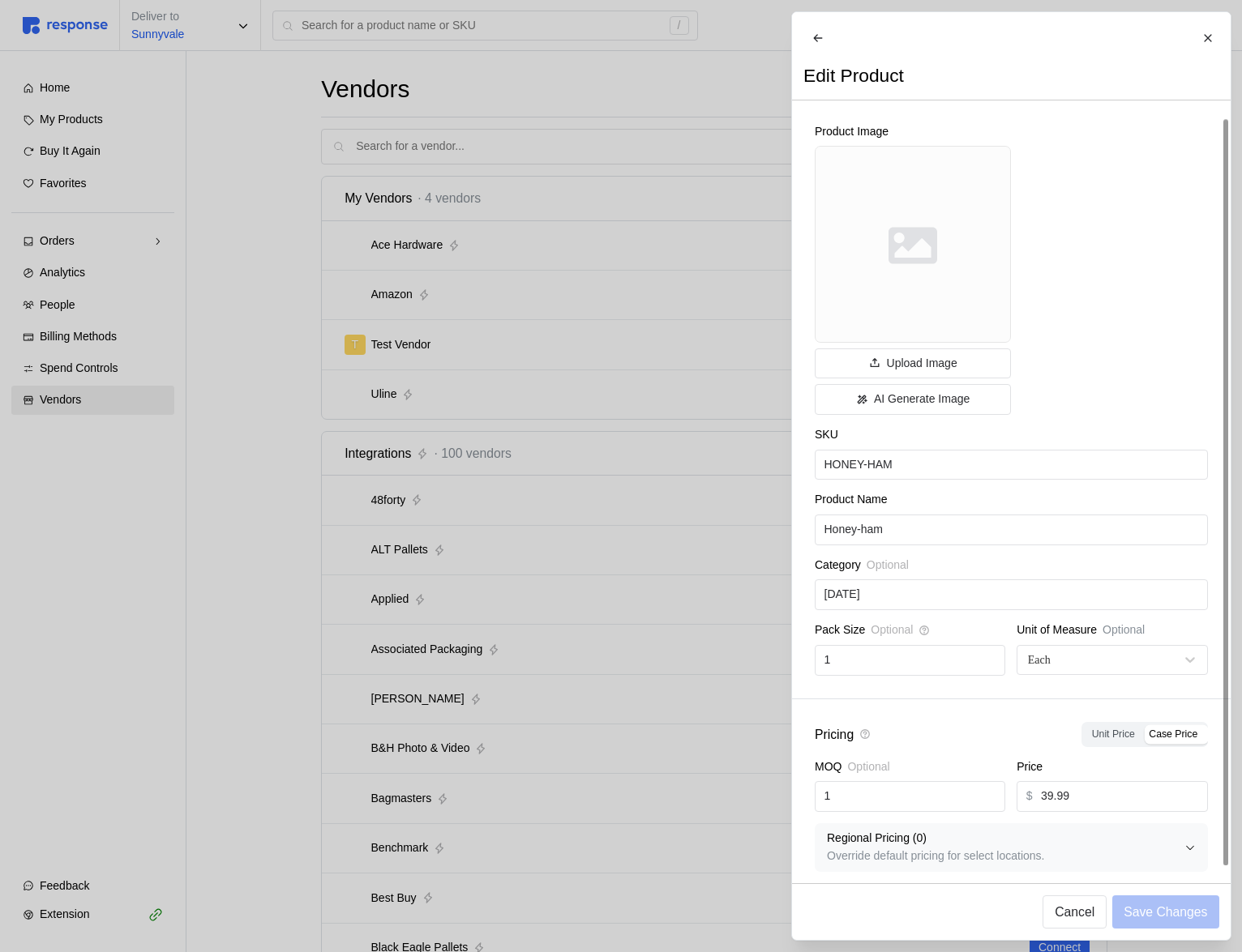
scroll to position [22, 0]
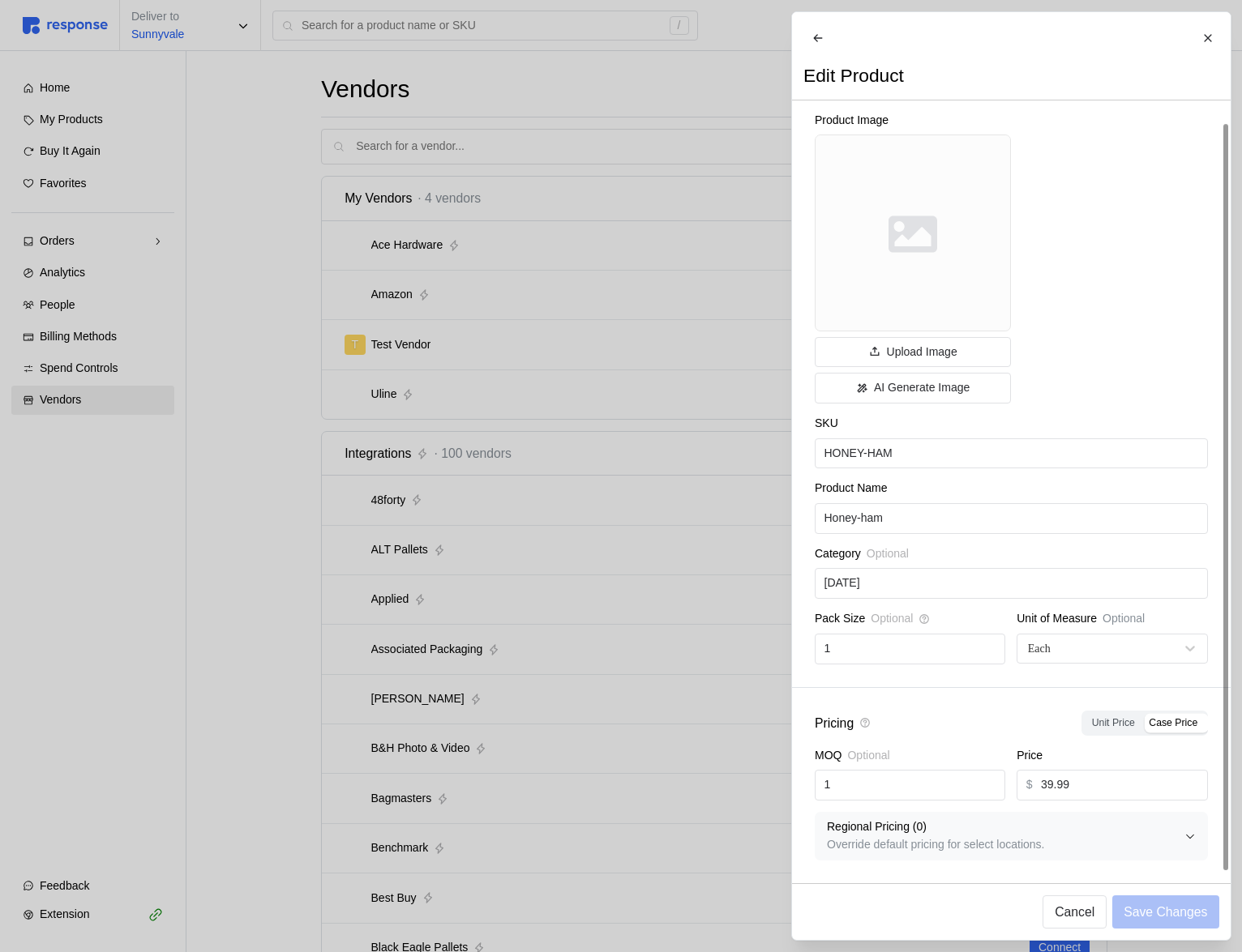
click at [556, 637] on div at bounding box center [621, 476] width 1242 height 952
